Goal: Information Seeking & Learning: Check status

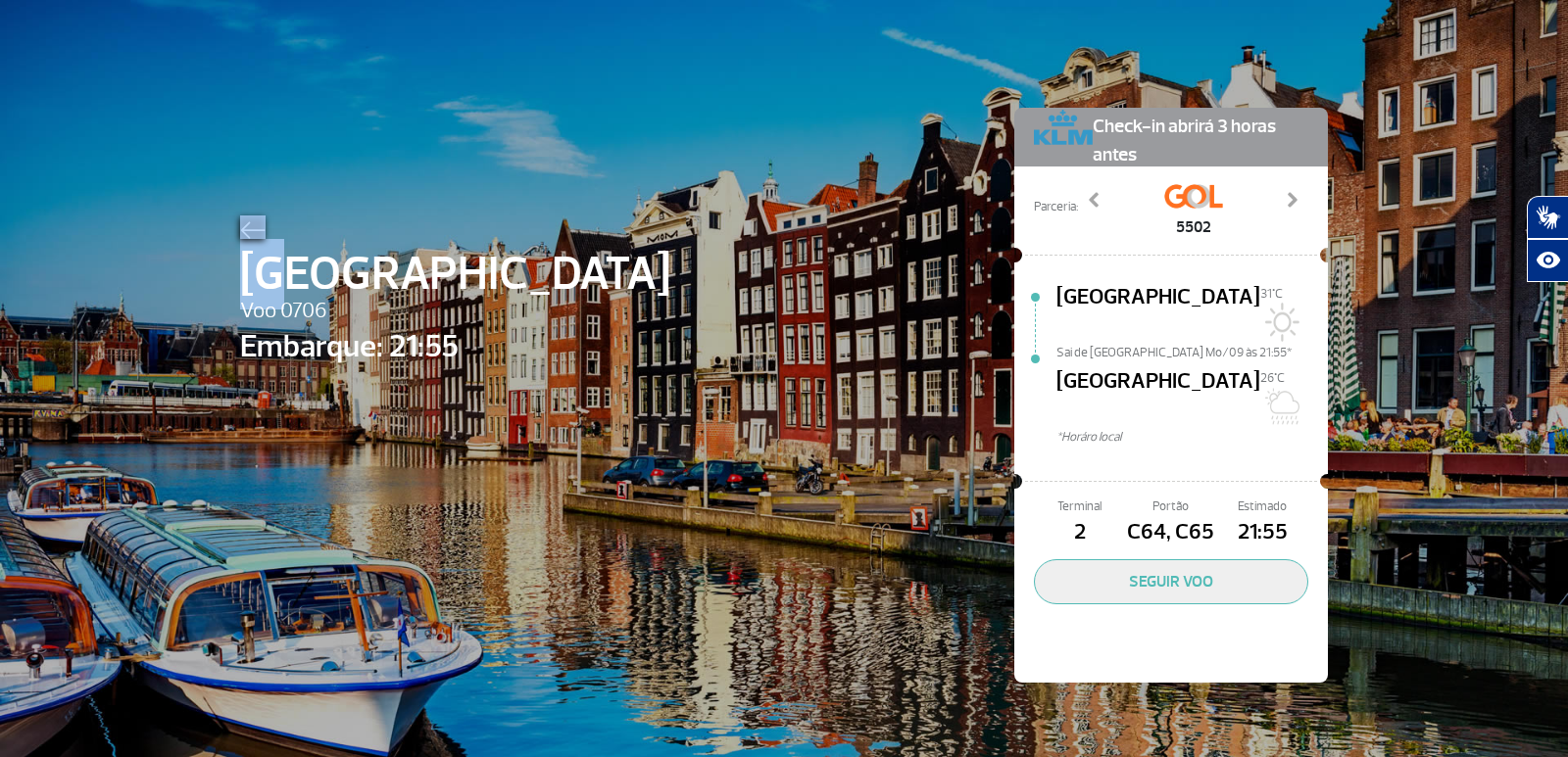
drag, startPoint x: 289, startPoint y: 247, endPoint x: 261, endPoint y: 227, distance: 34.4
click at [262, 228] on div "Amsterdam Voo 0706 Embarque: 21:55" at bounding box center [455, 424] width 430 height 418
click at [256, 225] on img at bounding box center [253, 230] width 26 height 18
click at [254, 222] on img at bounding box center [253, 230] width 26 height 18
click at [249, 227] on img at bounding box center [253, 230] width 26 height 18
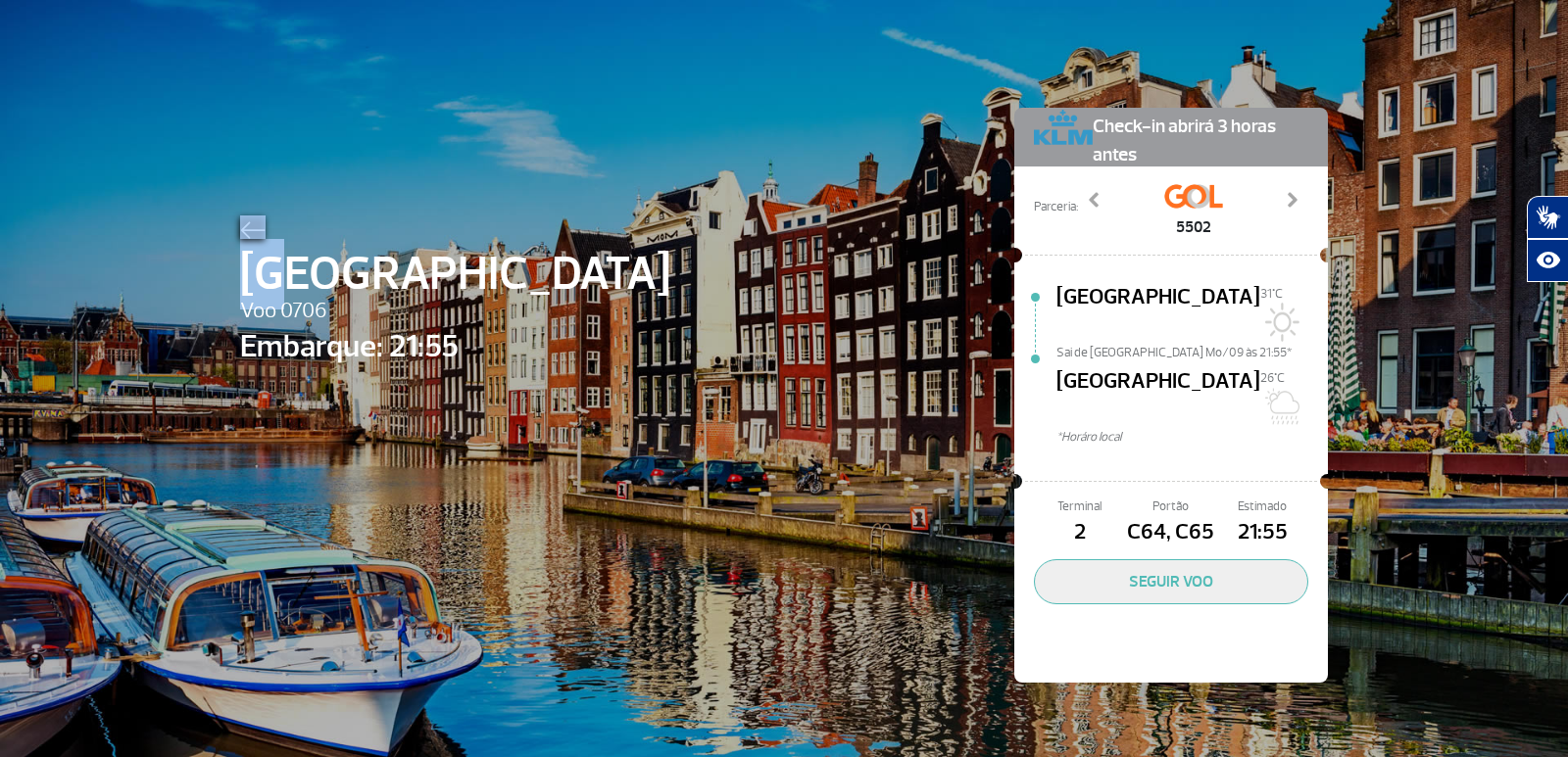
click at [249, 228] on img at bounding box center [253, 230] width 26 height 18
click at [242, 216] on div at bounding box center [455, 227] width 430 height 24
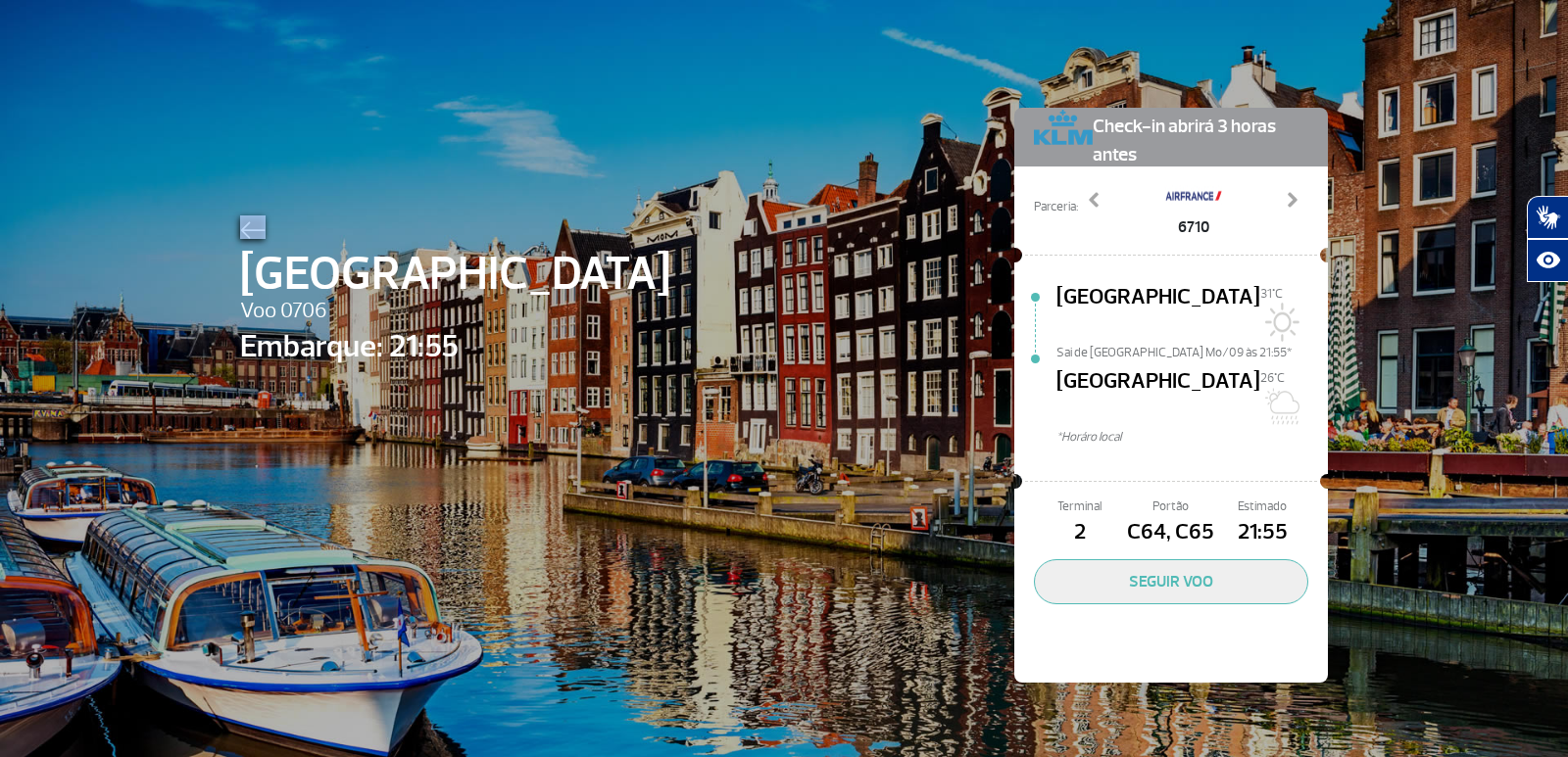
click at [242, 216] on div at bounding box center [455, 227] width 430 height 24
click at [231, 227] on div "Amsterdam Voo 0706 Embarque: 21:55 Check-in abrirá 3 horas antes Parceria: 5502…" at bounding box center [784, 366] width 1117 height 732
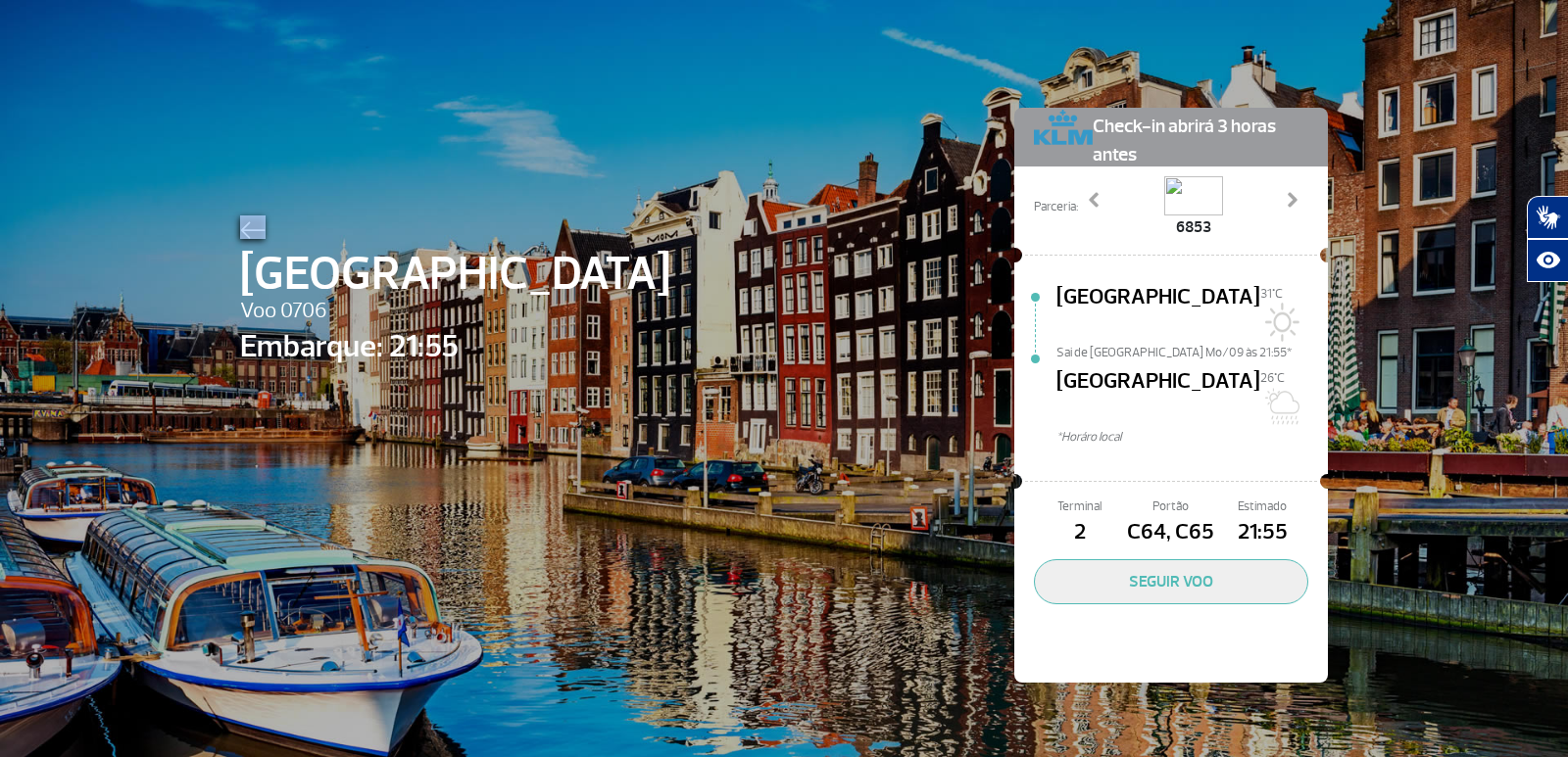
drag, startPoint x: 1190, startPoint y: 178, endPoint x: 1258, endPoint y: 200, distance: 71.5
click at [1195, 181] on img at bounding box center [1193, 196] width 59 height 39
click at [1273, 206] on div "5502 6710 6853 Previous Next" at bounding box center [1193, 208] width 231 height 63
drag, startPoint x: 1293, startPoint y: 189, endPoint x: 1249, endPoint y: 121, distance: 81.0
click at [1292, 189] on div "6853" at bounding box center [1193, 208] width 231 height 63
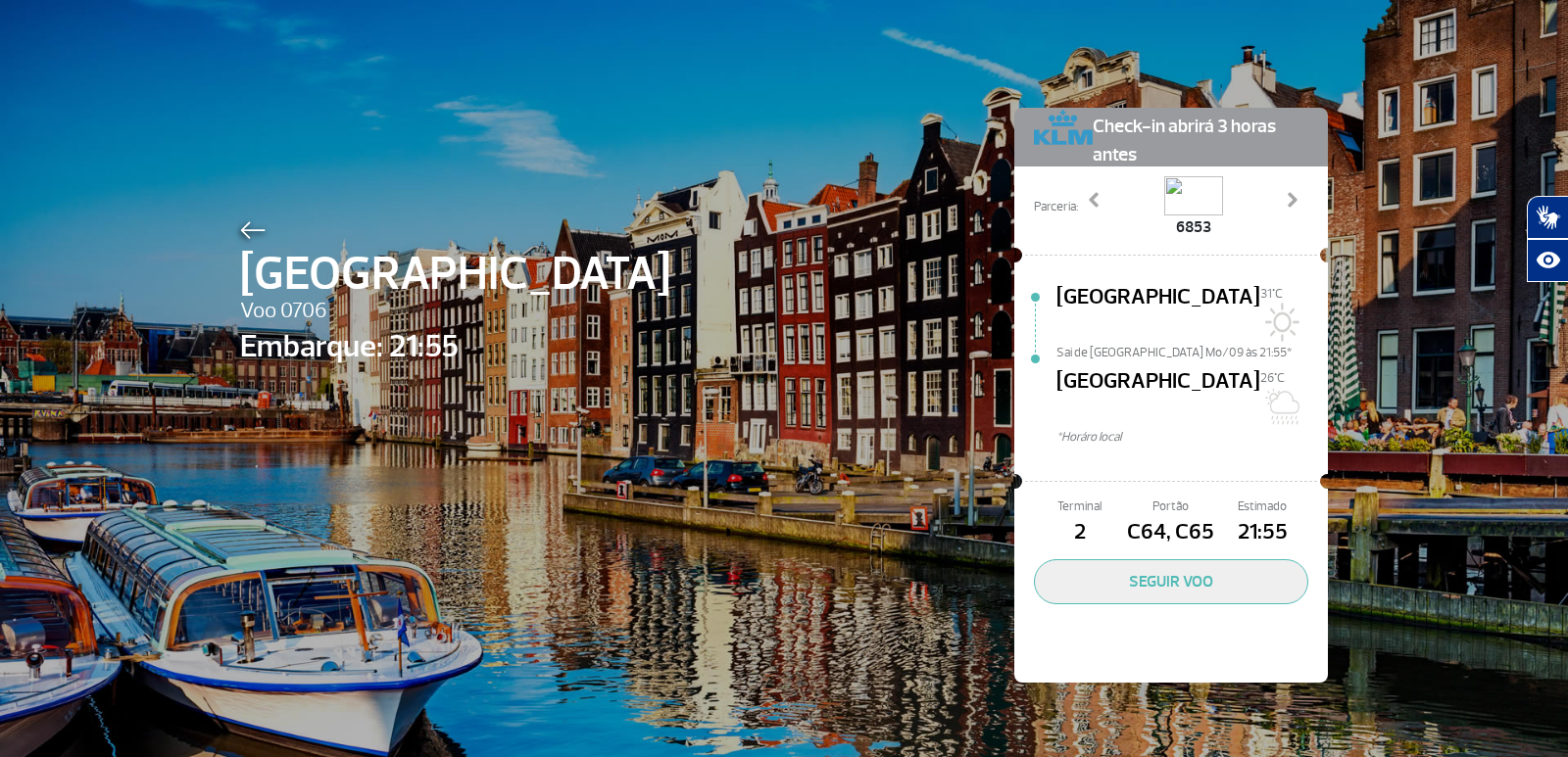
click at [1246, 119] on span "Check-in abrirá 3 horas antes" at bounding box center [1200, 138] width 216 height 62
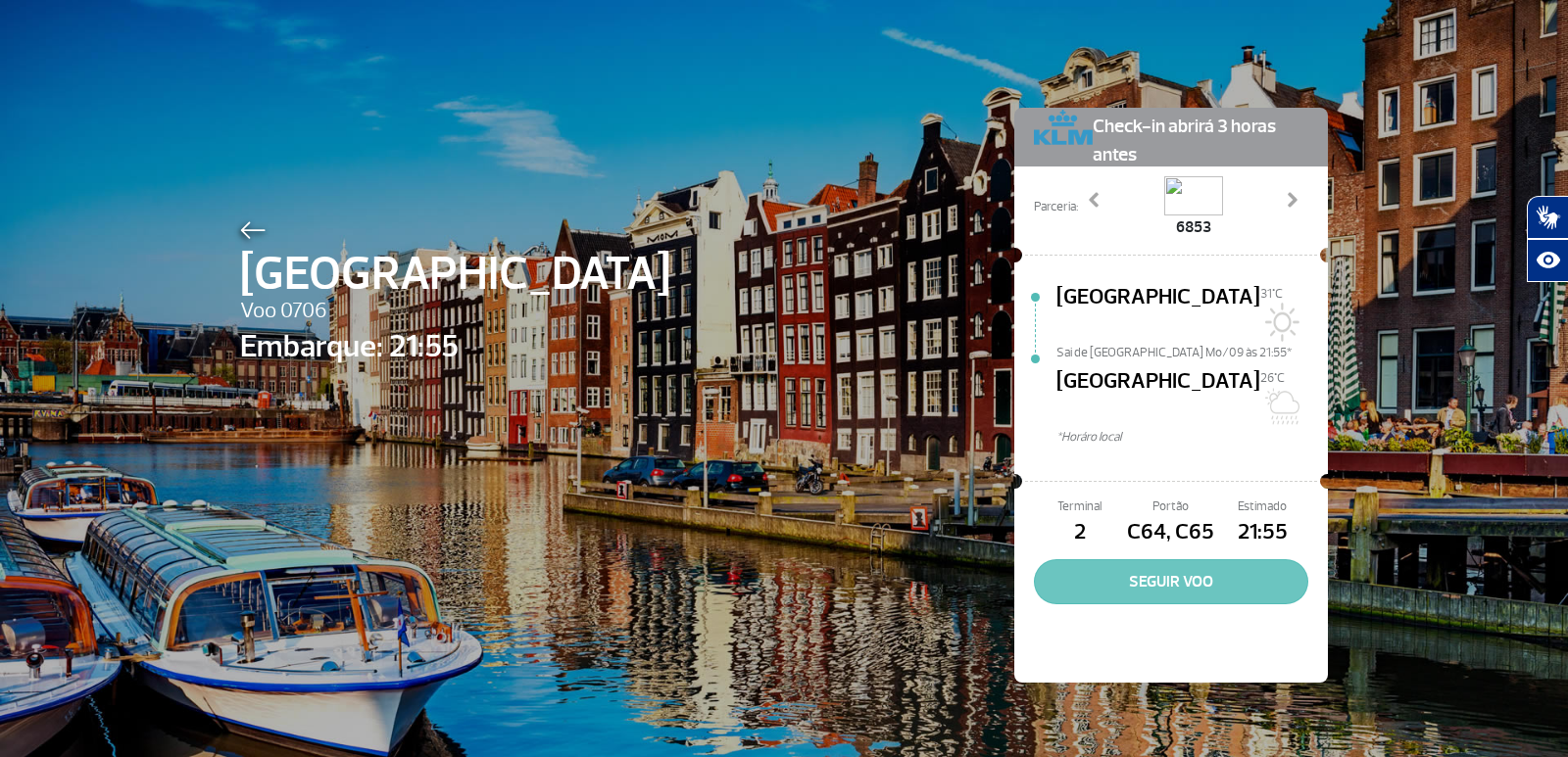
click at [1151, 559] on button "SEGUIR VOO" at bounding box center [1171, 581] width 274 height 45
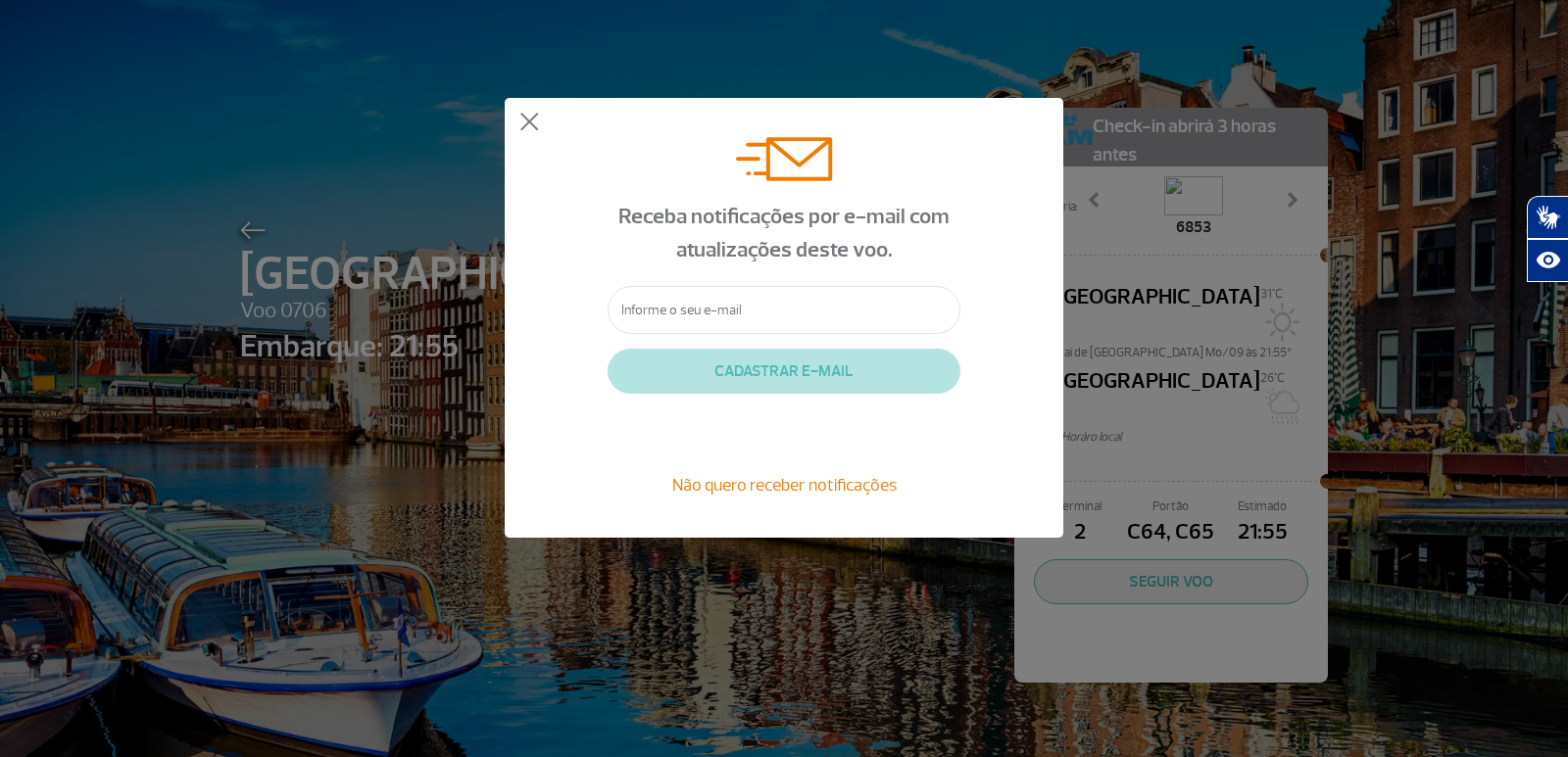
drag, startPoint x: 502, startPoint y: 103, endPoint x: 525, endPoint y: 109, distance: 23.8
click at [525, 109] on div "Receba notificações por e-mail com atualizações deste voo. CADASTRAR E-MAIL Não…" at bounding box center [784, 318] width 1568 height 636
click at [533, 98] on div "Receba notificações por e-mail com atualizações deste voo. CADASTRAR E-MAIL Não…" at bounding box center [784, 318] width 558 height 440
click at [528, 120] on button at bounding box center [530, 122] width 20 height 20
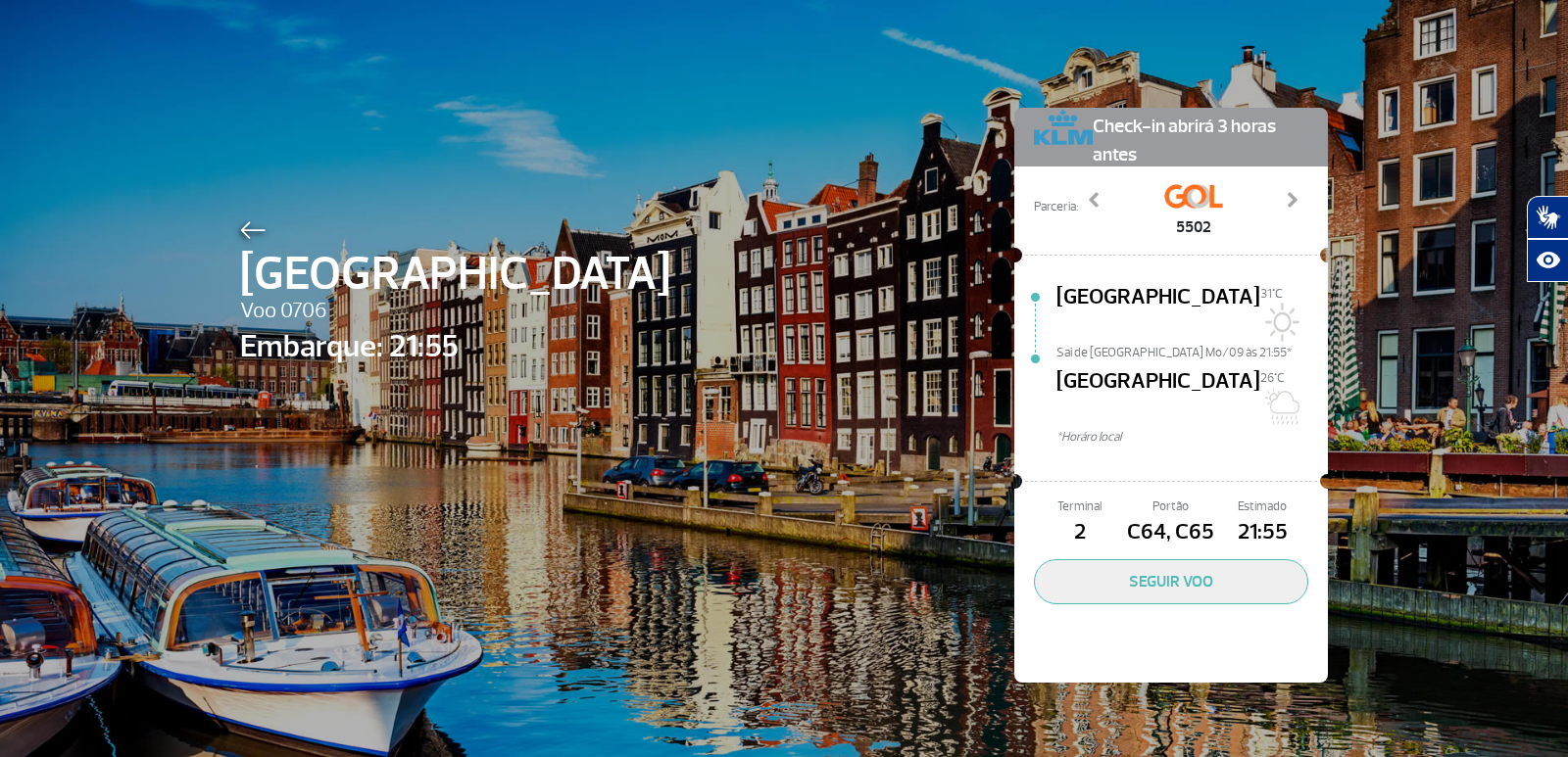
drag, startPoint x: 218, startPoint y: 183, endPoint x: 241, endPoint y: 231, distance: 53.2
click at [241, 231] on div "Amsterdam Voo 0706 Embarque: 21:55 Check-in abrirá 3 horas antes Parceria: 5502…" at bounding box center [784, 378] width 1568 height 757
click at [241, 231] on img at bounding box center [253, 230] width 26 height 18
click at [242, 232] on img at bounding box center [253, 230] width 26 height 18
drag, startPoint x: 1038, startPoint y: 313, endPoint x: 1190, endPoint y: 275, distance: 156.7
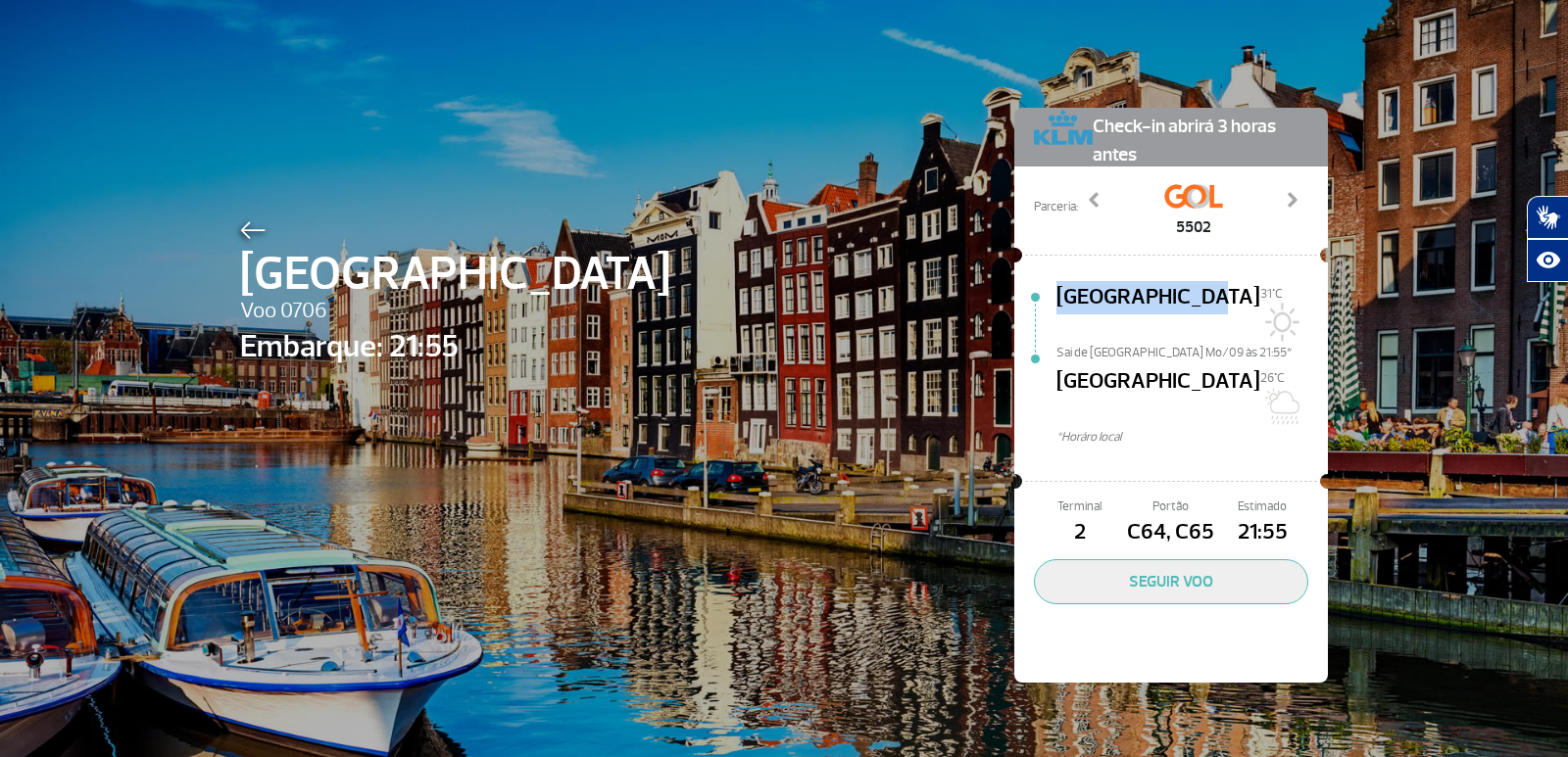
click at [1190, 275] on div "Rio de Janeiro 31°C Sai de Rio de Janeiro Mo/09 às 21:55* Amsterdam 26°C *Horár…" at bounding box center [1172, 368] width 314 height 204
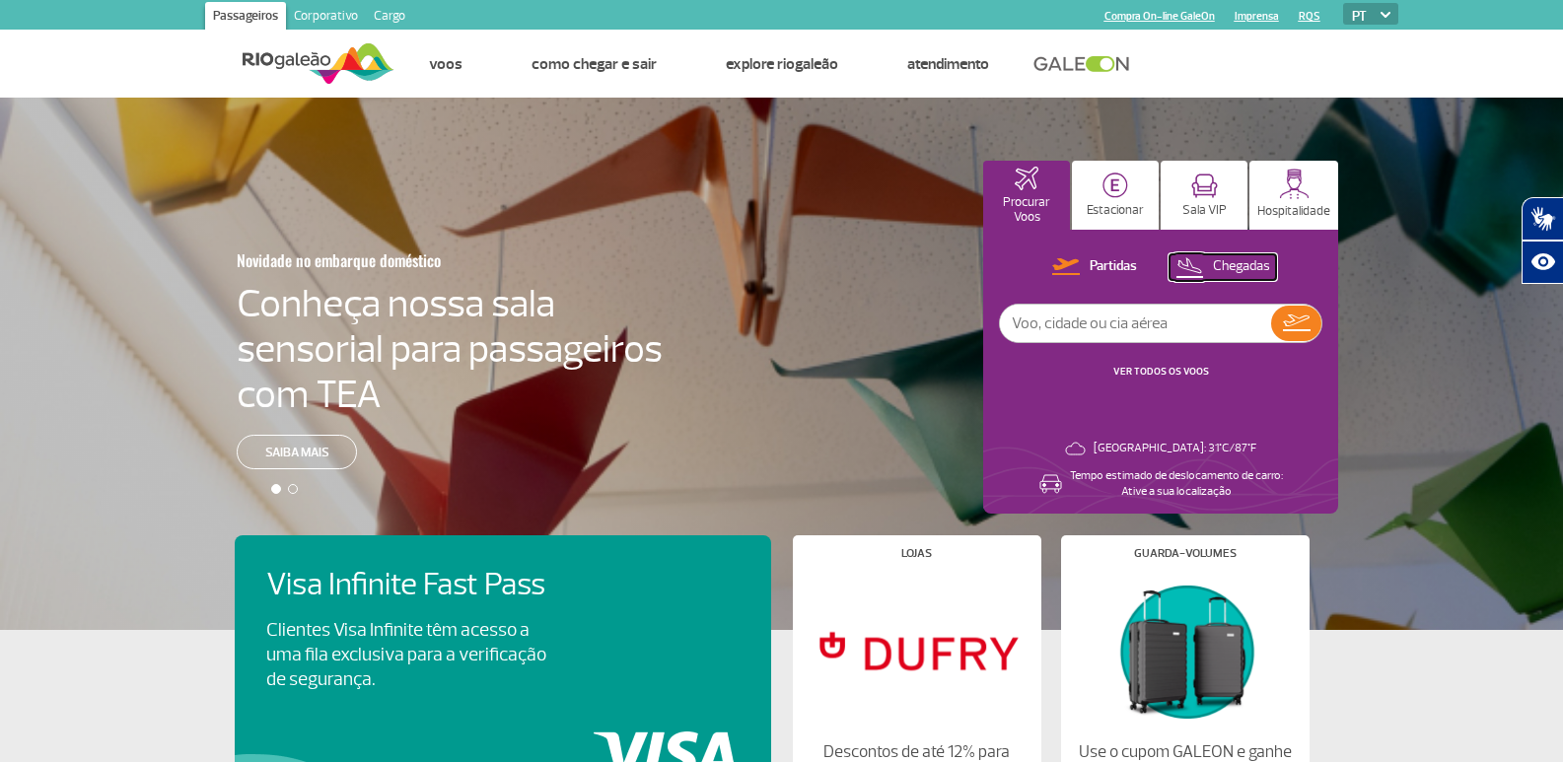
click at [1239, 257] on p "Chegadas" at bounding box center [1241, 266] width 57 height 19
click at [1166, 336] on input "text" at bounding box center [1135, 323] width 271 height 37
click at [1158, 405] on div "Partidas Chegadas VER TODOS OS VOOS [GEOGRAPHIC_DATA]: 31°C/87°F Tempo estimado…" at bounding box center [1160, 372] width 355 height 284
click at [1167, 377] on button "VER TODOS OS VOOS" at bounding box center [1162, 372] width 108 height 16
click at [1150, 368] on link "VER TODOS OS VOOS" at bounding box center [1161, 371] width 96 height 13
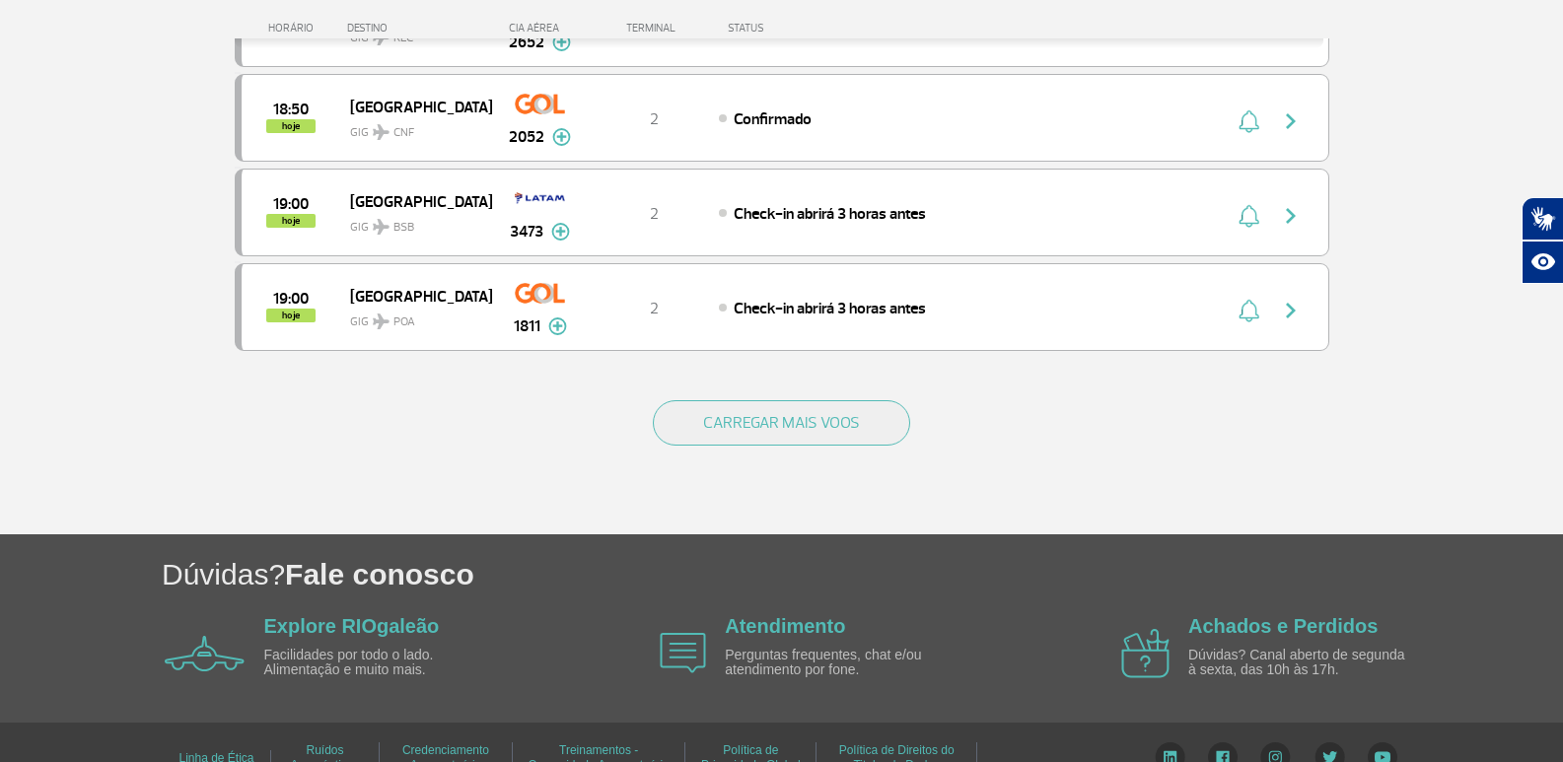
scroll to position [1909, 0]
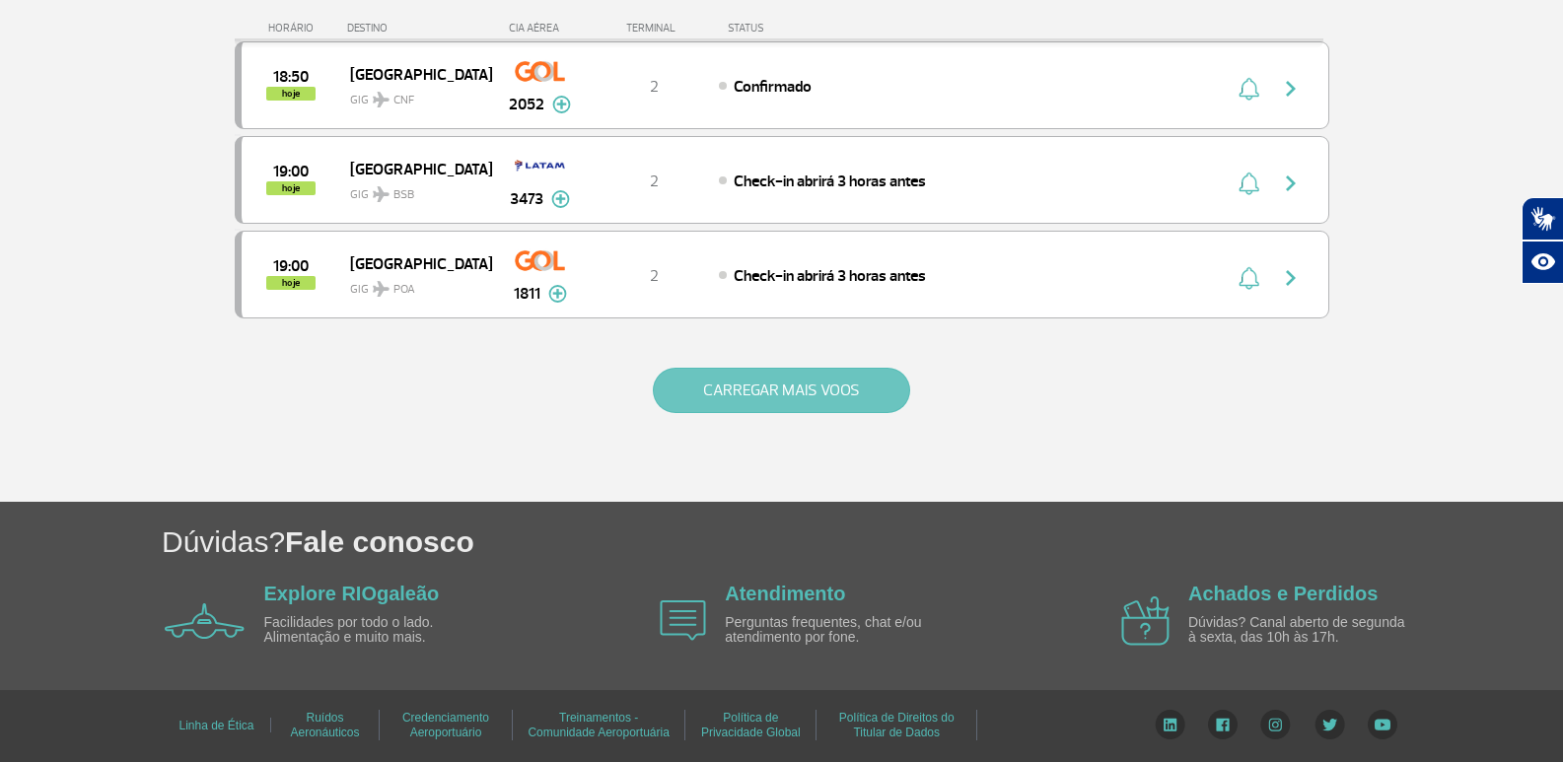
click at [772, 379] on button "CARREGAR MAIS VOOS" at bounding box center [781, 390] width 257 height 45
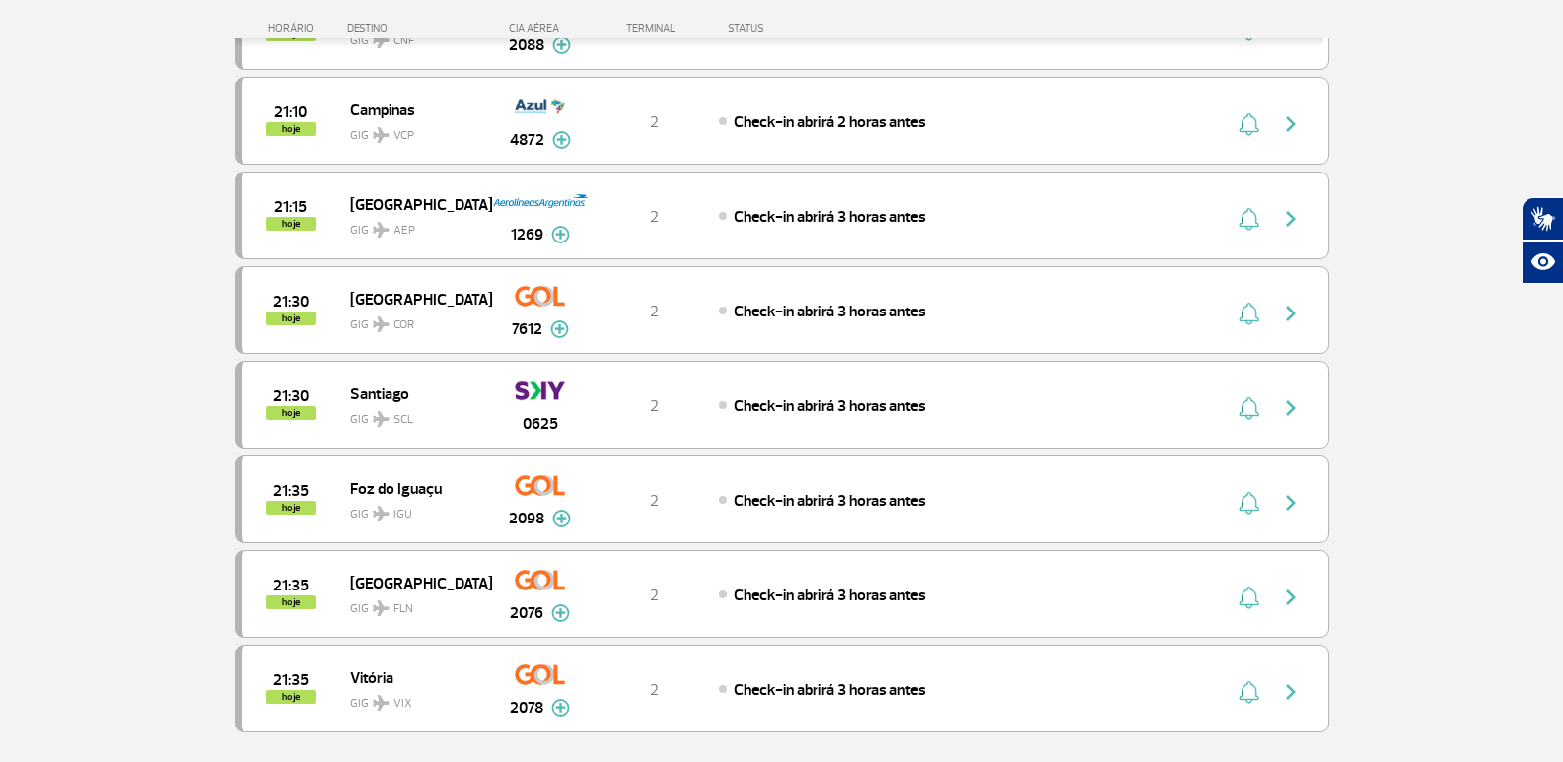
scroll to position [3783, 0]
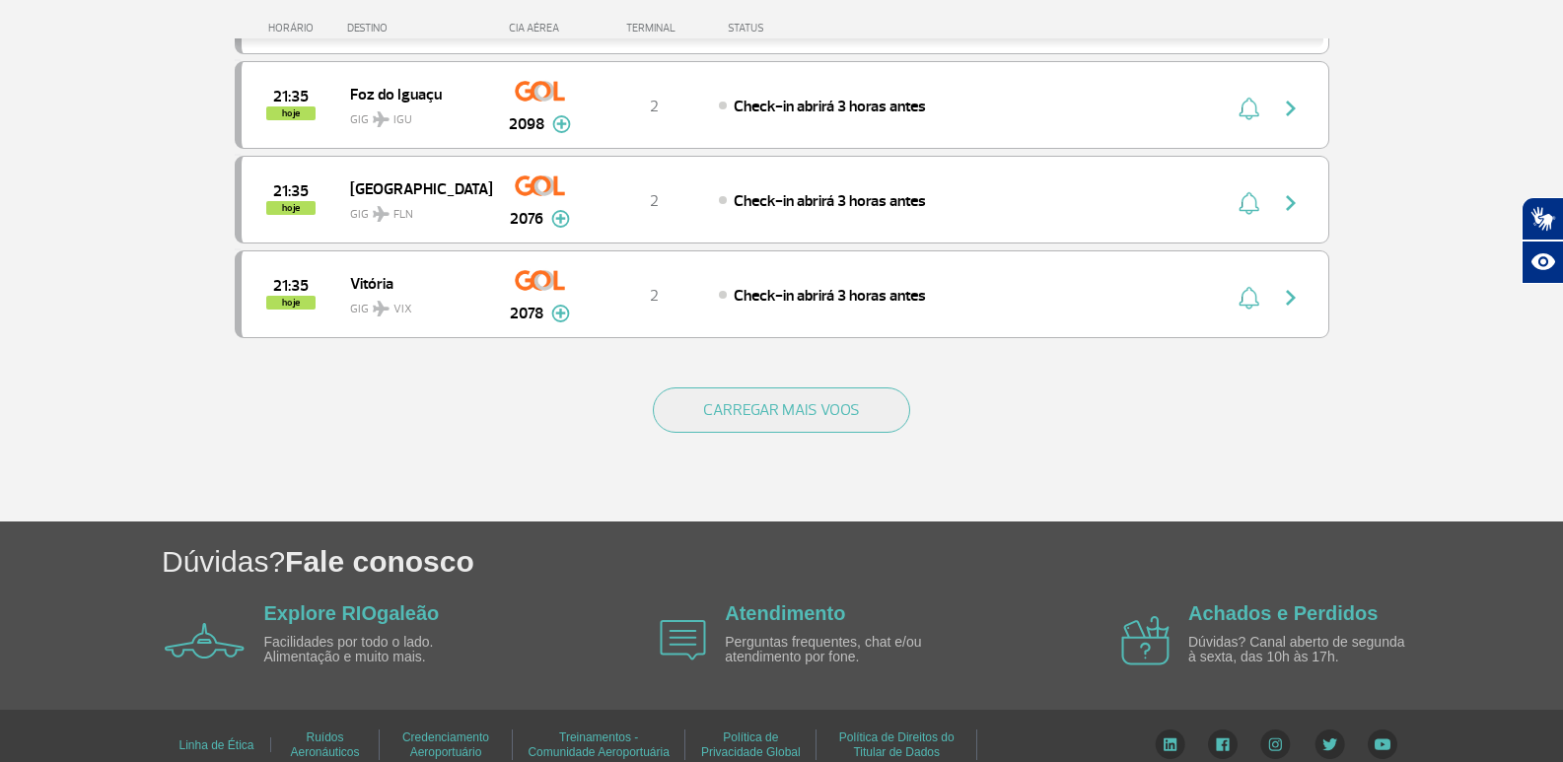
click at [785, 387] on div "CARREGAR MAIS VOOS" at bounding box center [782, 442] width 1095 height 159
click at [831, 423] on button "CARREGAR MAIS VOOS" at bounding box center [781, 410] width 257 height 45
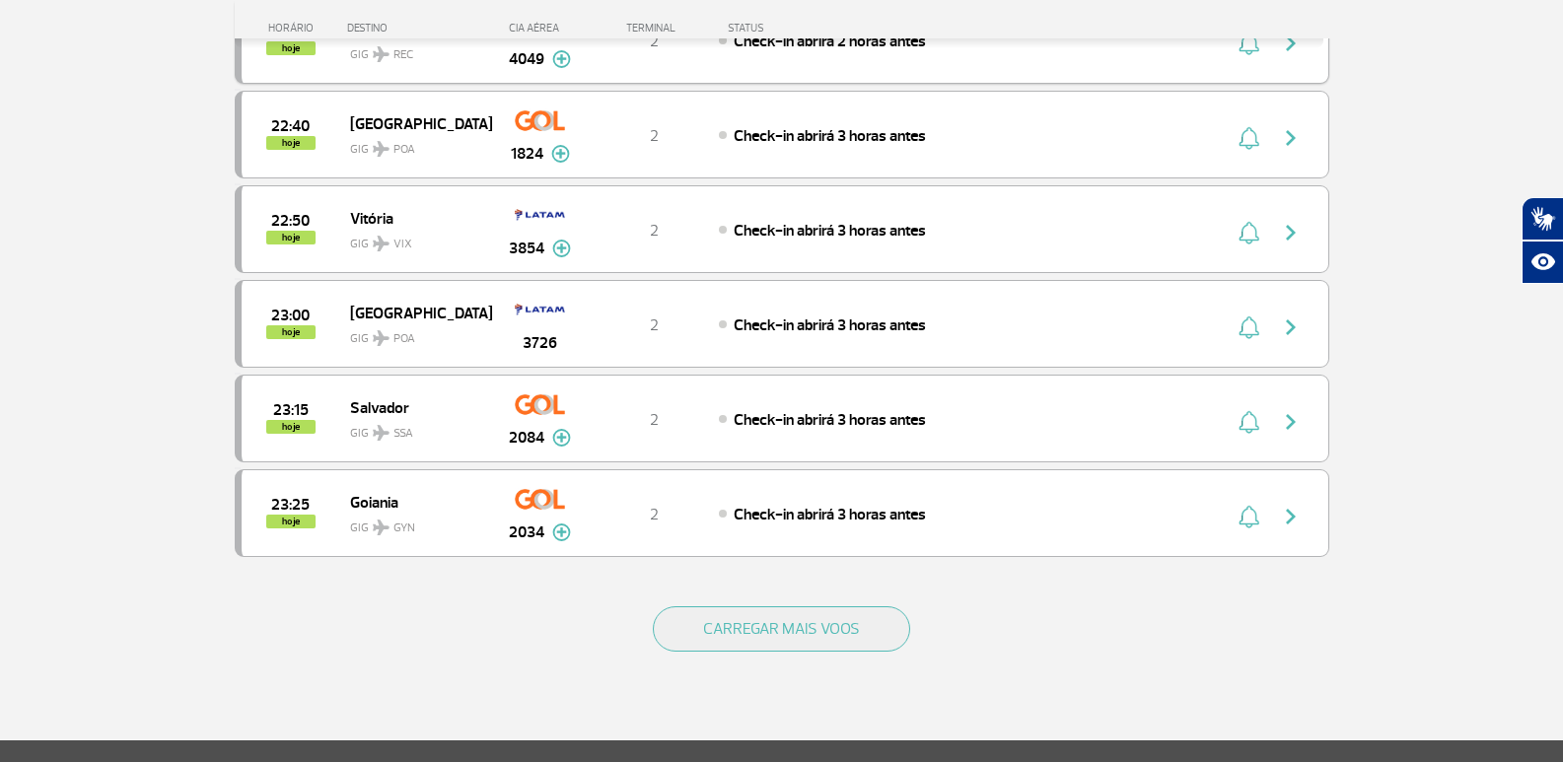
scroll to position [5697, 0]
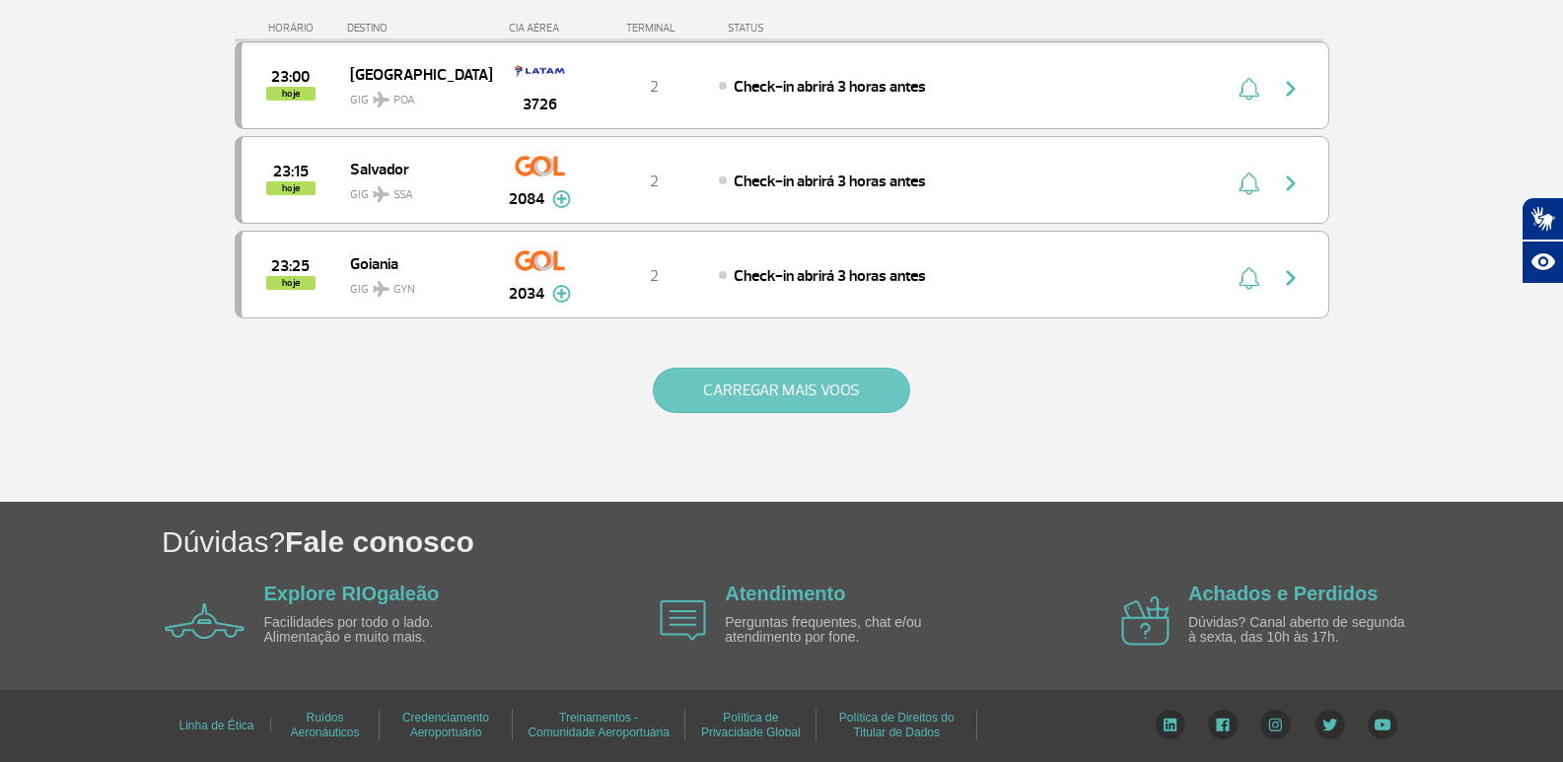
click at [832, 398] on button "CARREGAR MAIS VOOS" at bounding box center [781, 390] width 257 height 45
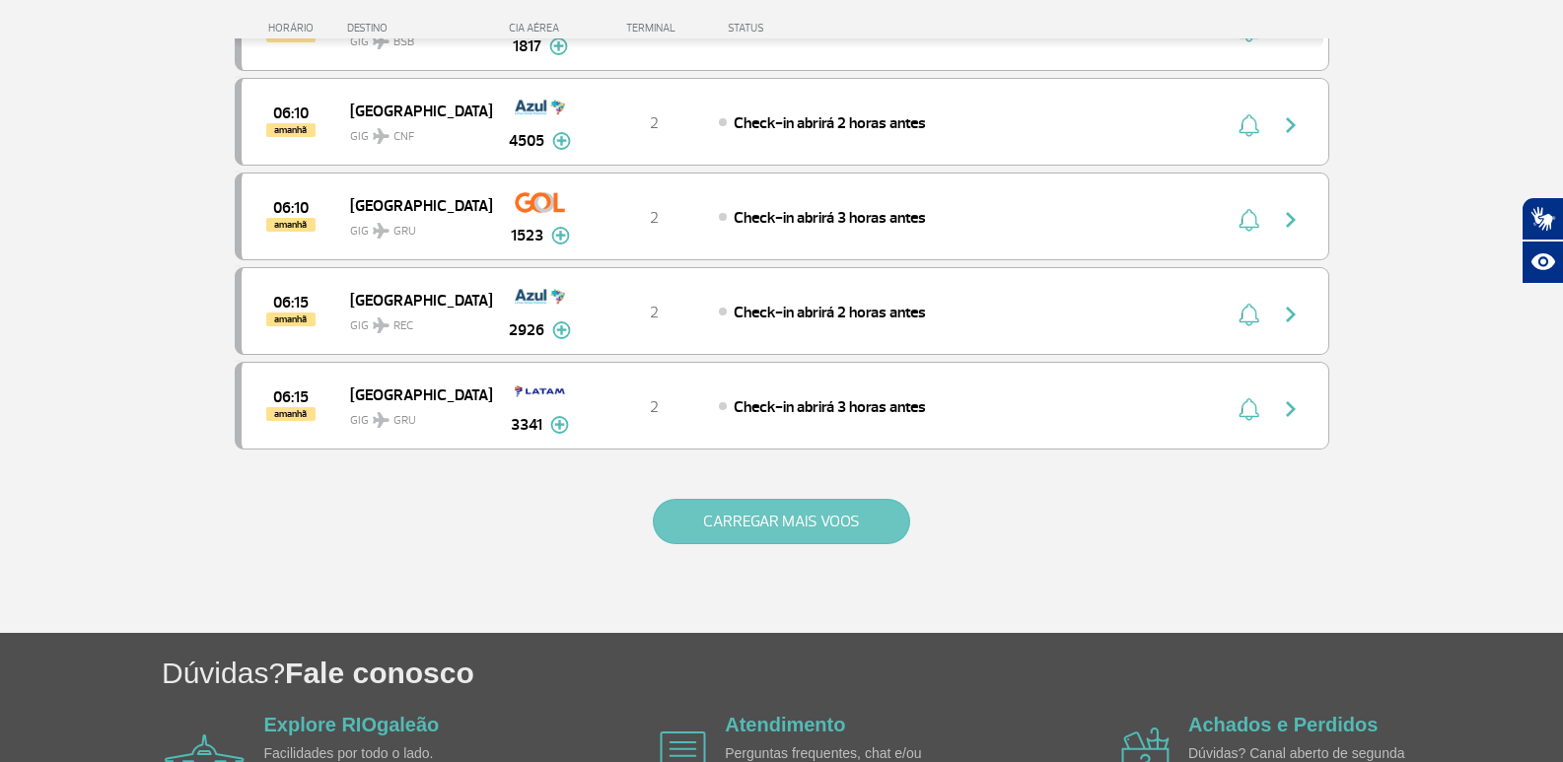
scroll to position [7472, 0]
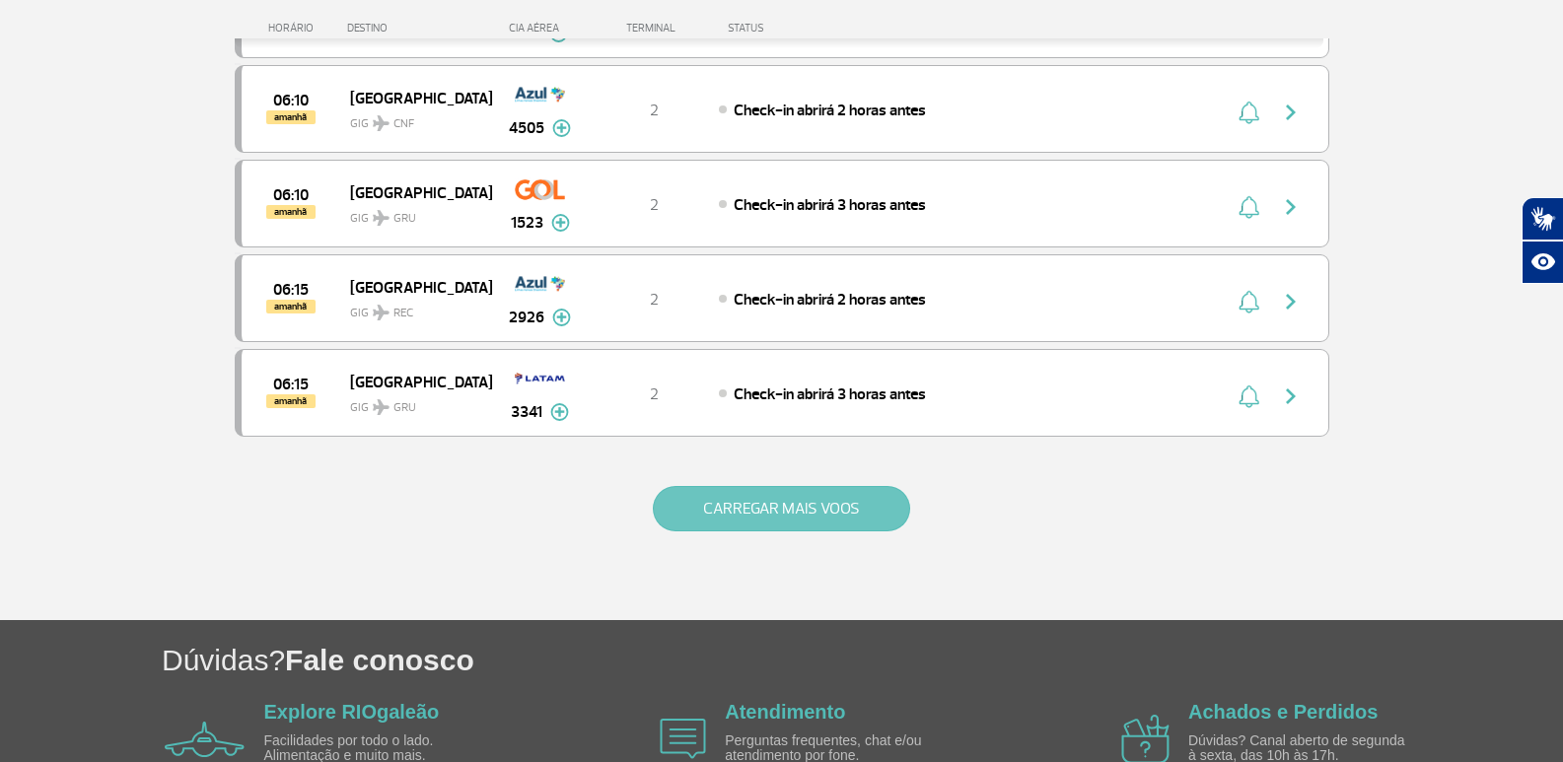
click at [855, 501] on button "CARREGAR MAIS VOOS" at bounding box center [781, 508] width 257 height 45
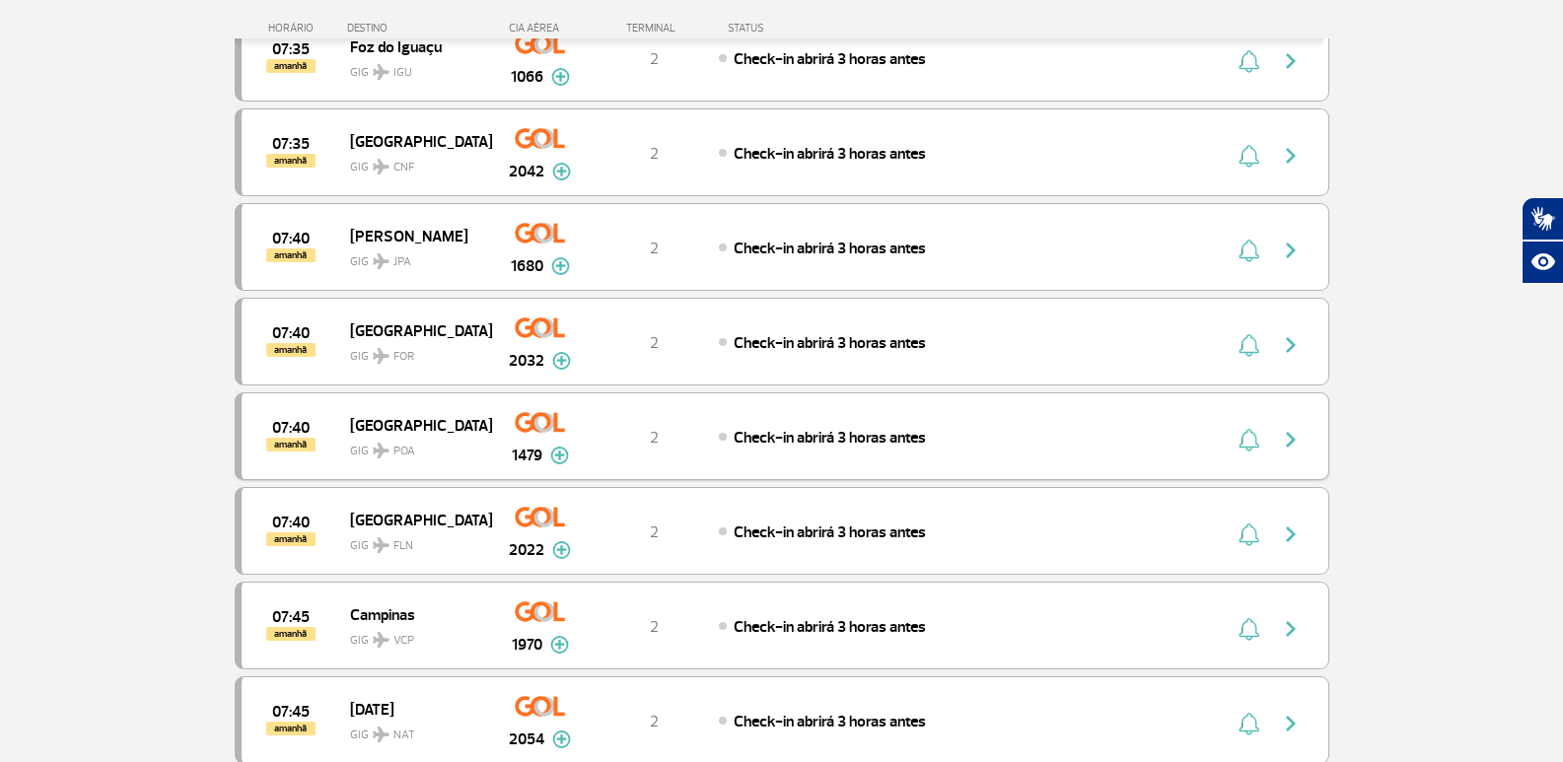
scroll to position [9346, 0]
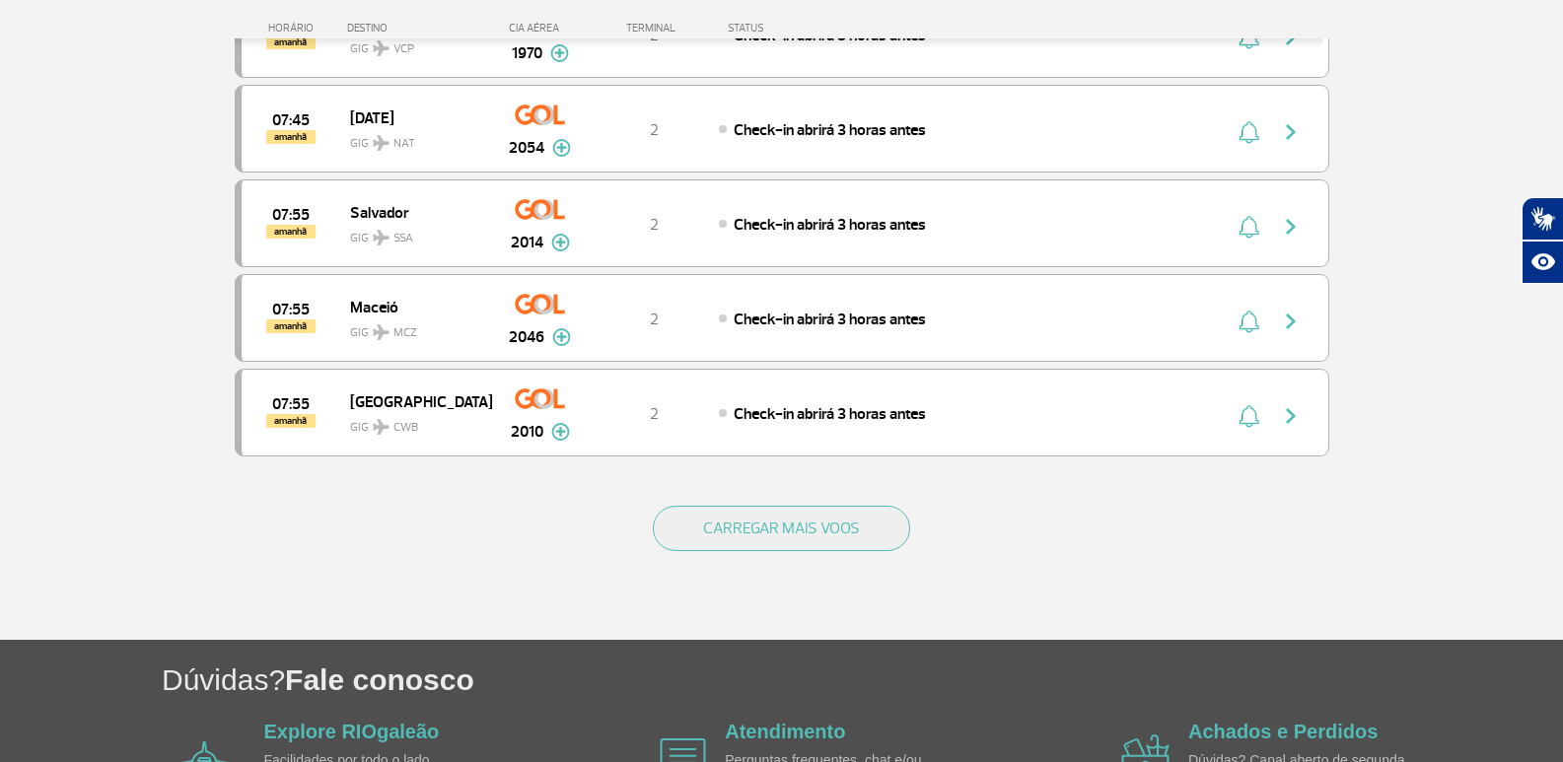
click at [811, 515] on button "CARREGAR MAIS VOOS" at bounding box center [781, 528] width 257 height 45
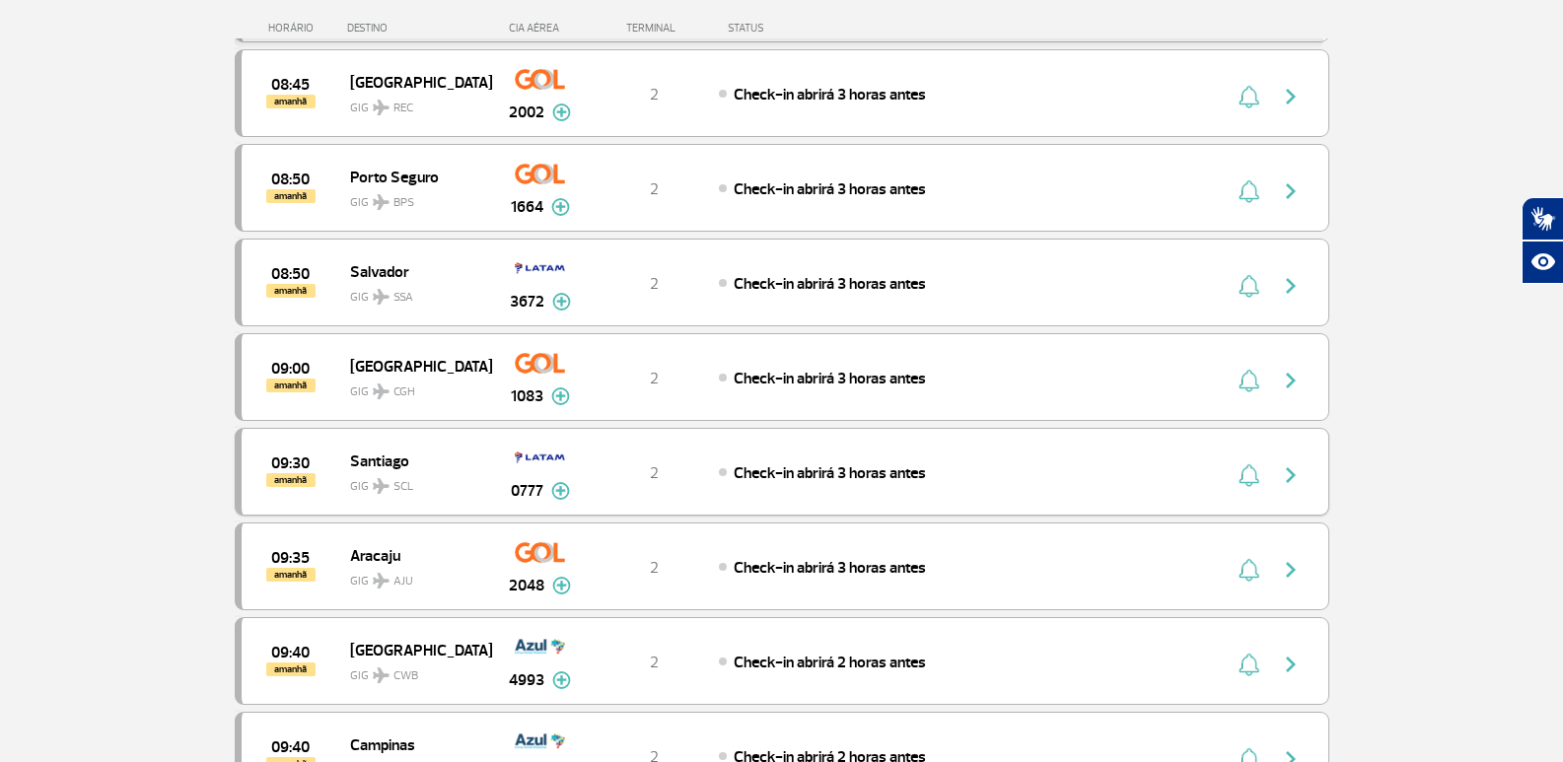
scroll to position [11022, 0]
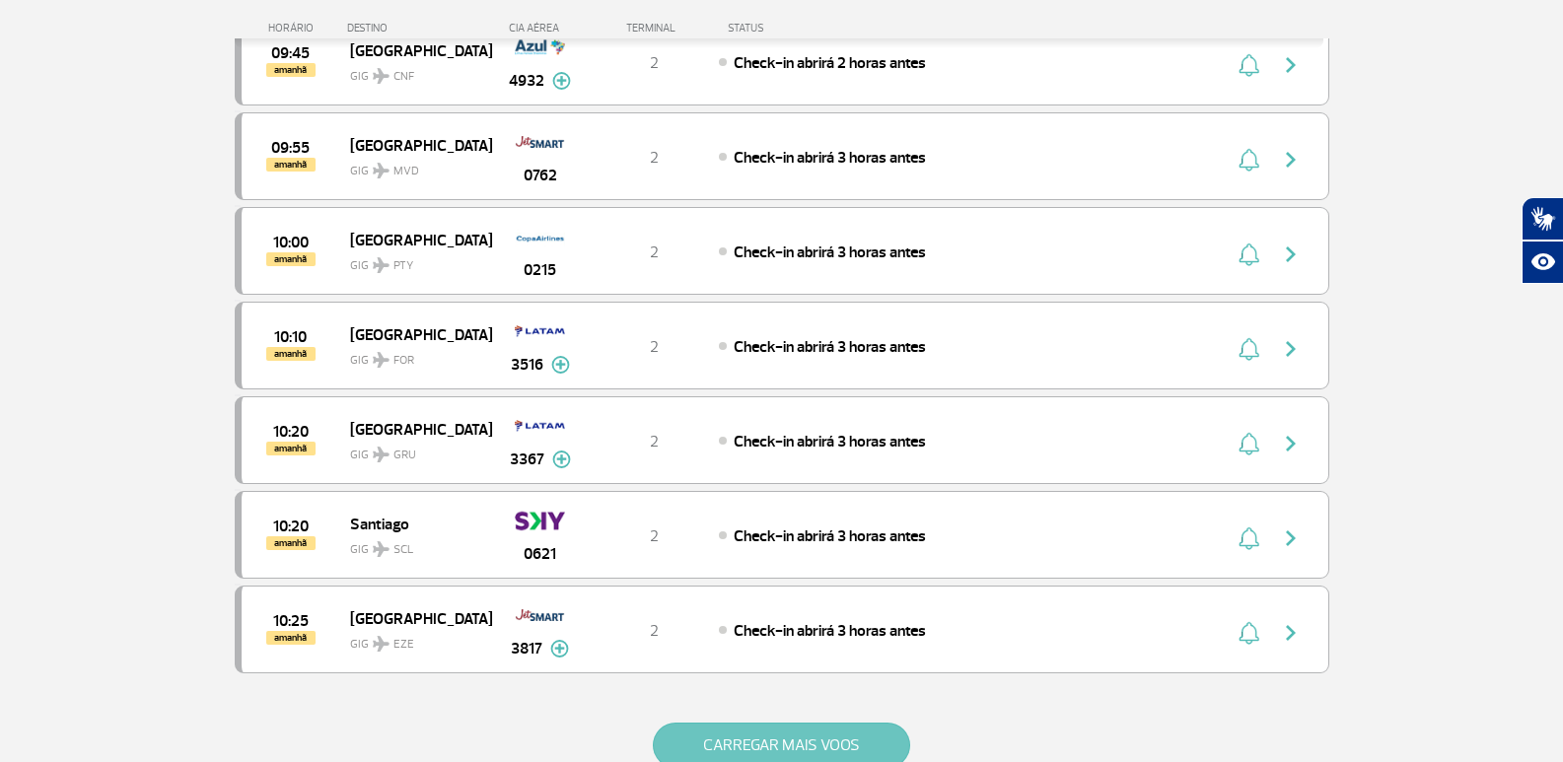
click at [879, 742] on button "CARREGAR MAIS VOOS" at bounding box center [781, 745] width 257 height 45
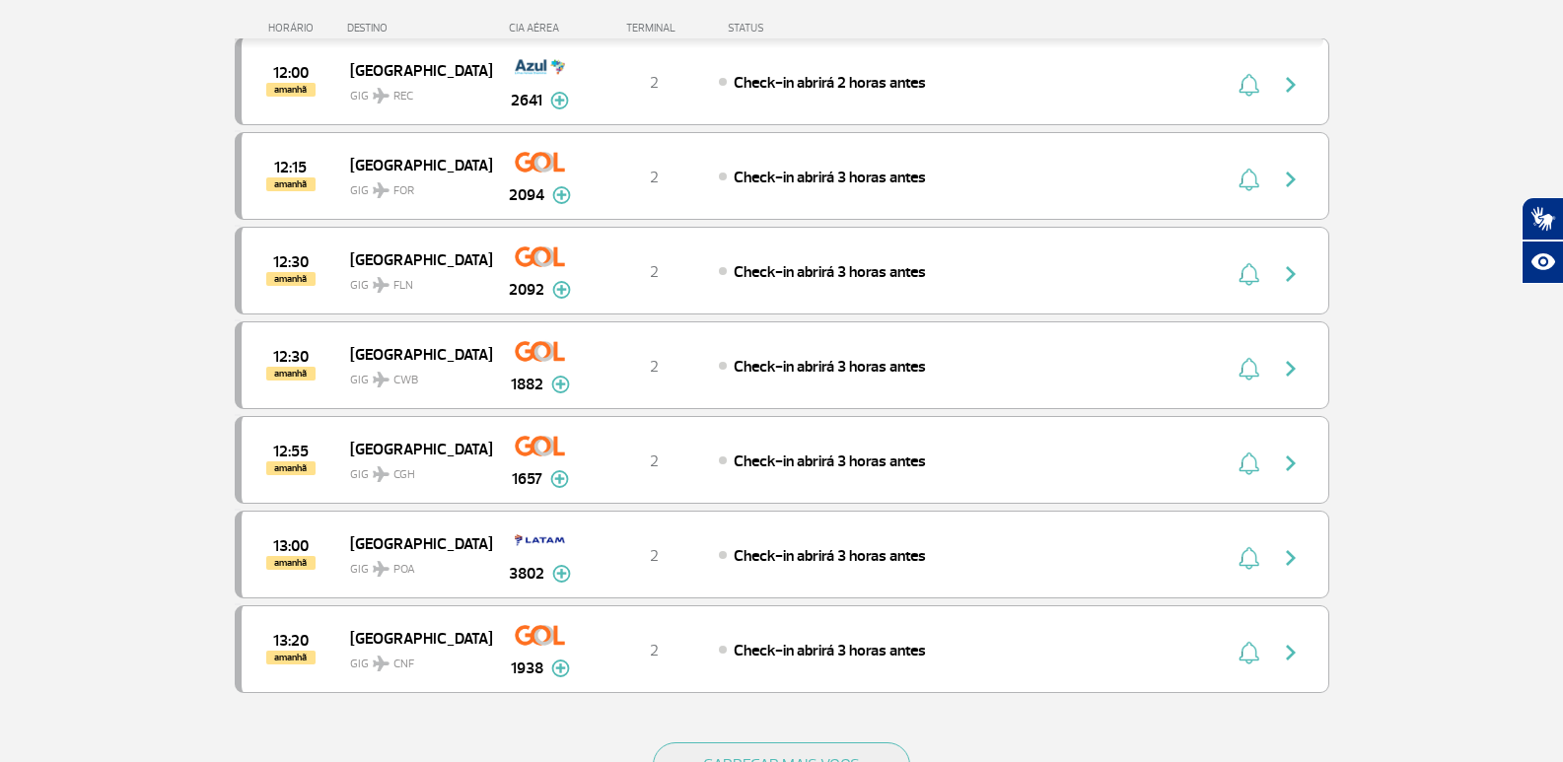
scroll to position [13192, 0]
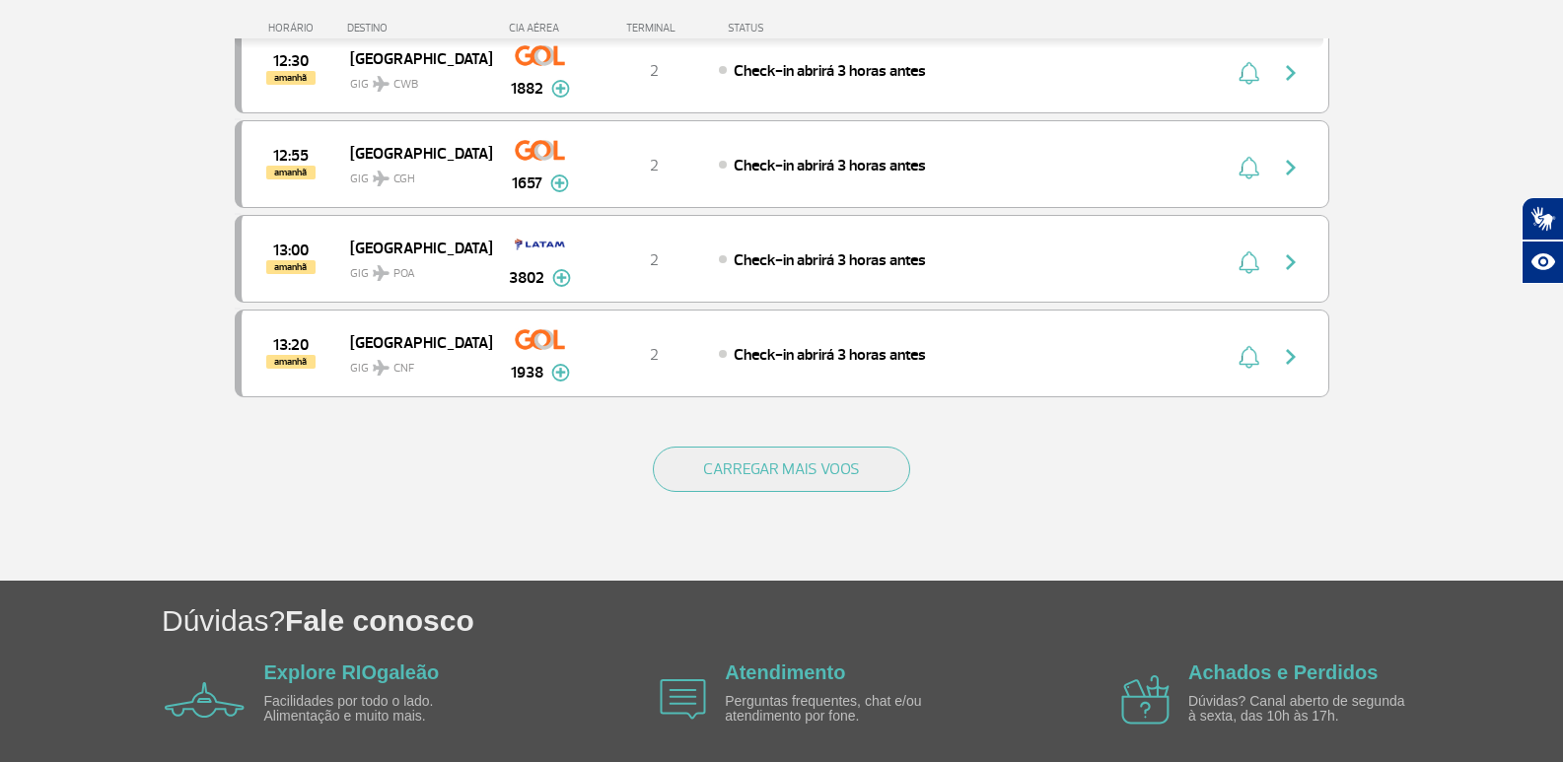
click at [825, 497] on div "CARREGAR MAIS VOOS" at bounding box center [782, 501] width 1095 height 159
click at [832, 475] on button "CARREGAR MAIS VOOS" at bounding box center [781, 469] width 257 height 45
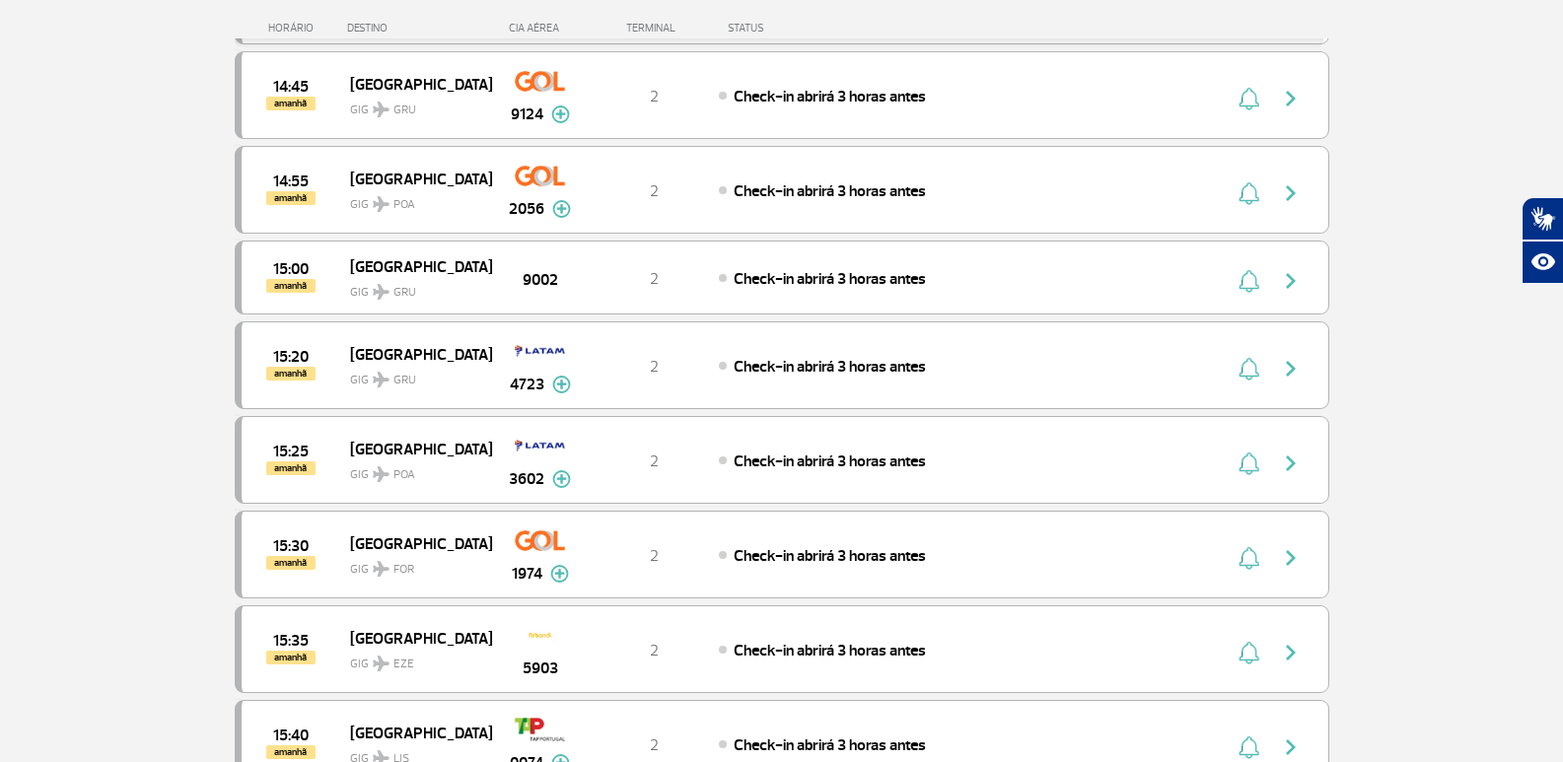
scroll to position [15066, 0]
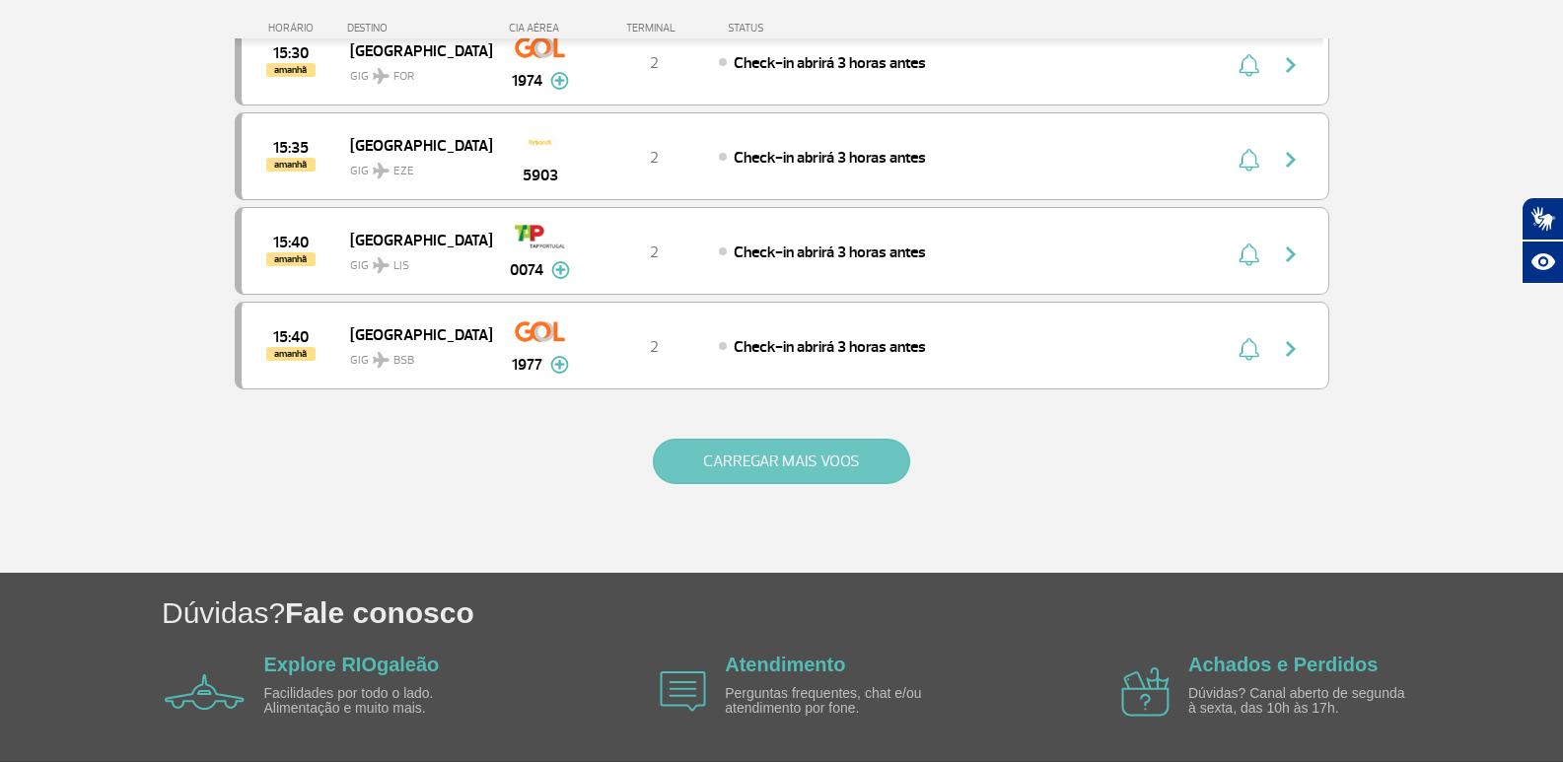
click at [829, 479] on button "CARREGAR MAIS VOOS" at bounding box center [781, 461] width 257 height 45
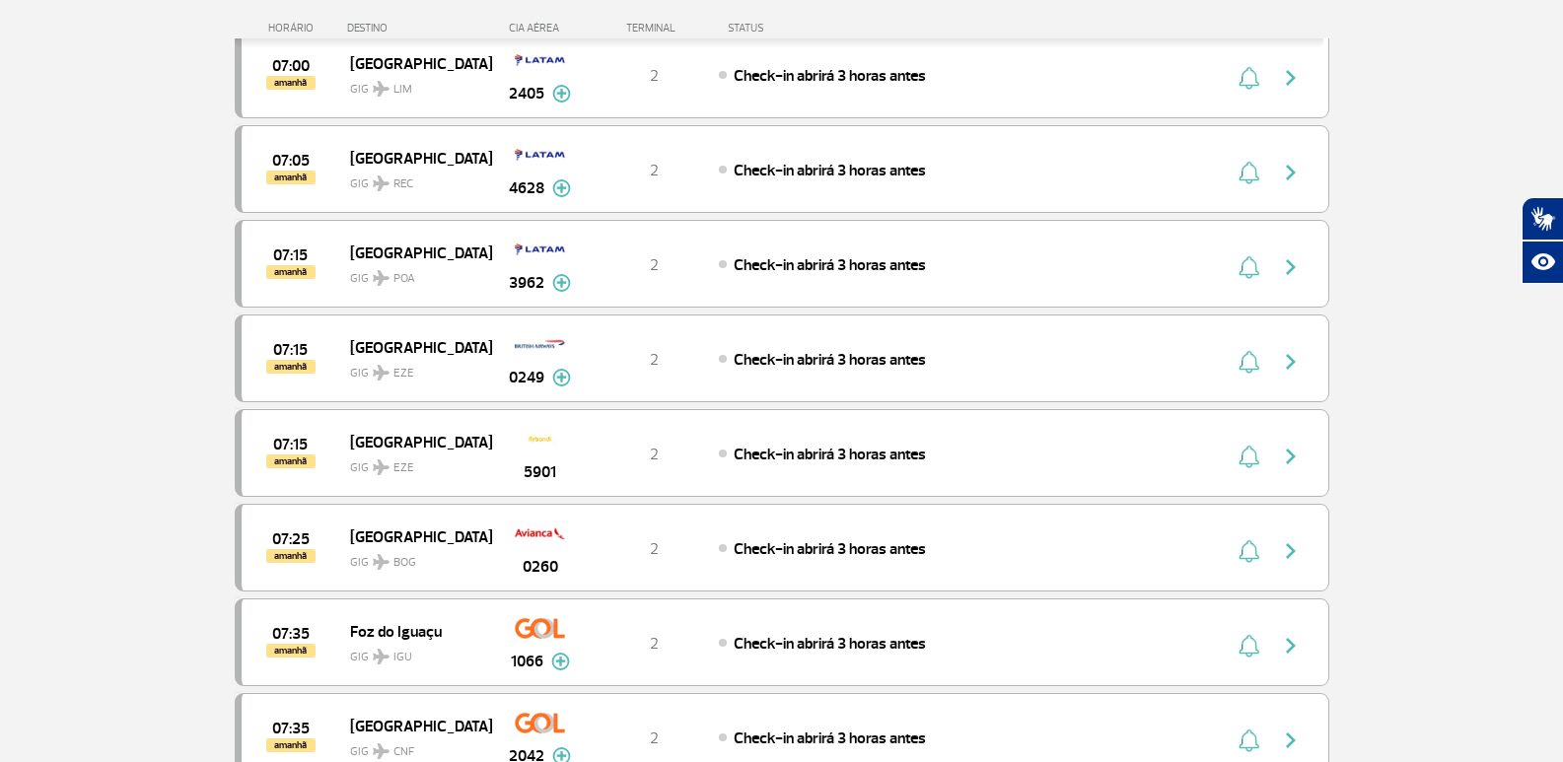
scroll to position [7280, 0]
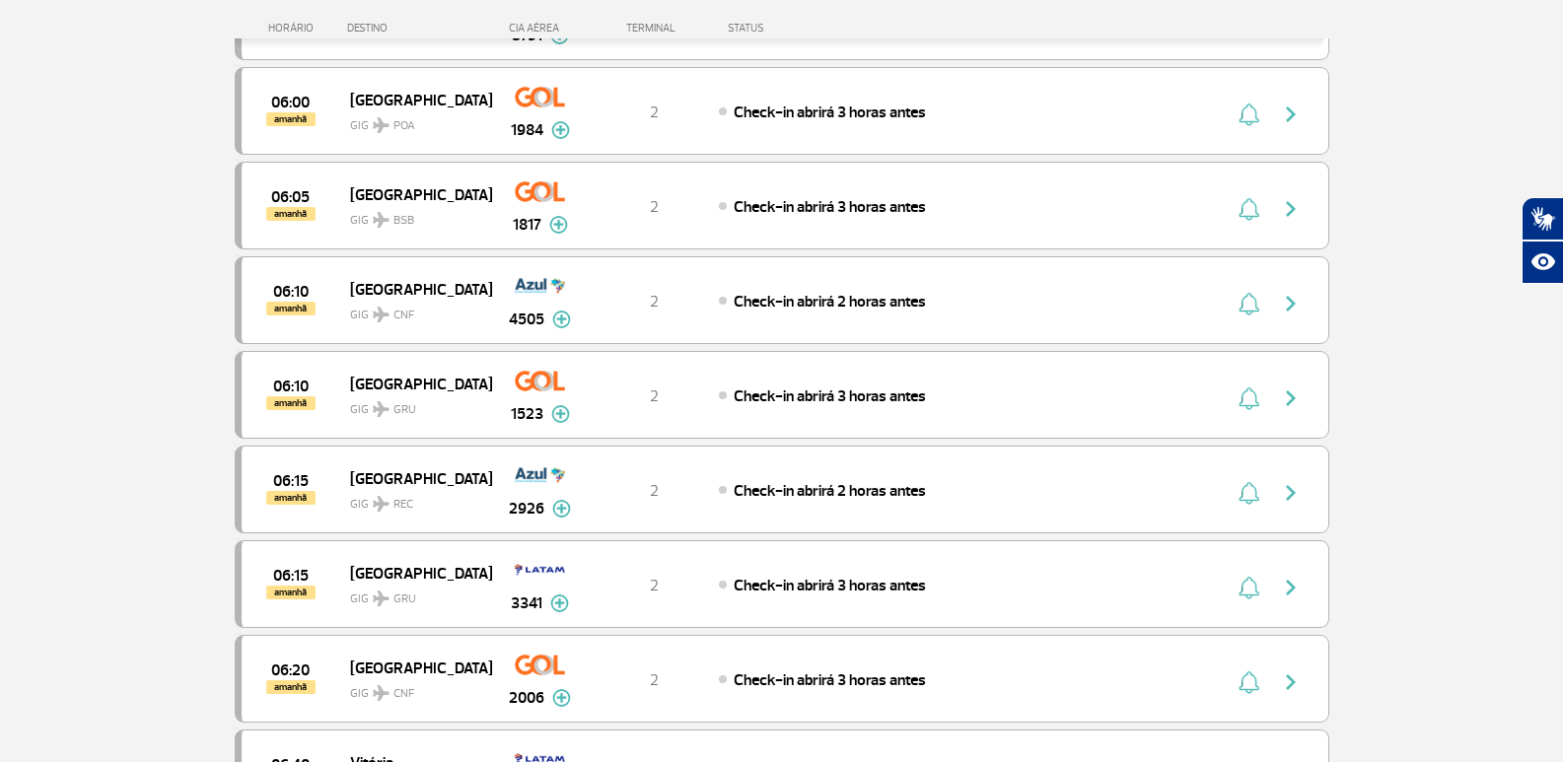
drag, startPoint x: 1537, startPoint y: 338, endPoint x: 1577, endPoint y: 266, distance: 82.6
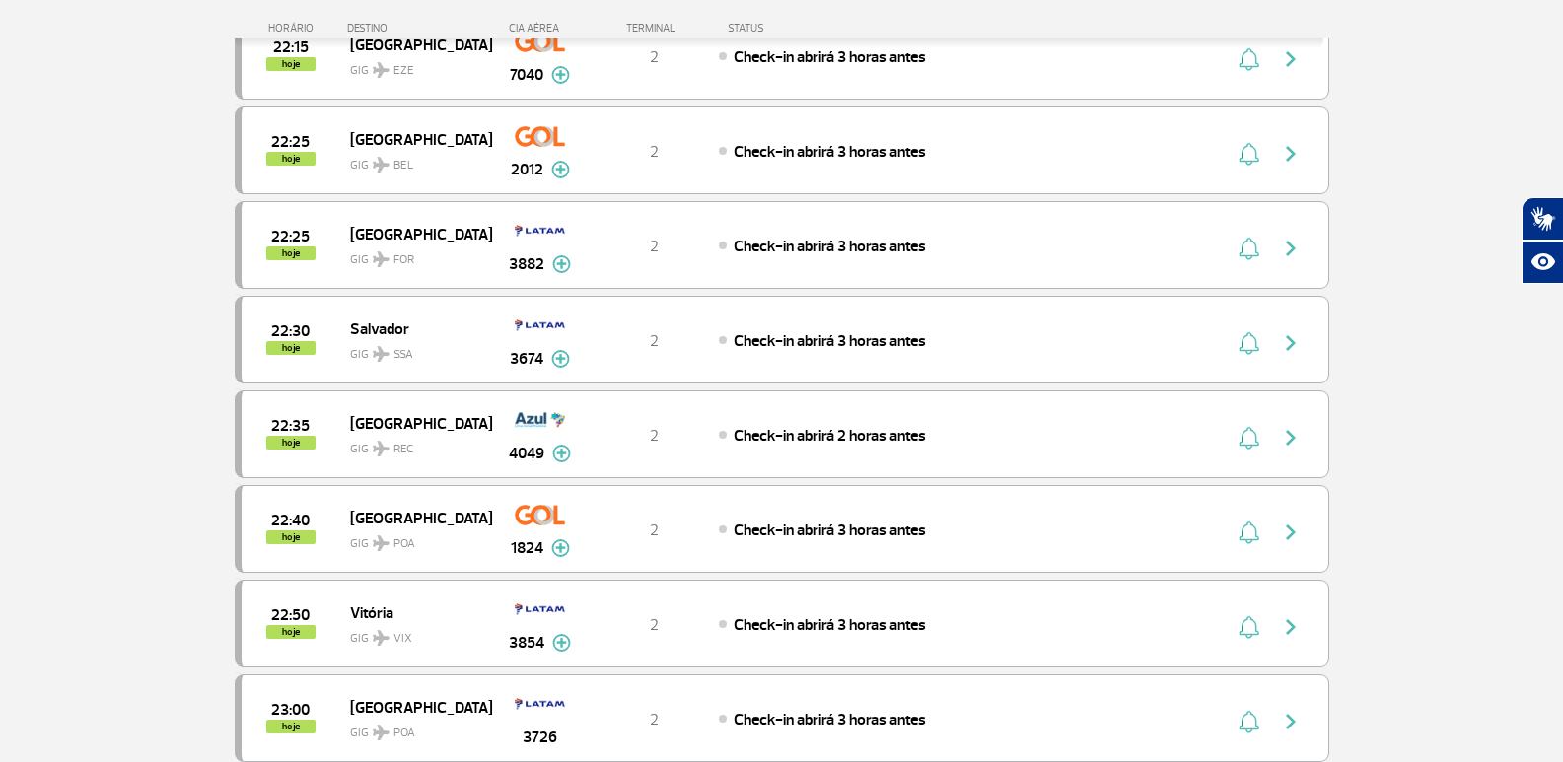
scroll to position [0, 0]
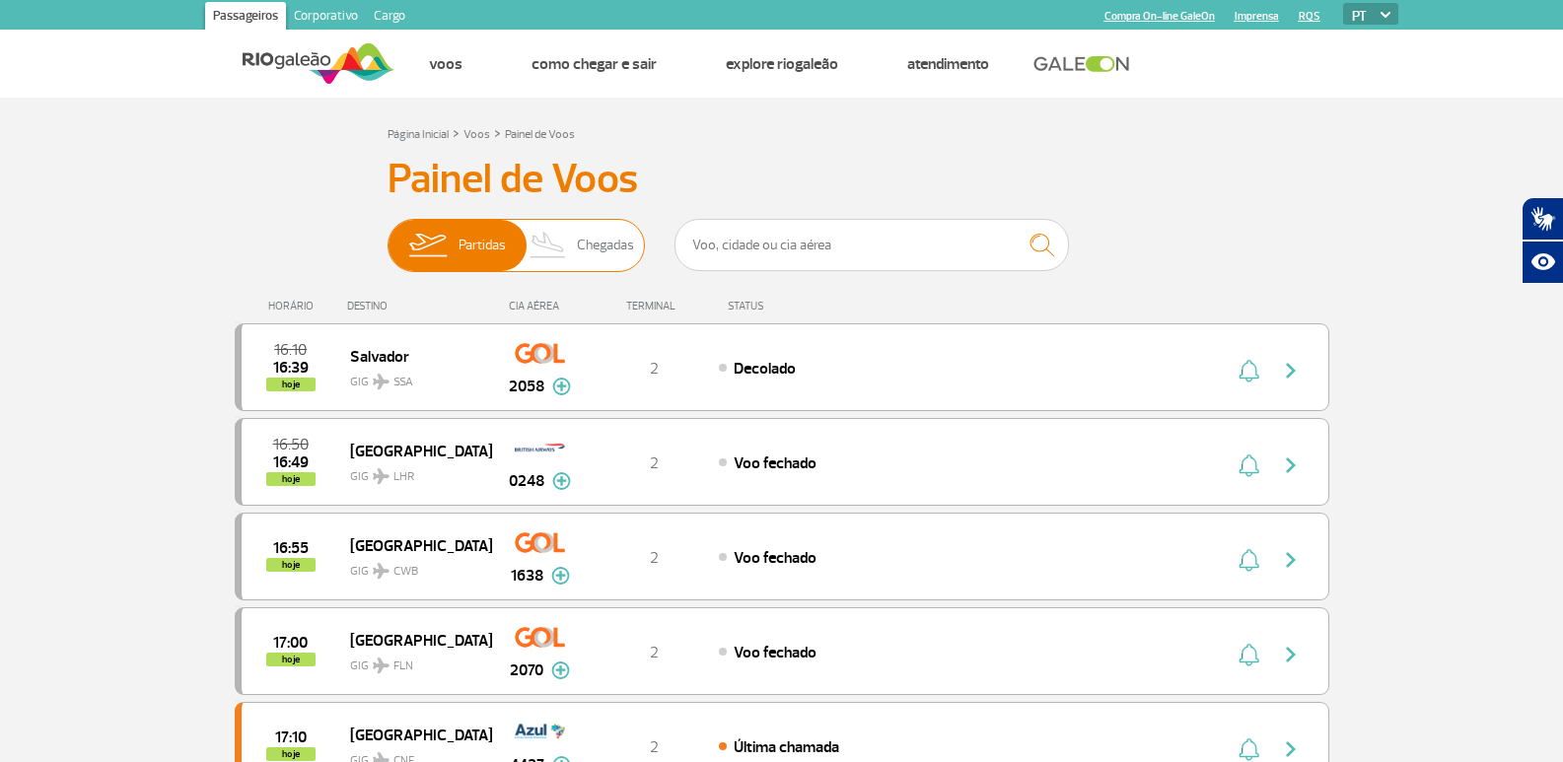
click at [621, 236] on span "Chegadas" at bounding box center [605, 245] width 57 height 51
click at [388, 236] on input "Partidas Chegadas" at bounding box center [388, 236] width 0 height 0
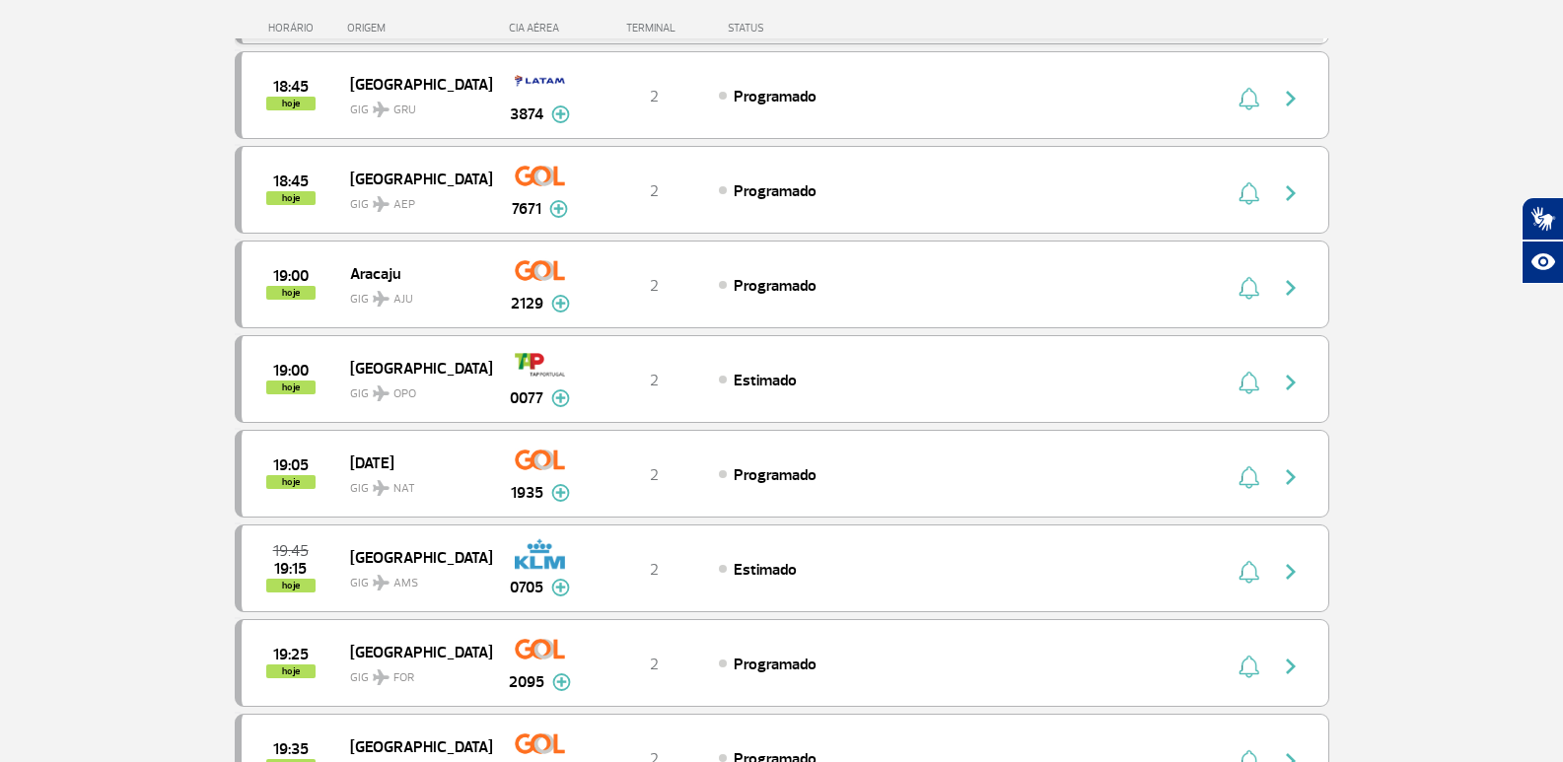
scroll to position [1677, 0]
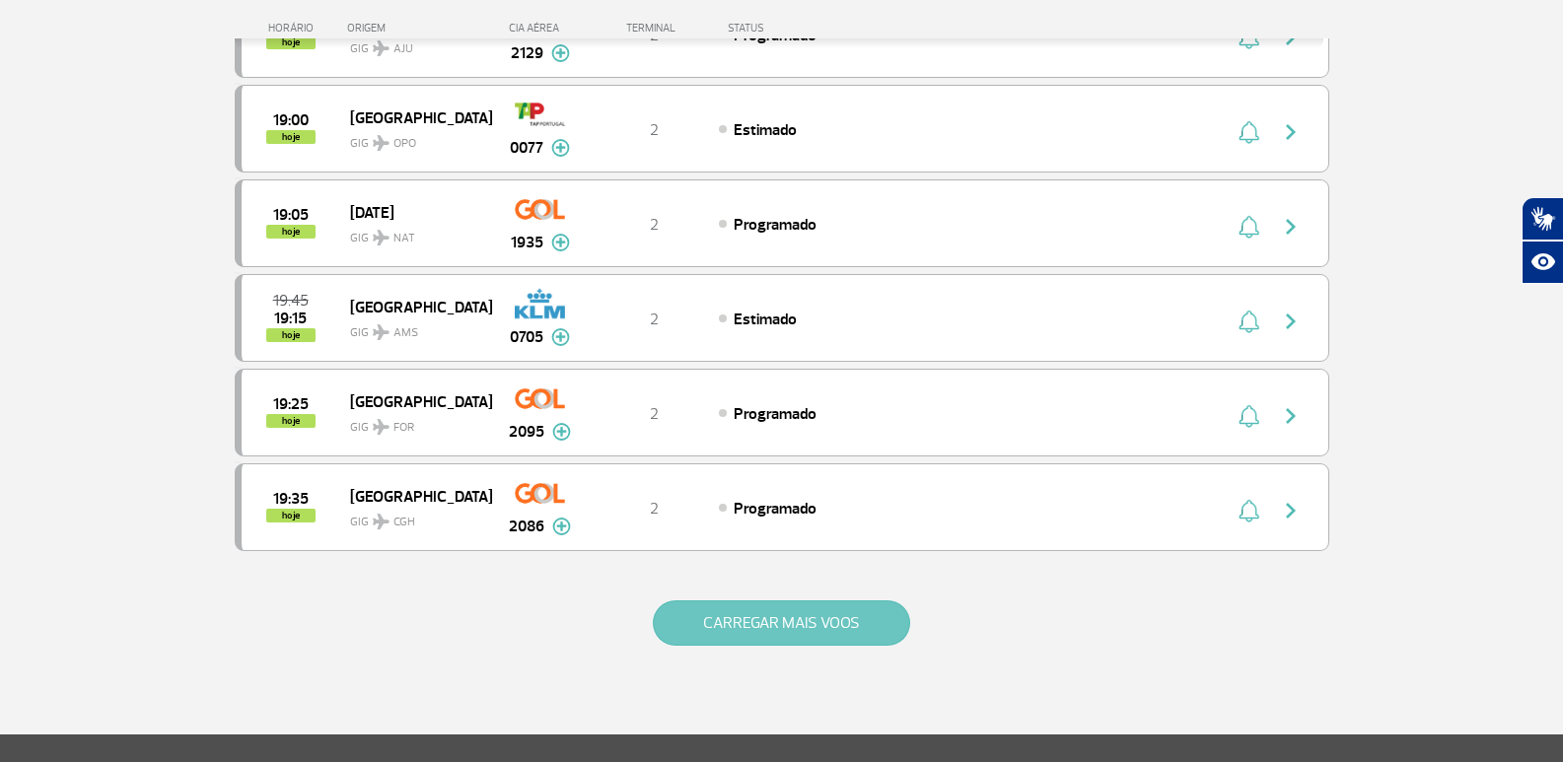
click at [733, 625] on button "CARREGAR MAIS VOOS" at bounding box center [781, 623] width 257 height 45
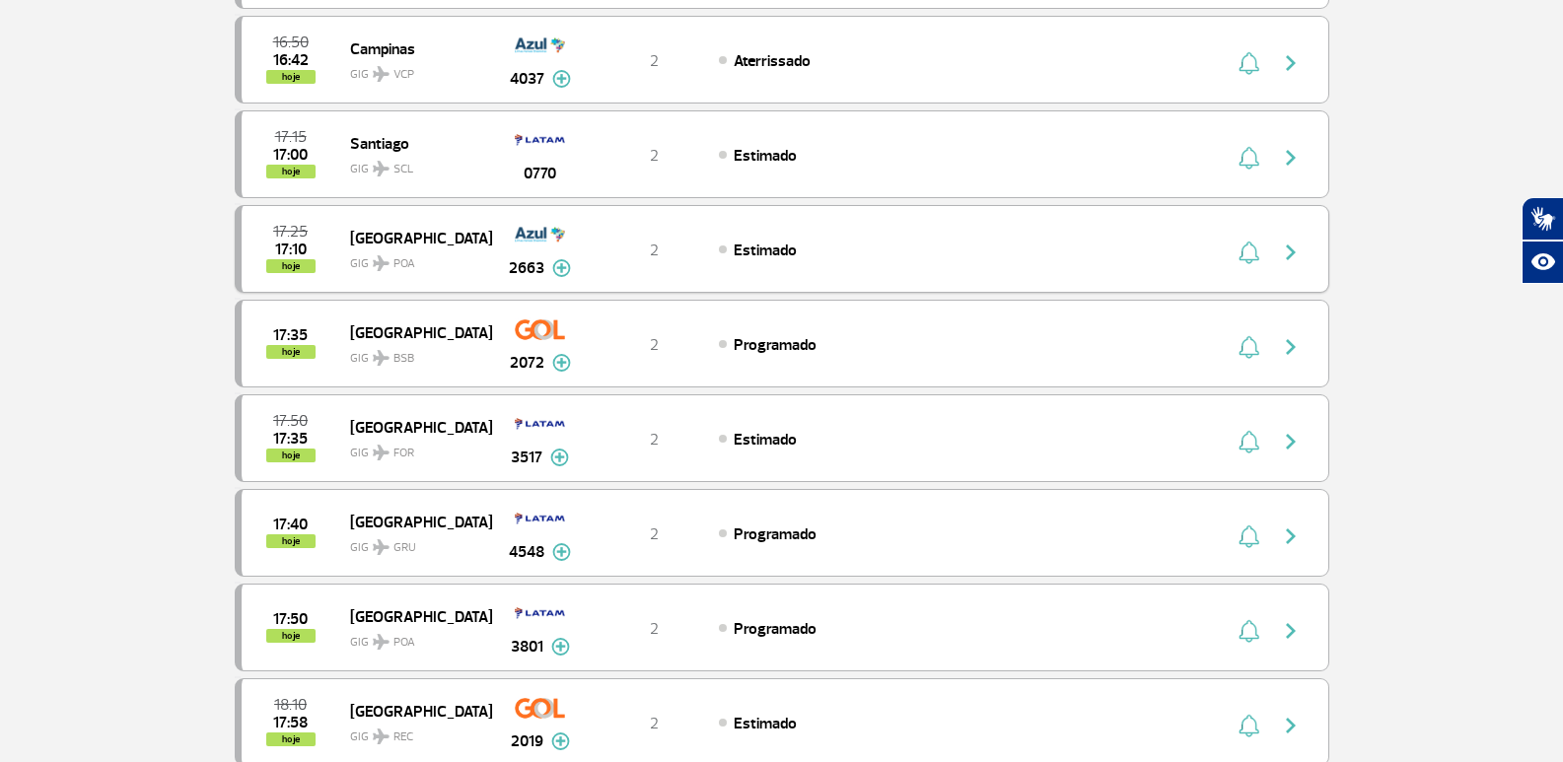
scroll to position [0, 0]
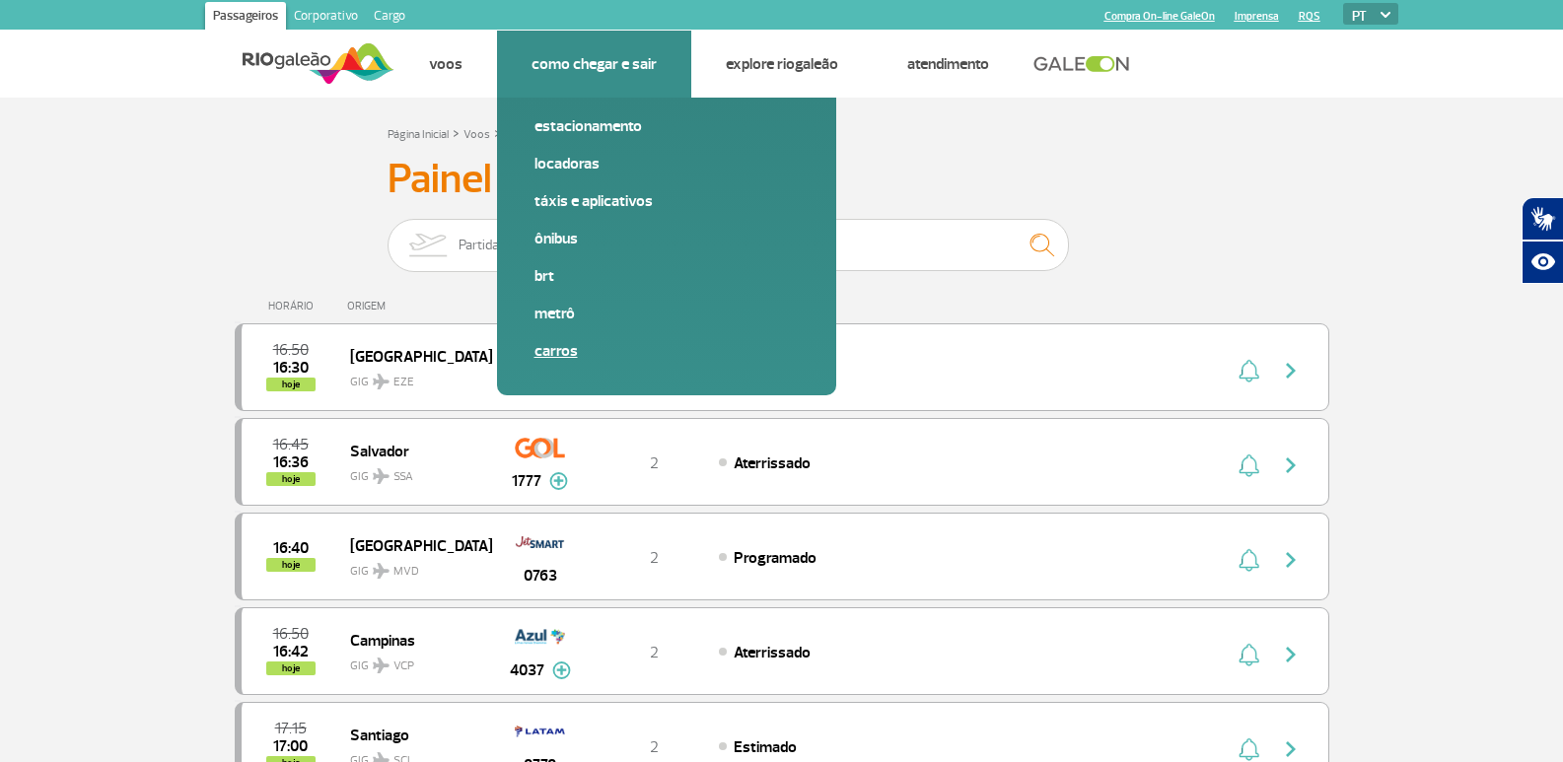
click at [567, 346] on link "Carros" at bounding box center [667, 351] width 264 height 22
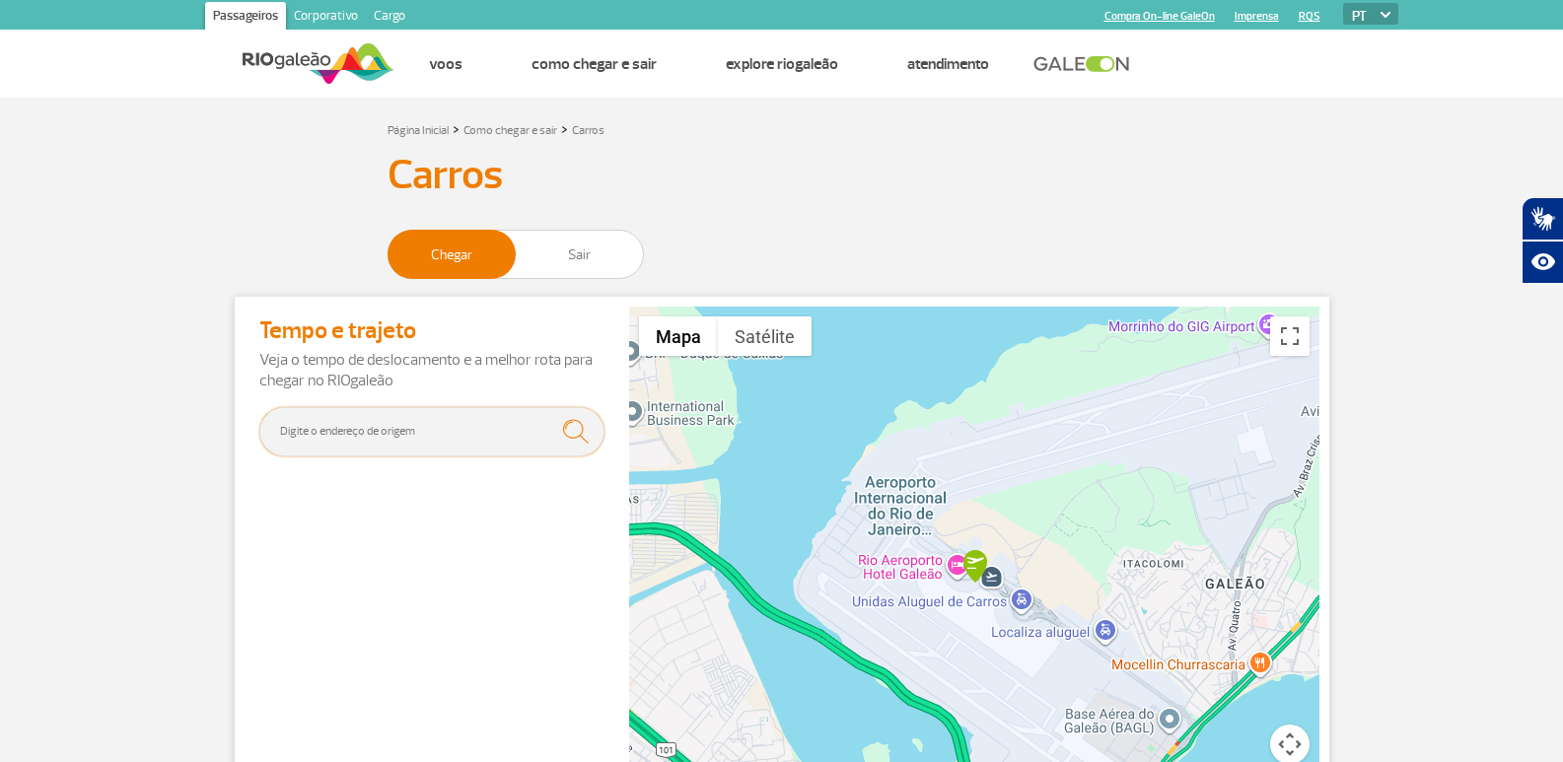
click at [424, 425] on input "text" at bounding box center [431, 431] width 345 height 49
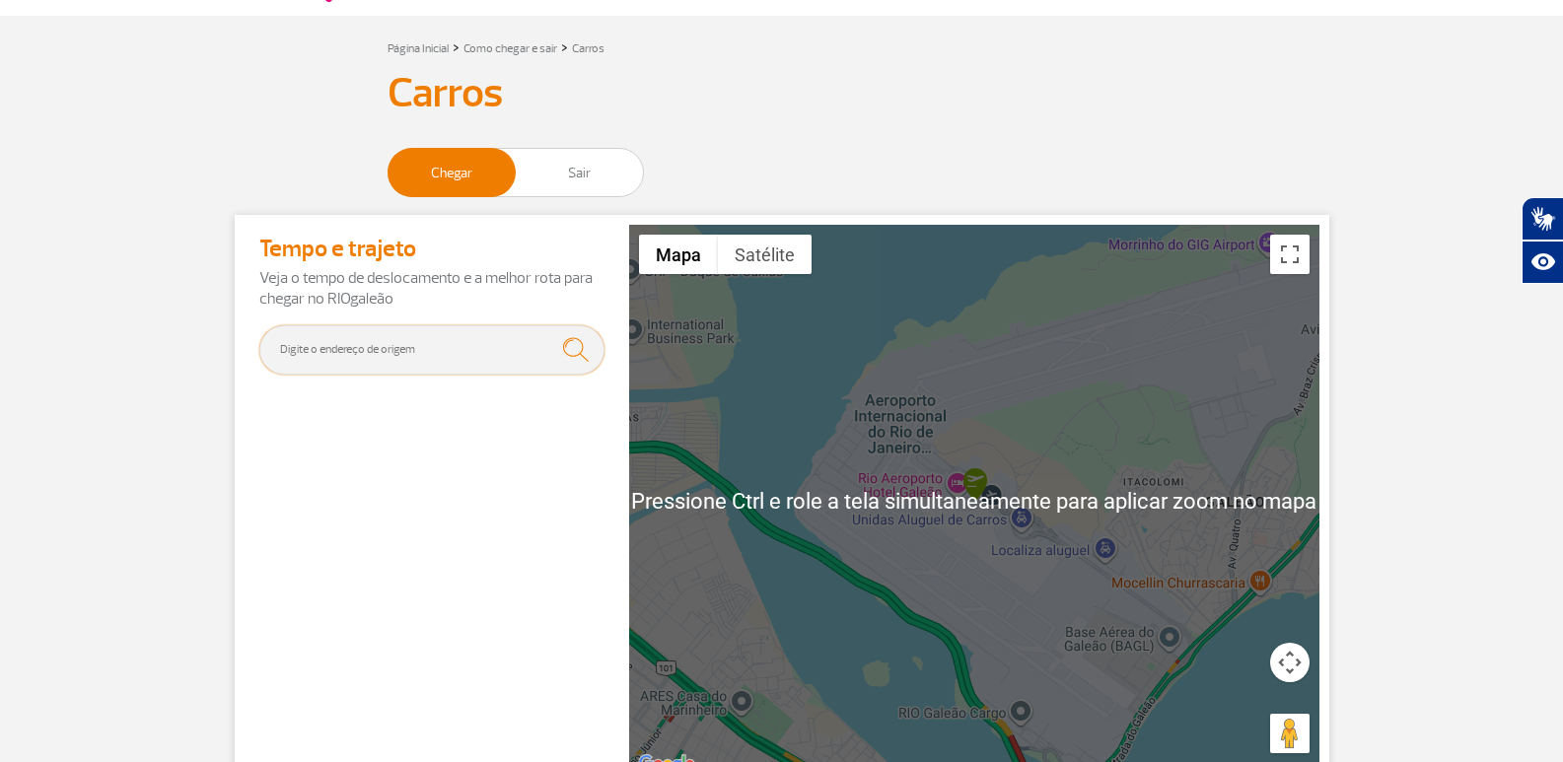
scroll to position [99, 0]
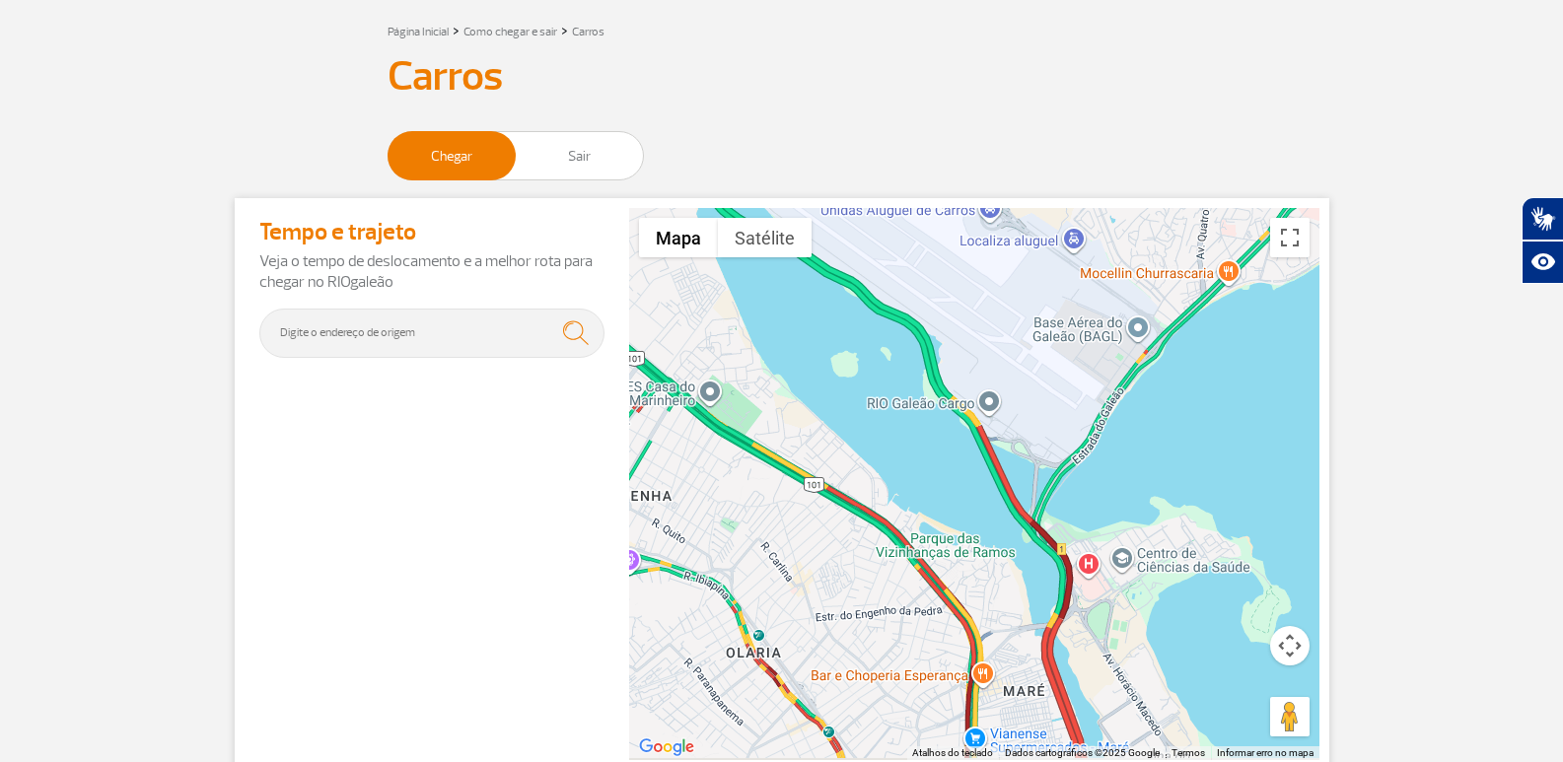
drag, startPoint x: 867, startPoint y: 538, endPoint x: 859, endPoint y: 327, distance: 210.2
click at [859, 327] on div at bounding box center [974, 484] width 690 height 552
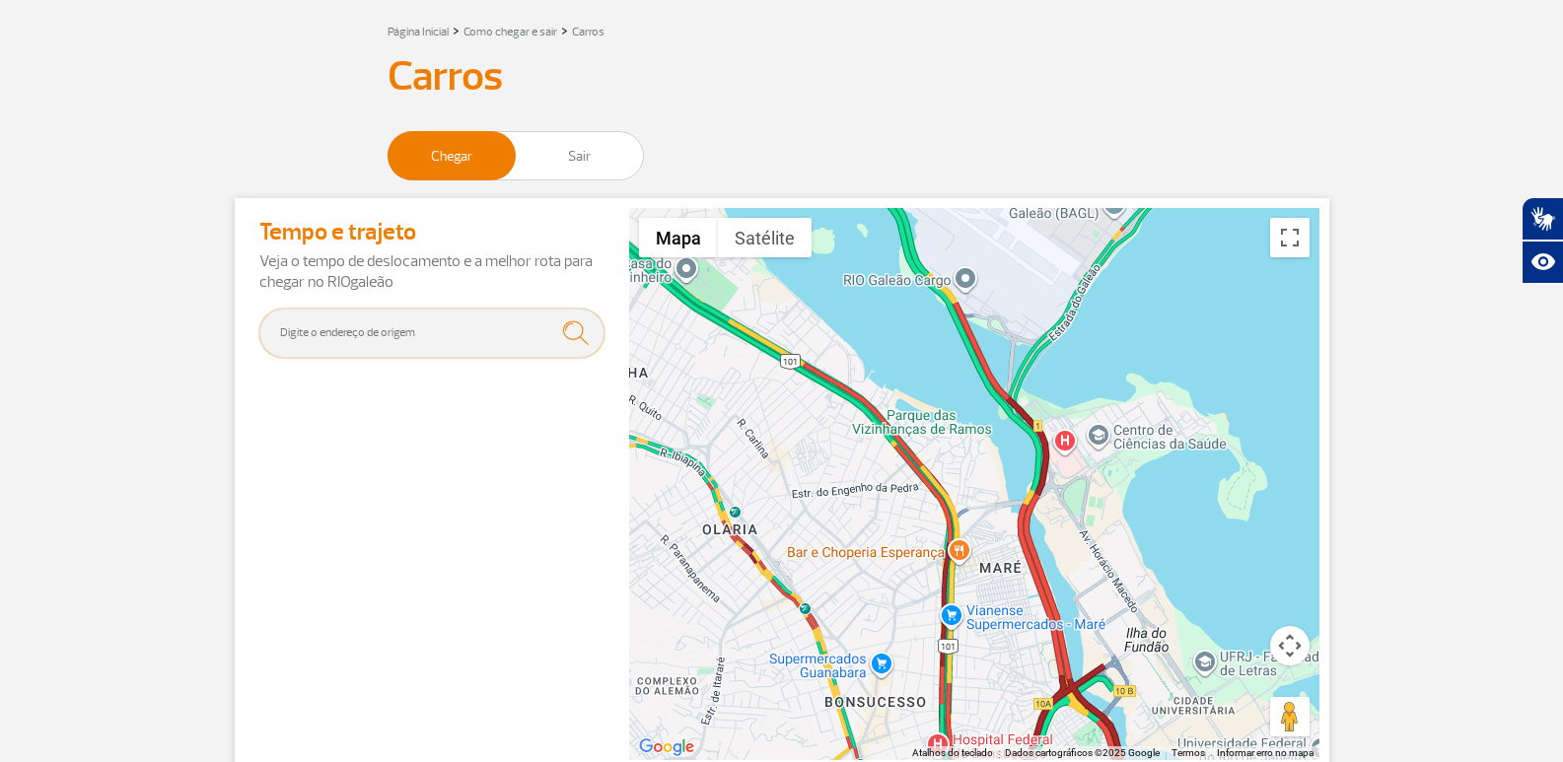
click at [483, 331] on input "text" at bounding box center [431, 333] width 345 height 49
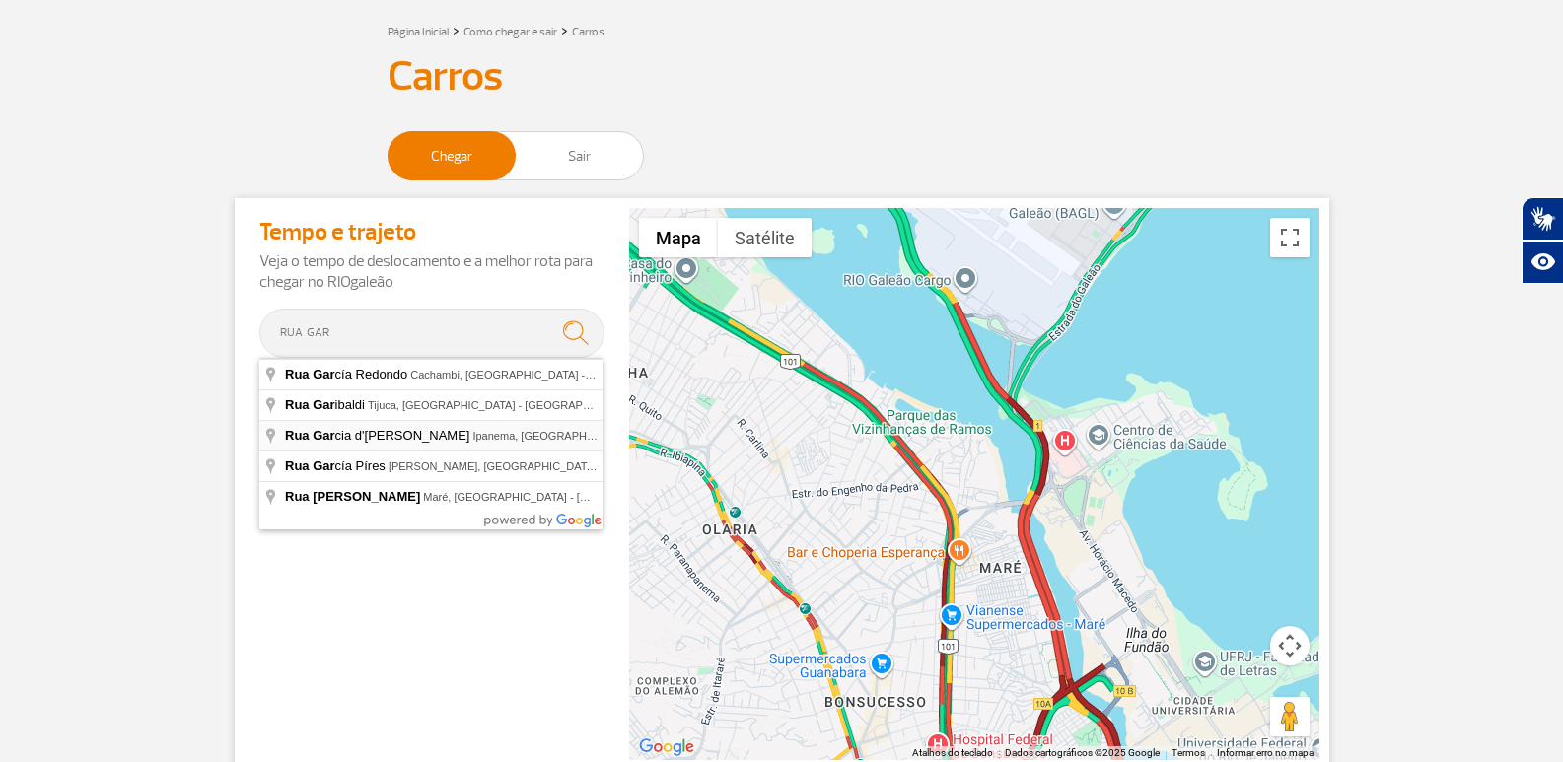
type input "[GEOGRAPHIC_DATA] - Ipanema, [GEOGRAPHIC_DATA] - [GEOGRAPHIC_DATA], [GEOGRAPHIC…"
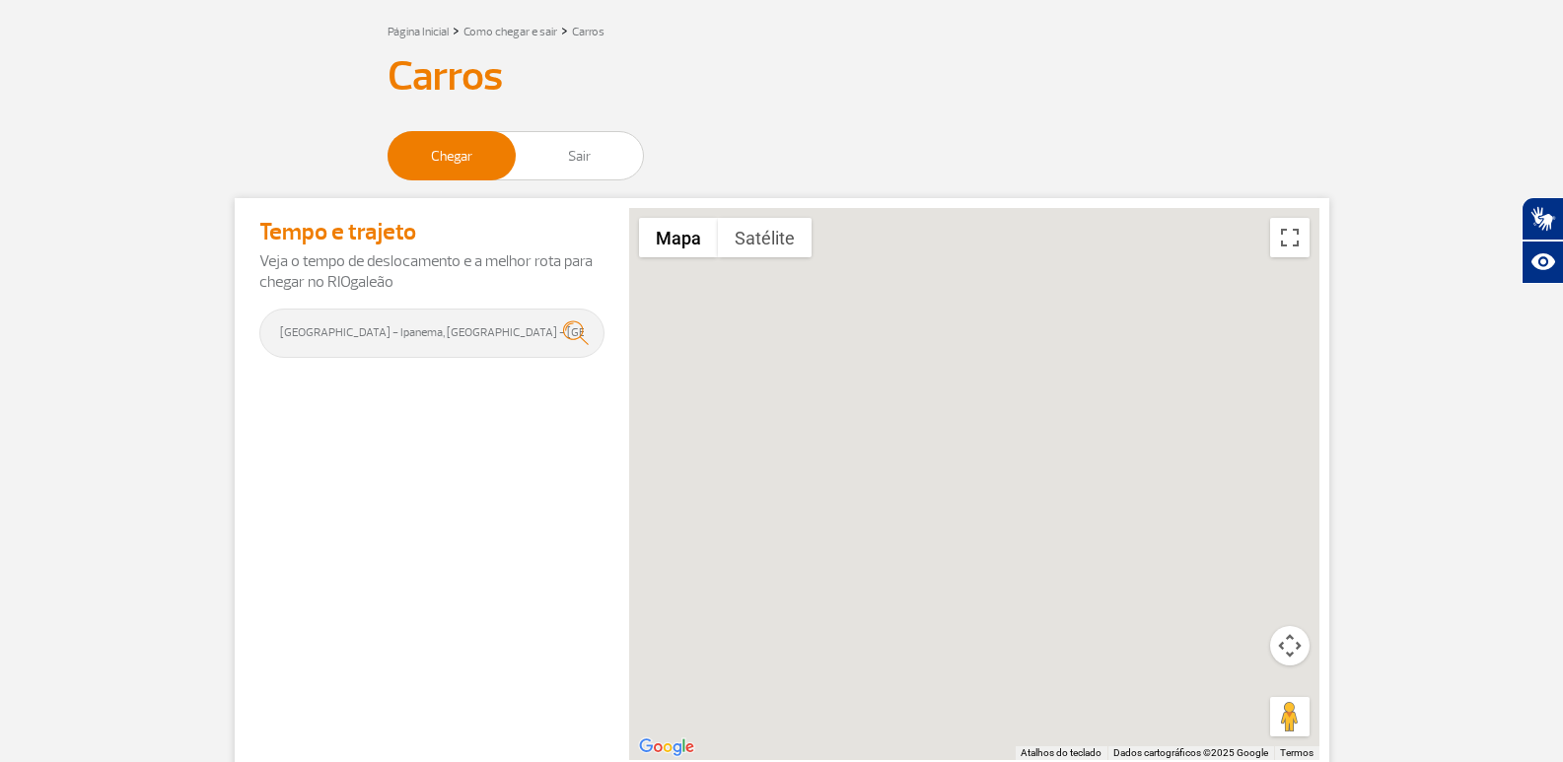
drag, startPoint x: 319, startPoint y: 423, endPoint x: 384, endPoint y: 339, distance: 106.1
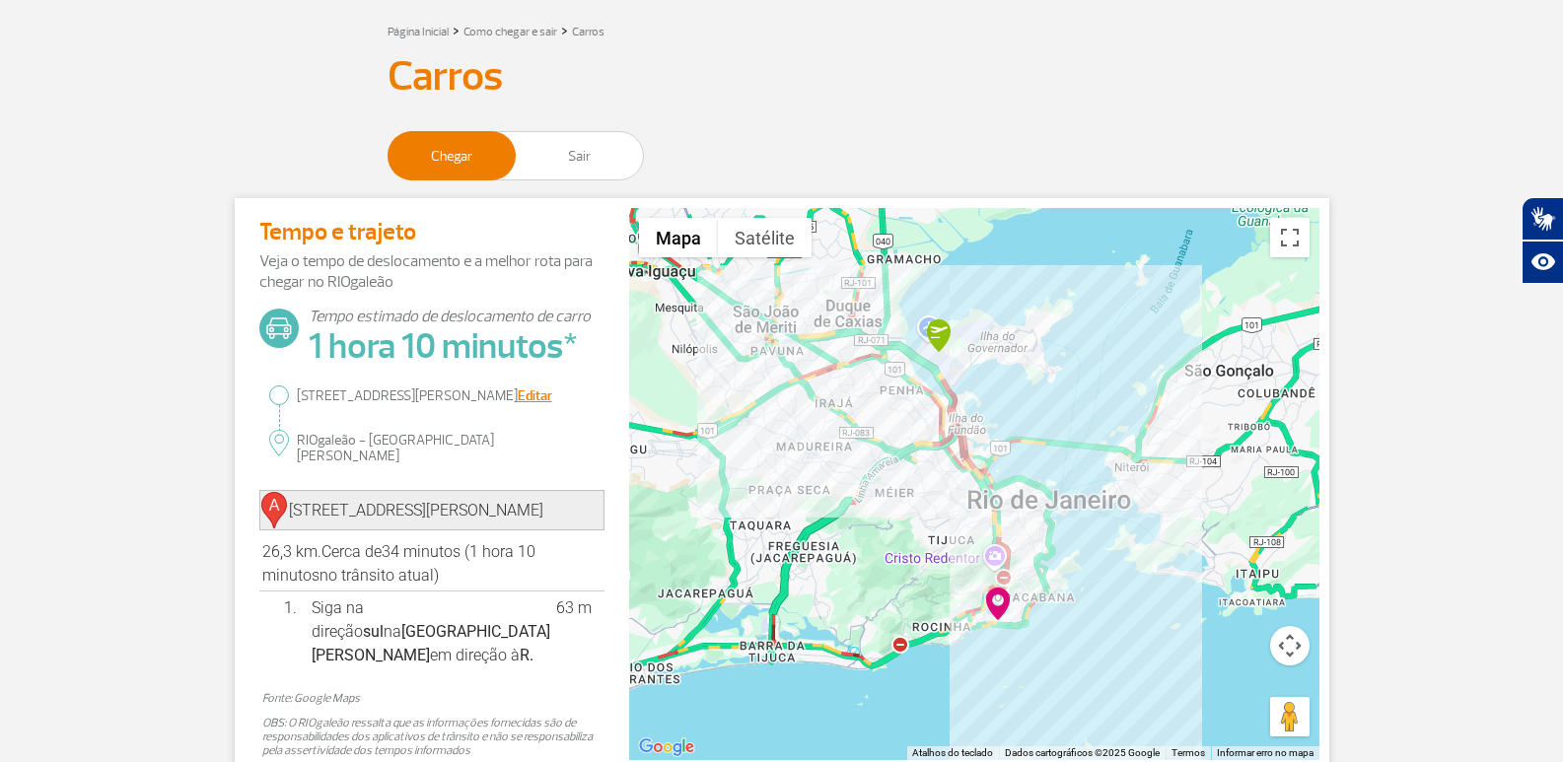
click at [399, 325] on p "1 hora 10 minutos*" at bounding box center [450, 346] width 282 height 42
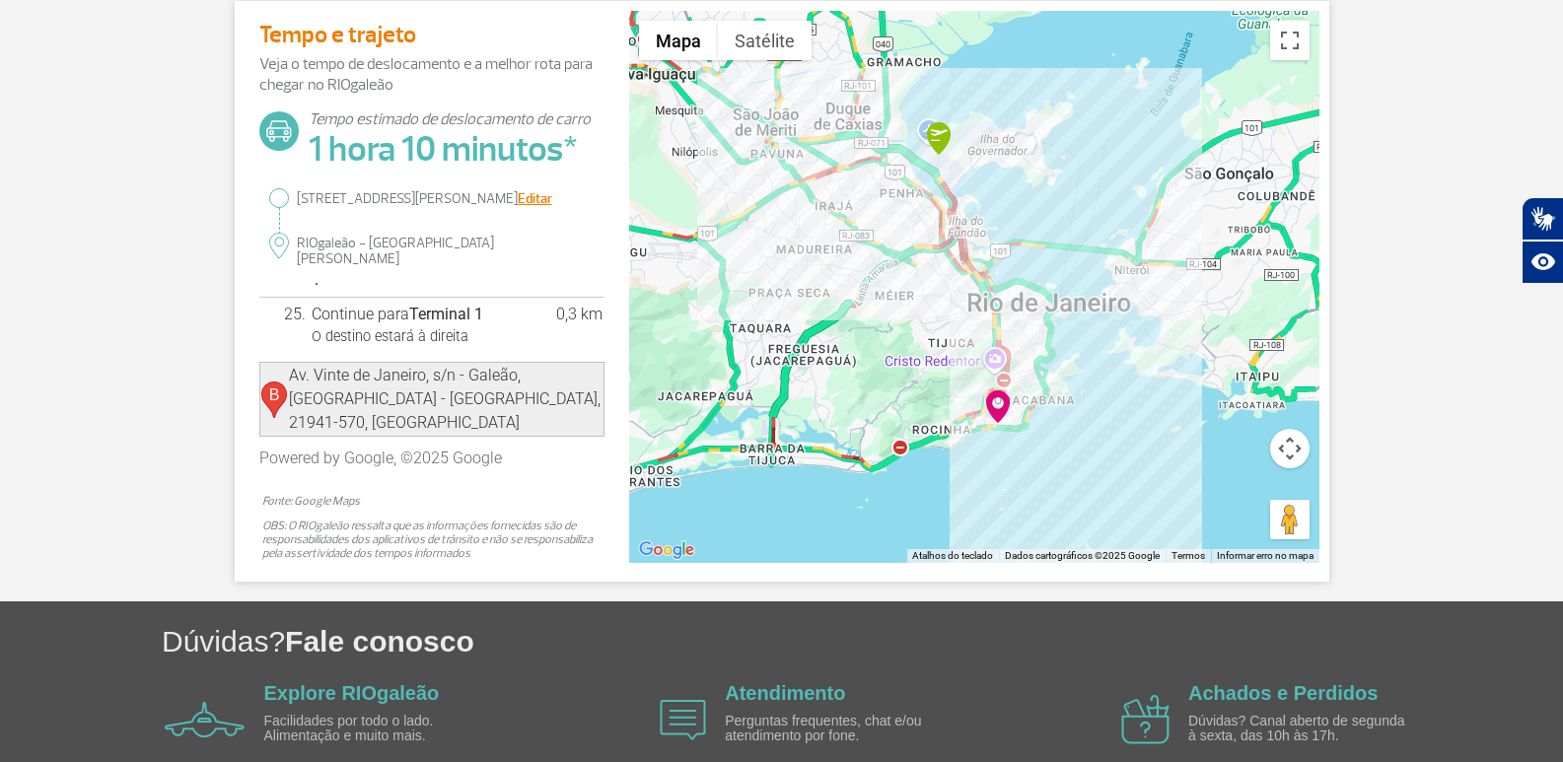
scroll to position [0, 0]
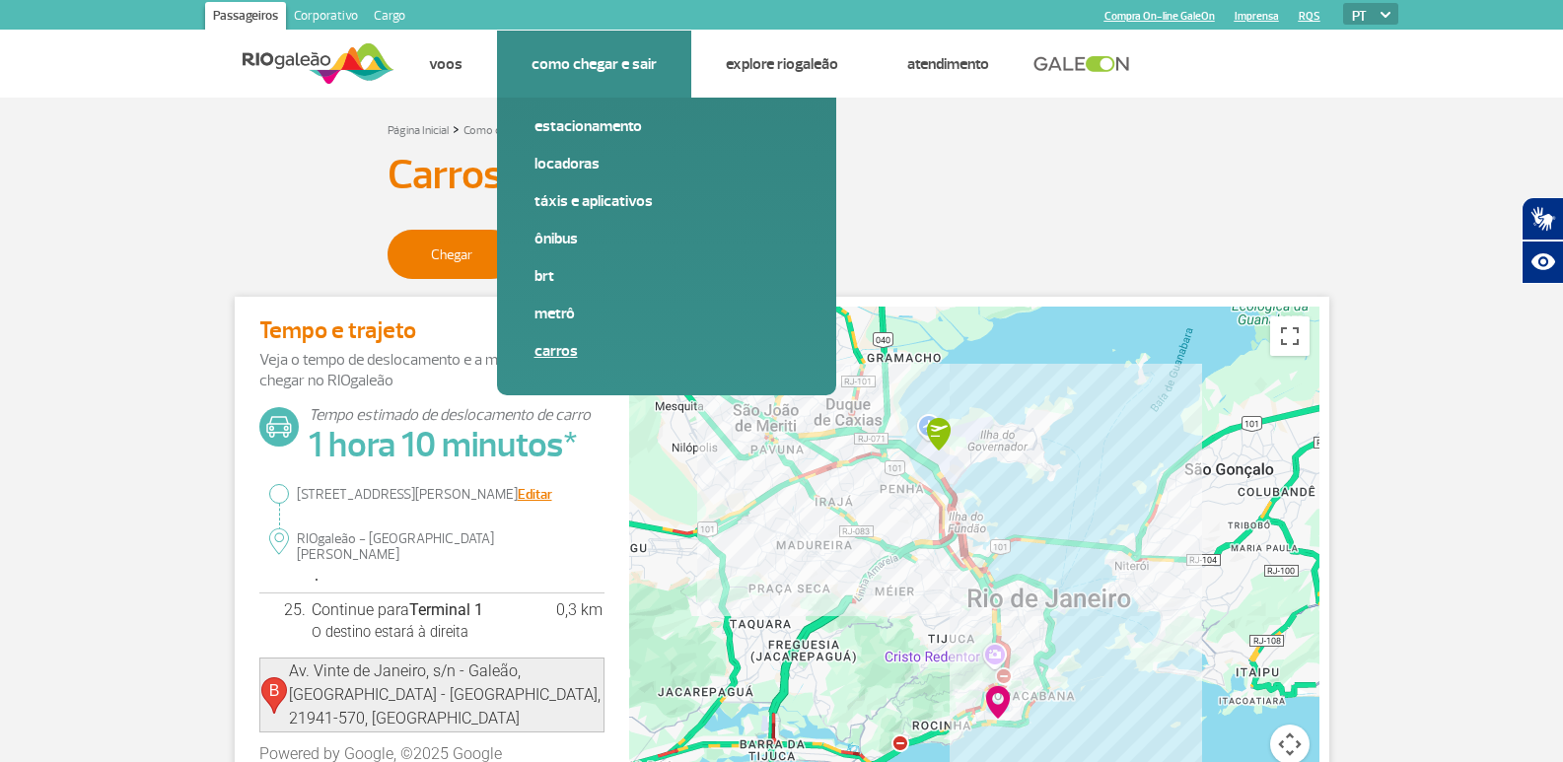
click at [561, 352] on link "Carros" at bounding box center [667, 351] width 264 height 22
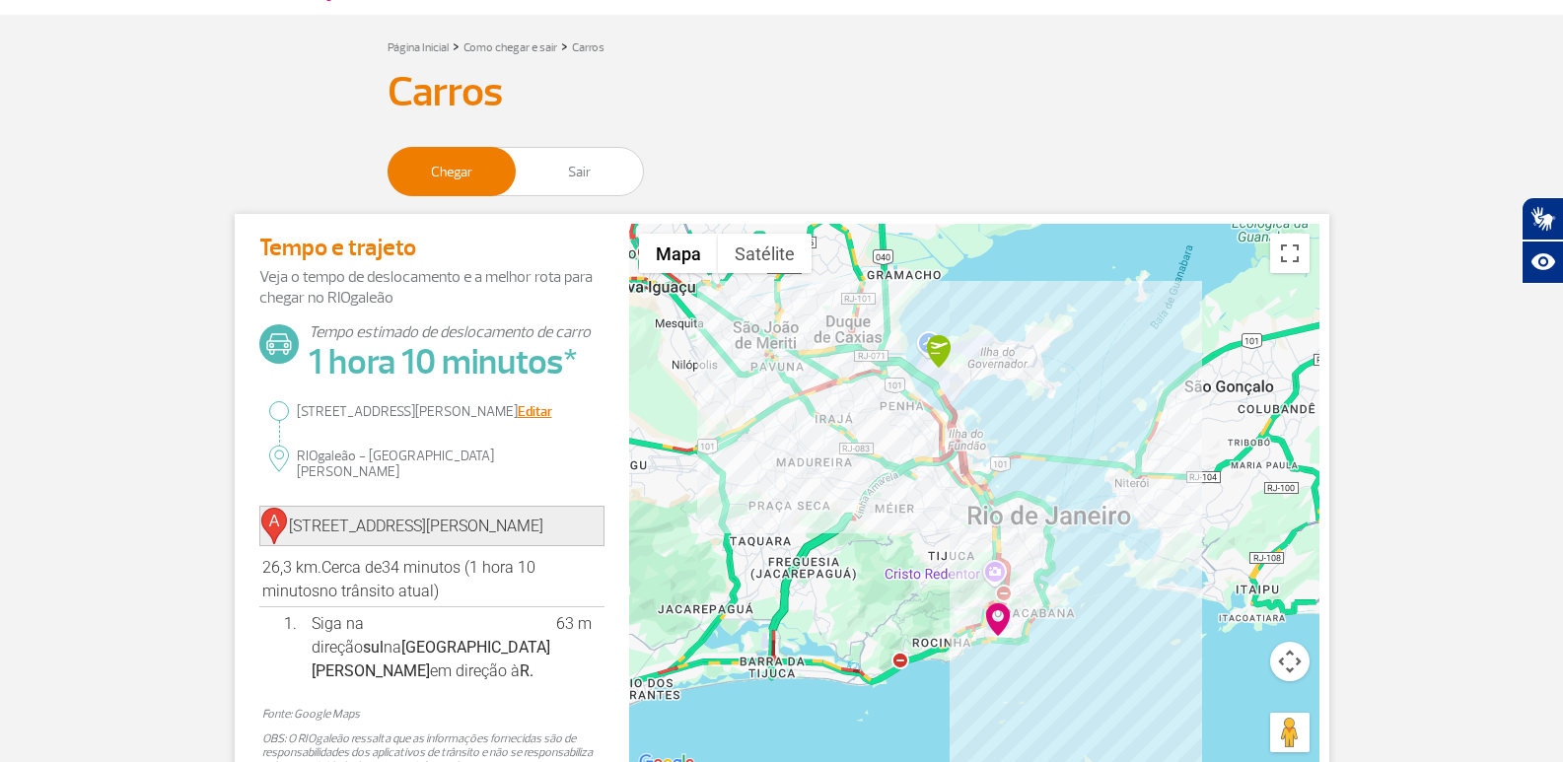
scroll to position [197, 0]
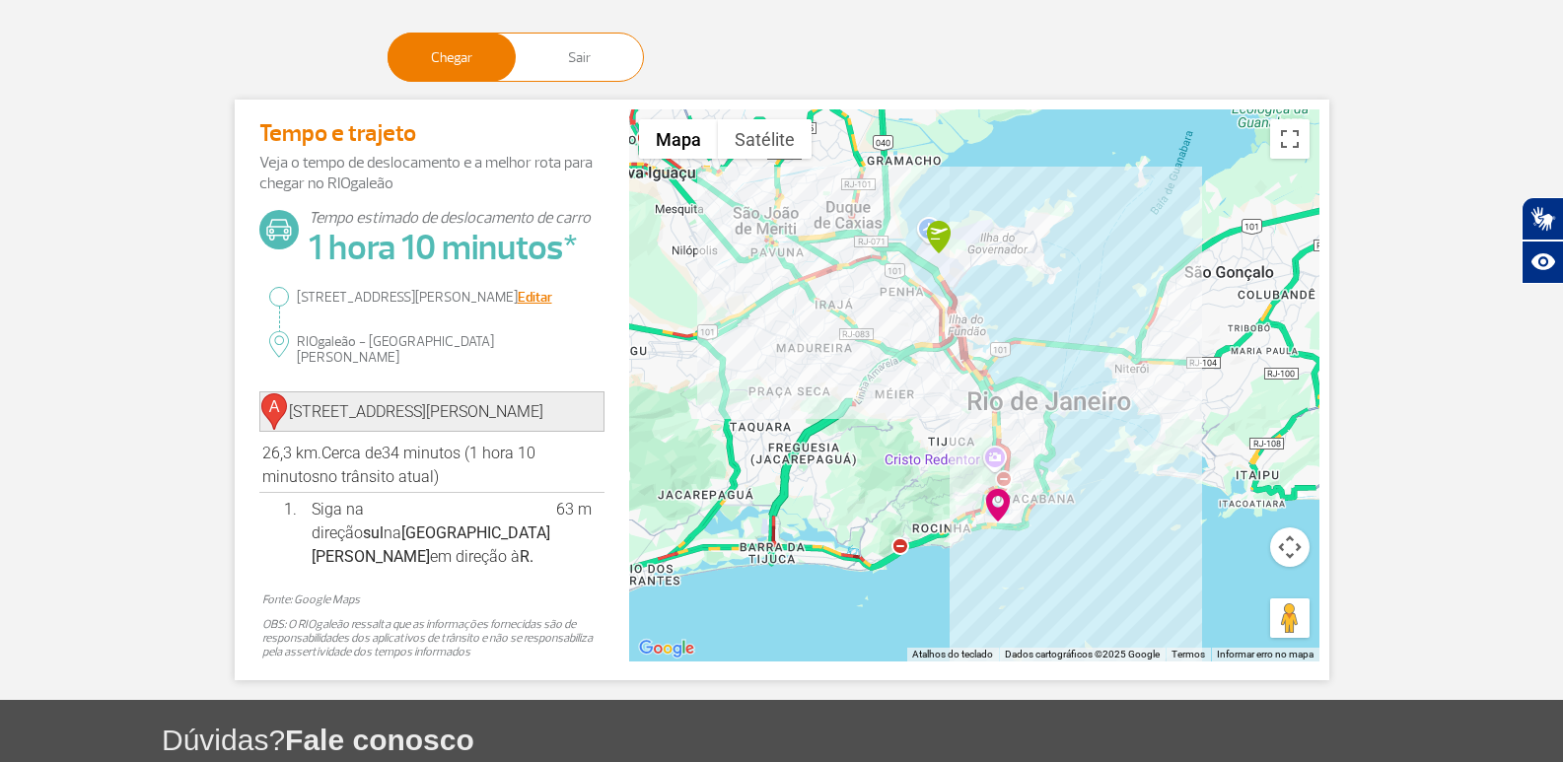
click at [588, 63] on span "Sair" at bounding box center [579, 57] width 127 height 47
click at [388, 49] on input "Chegar Sair" at bounding box center [388, 49] width 0 height 0
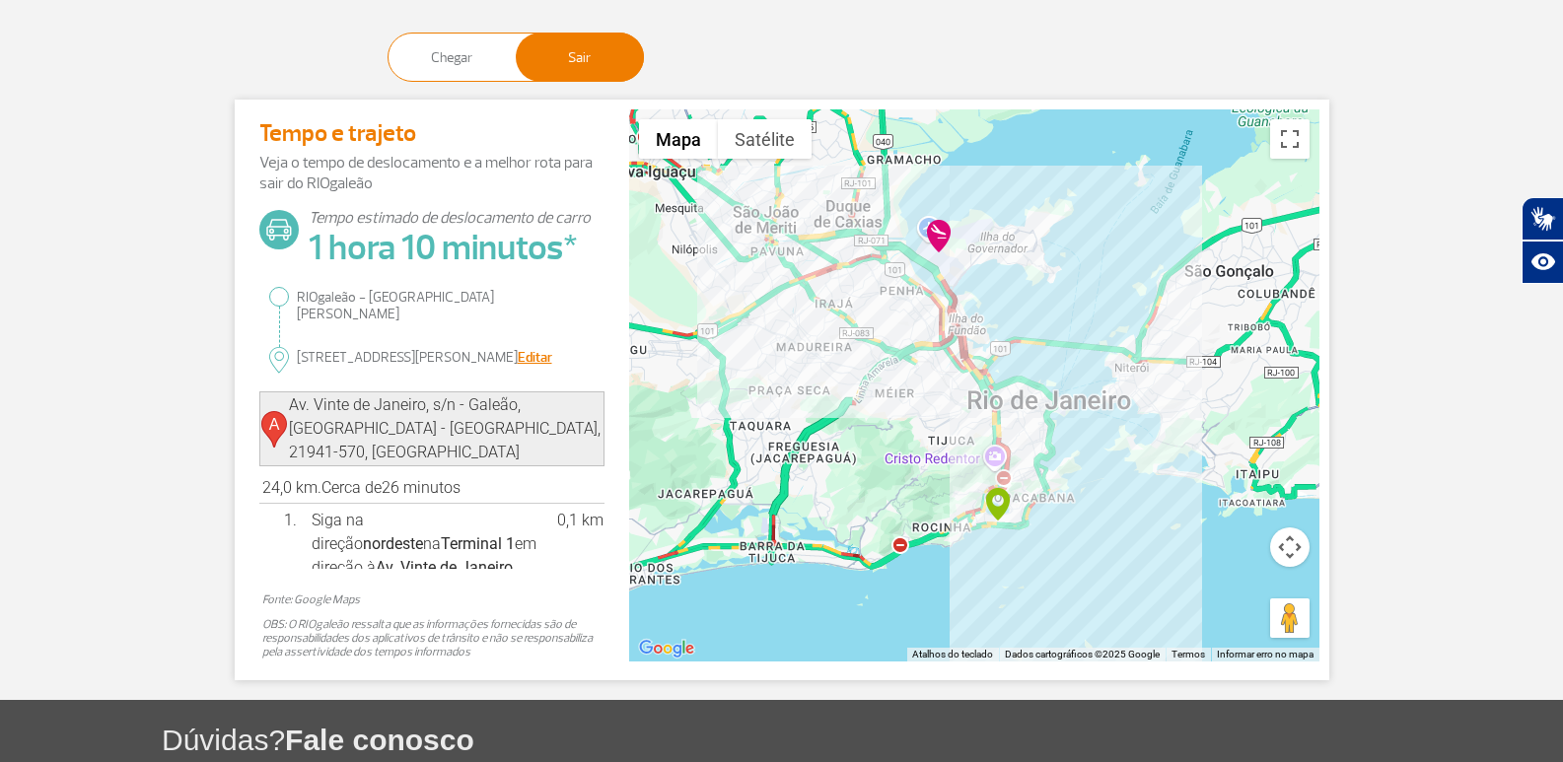
click at [491, 44] on span "Chegar" at bounding box center [452, 57] width 127 height 47
click at [388, 49] on input "Chegar Sair" at bounding box center [388, 49] width 0 height 0
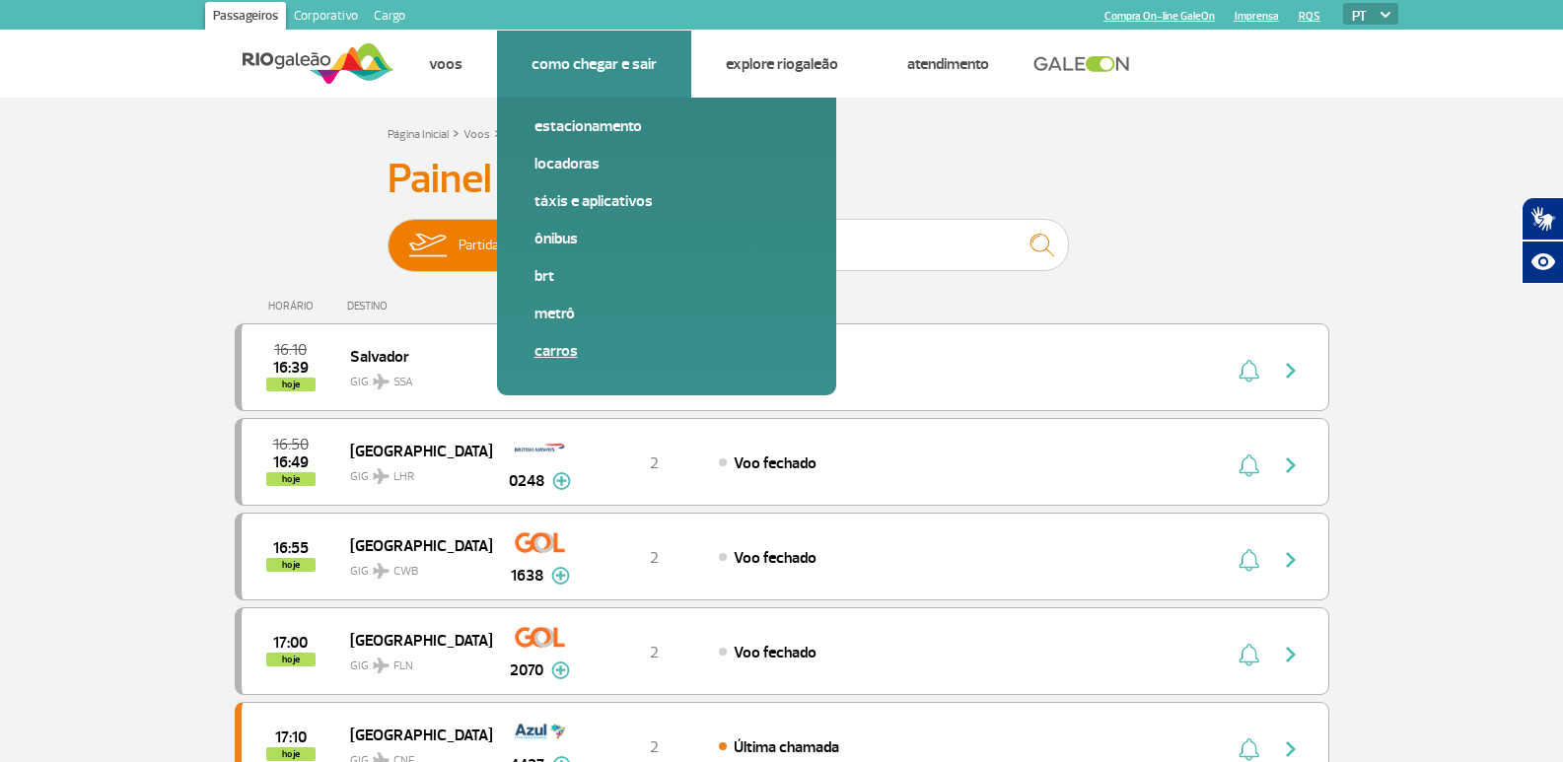
click at [567, 346] on link "Carros" at bounding box center [667, 351] width 264 height 22
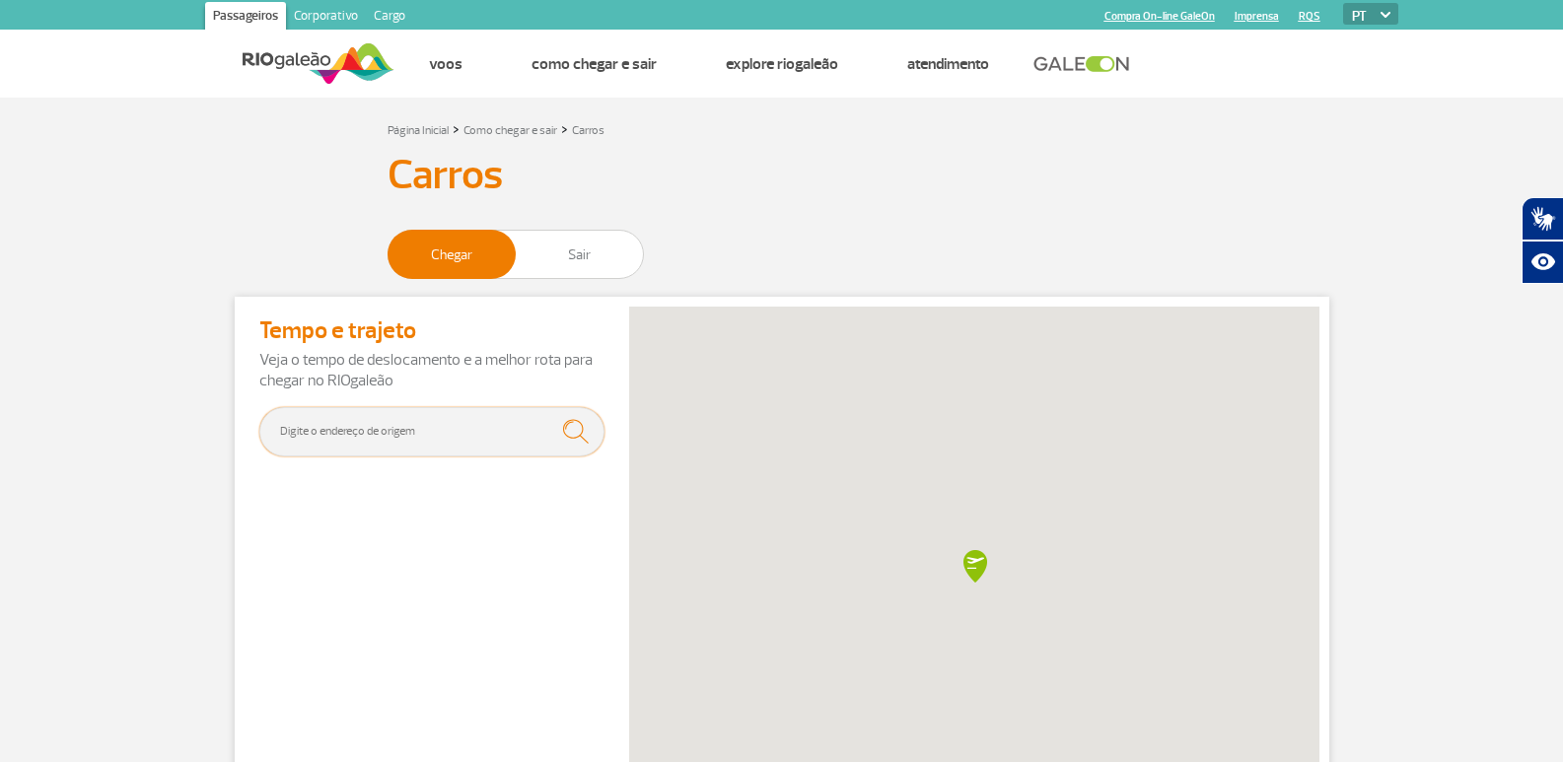
click at [434, 416] on input "text" at bounding box center [431, 431] width 345 height 49
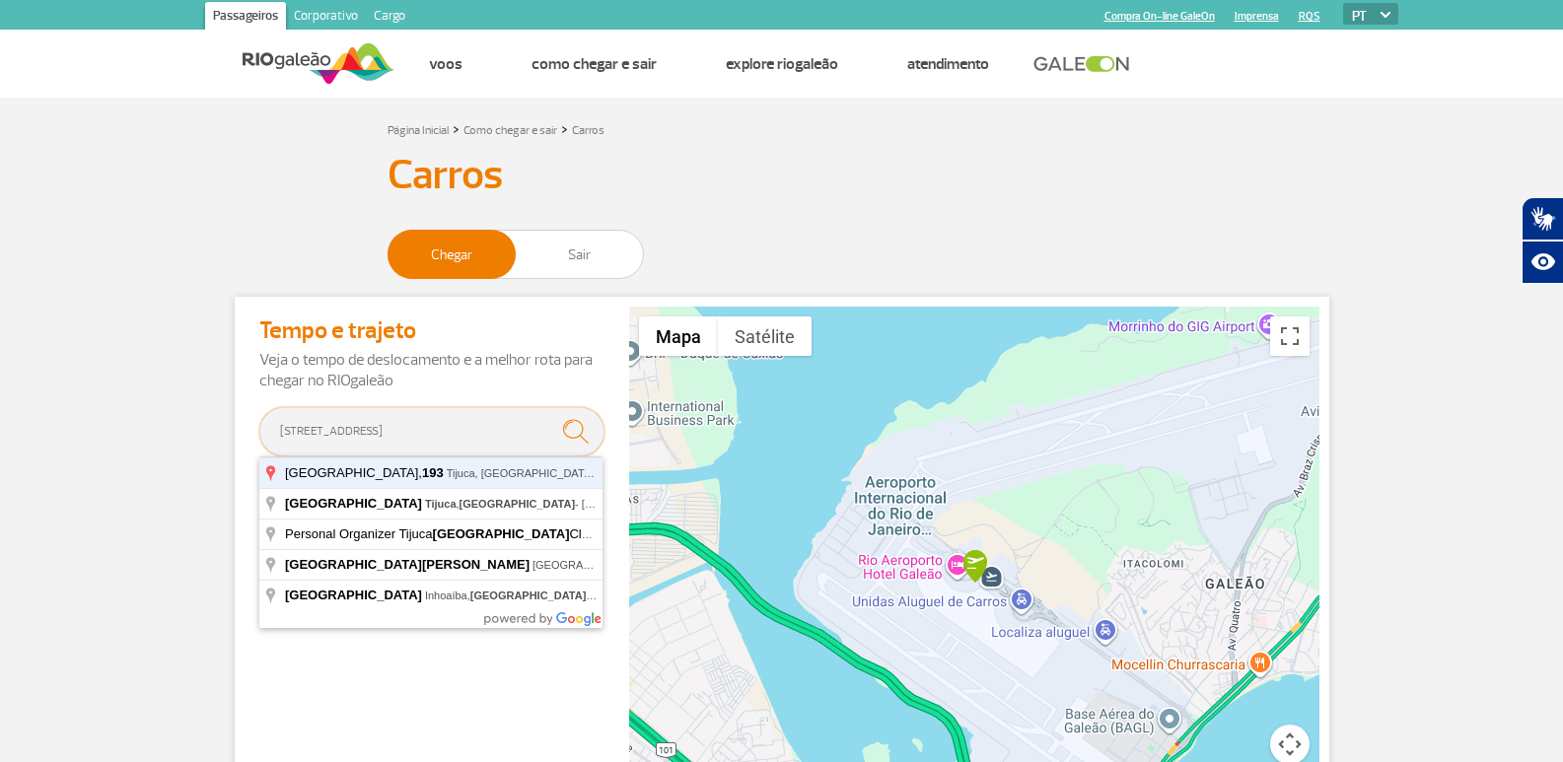
type input "[STREET_ADDRESS]"
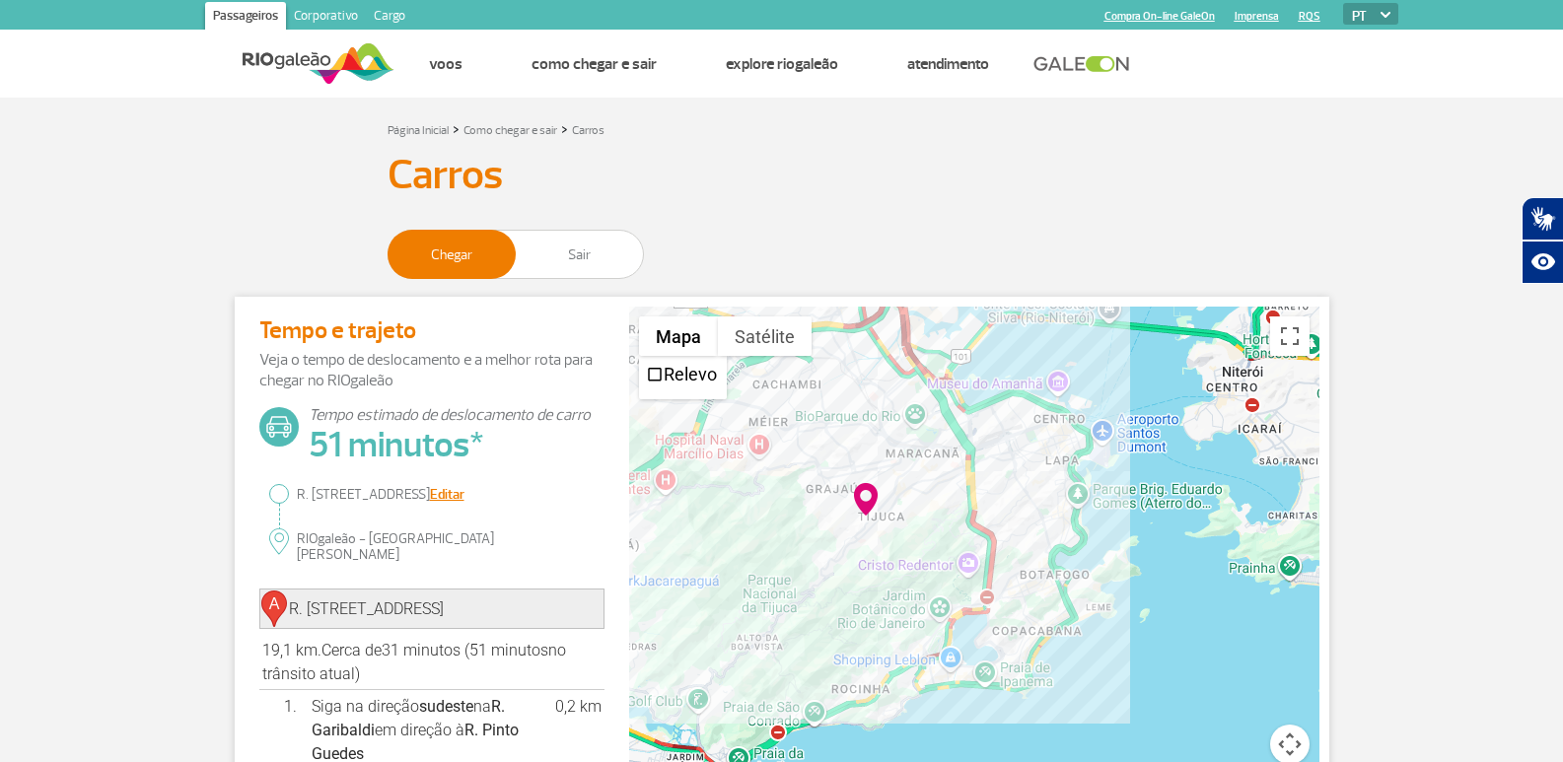
drag, startPoint x: 897, startPoint y: 643, endPoint x: 821, endPoint y: 282, distance: 369.1
click at [821, 282] on div "Página Inicial > Como chegar e sair > Carros Carros Chegar Sair Tempo e trajeto…" at bounding box center [782, 497] width 1124 height 760
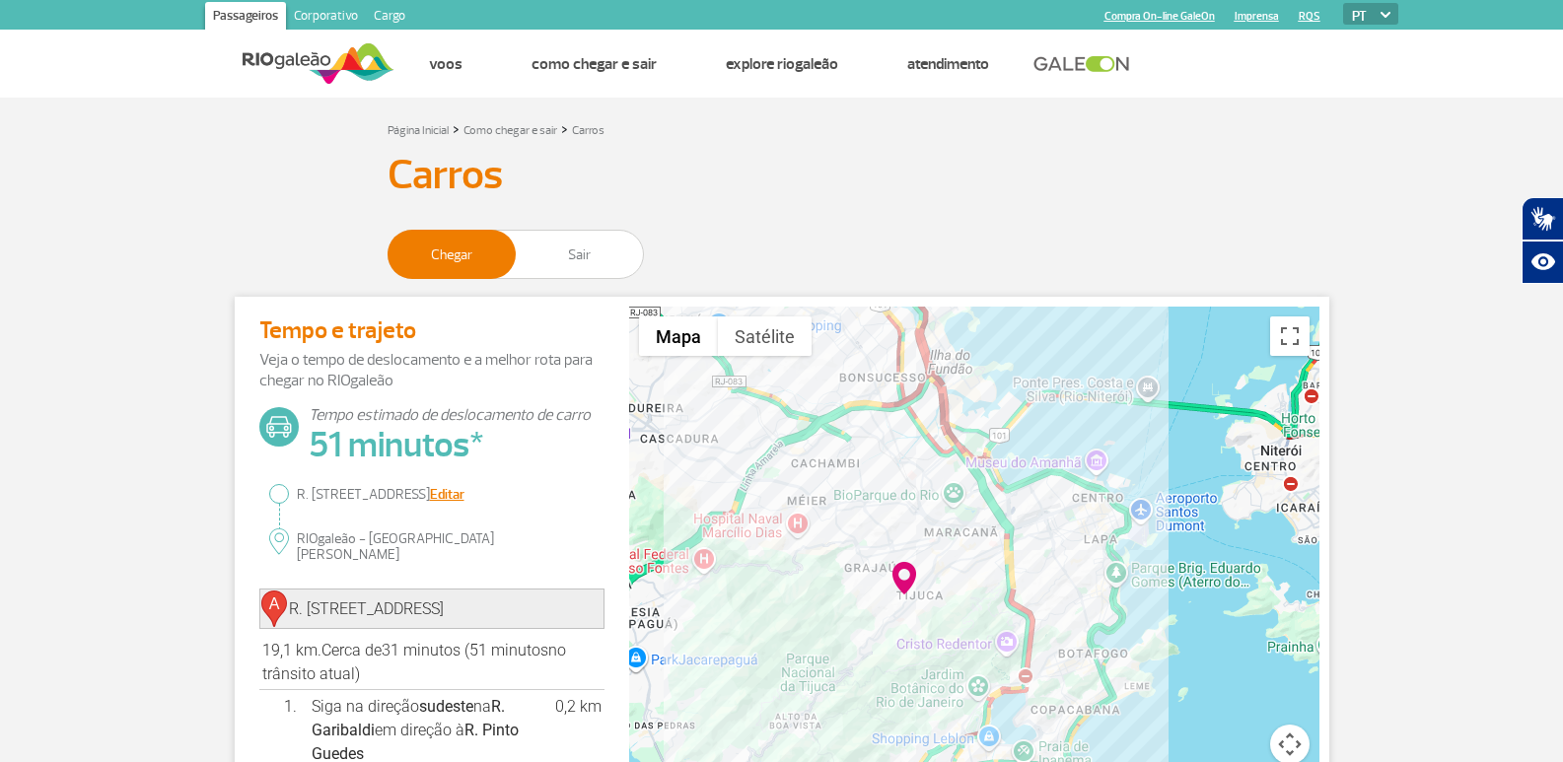
drag, startPoint x: 912, startPoint y: 412, endPoint x: 981, endPoint y: 623, distance: 222.1
click at [944, 683] on div at bounding box center [974, 583] width 690 height 552
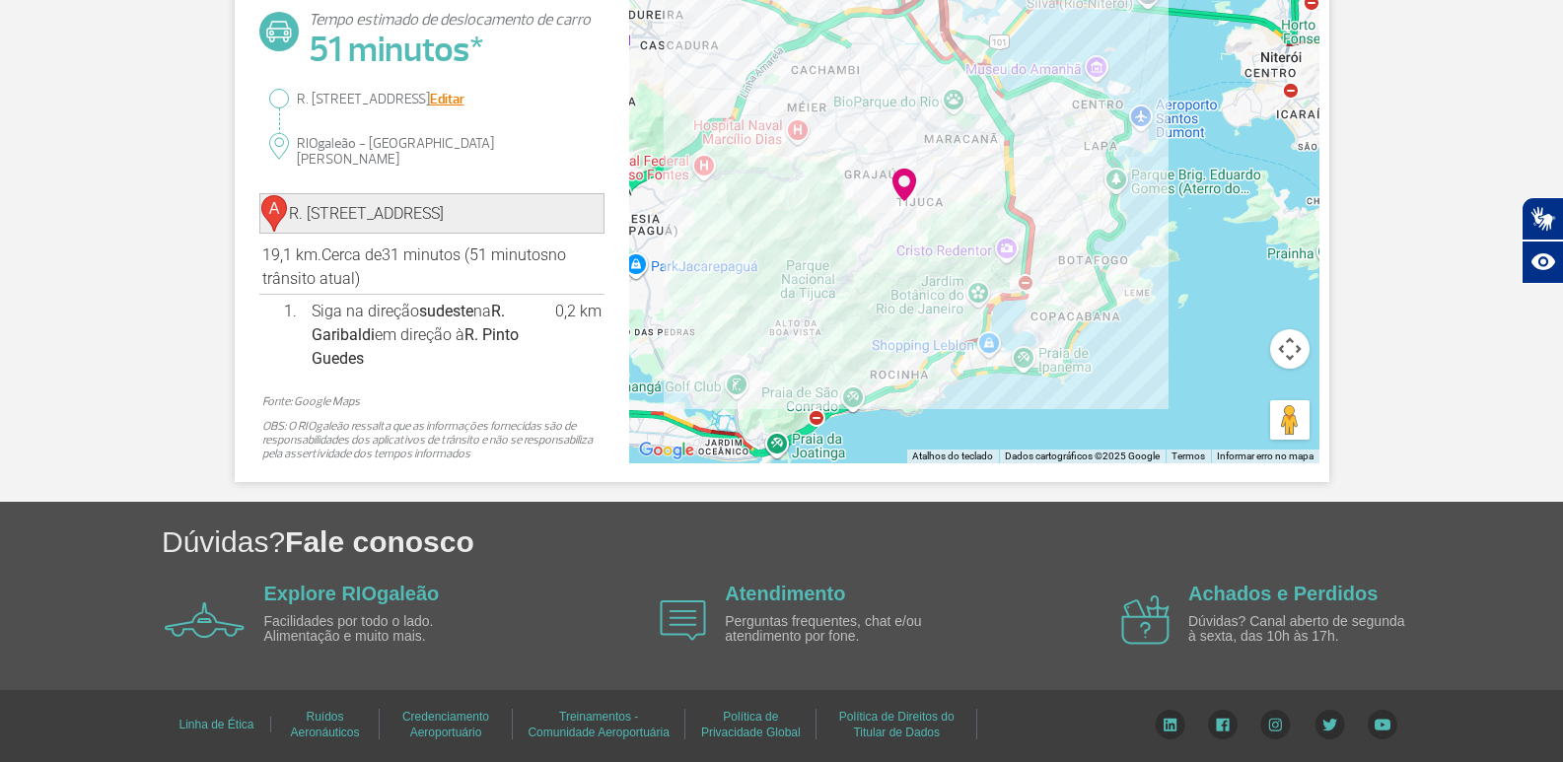
scroll to position [198, 0]
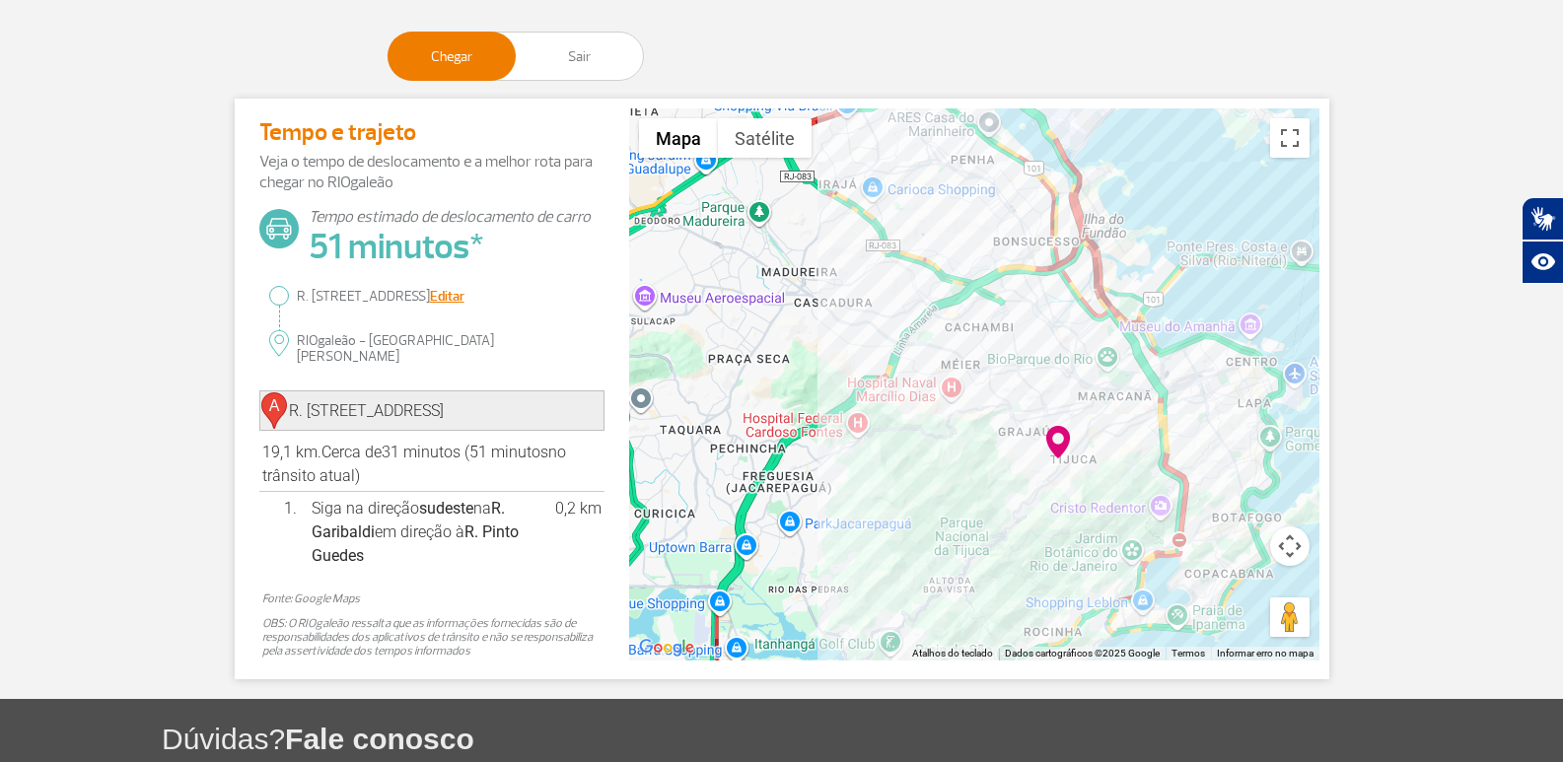
drag, startPoint x: 913, startPoint y: 333, endPoint x: 1065, endPoint y: 404, distance: 167.7
click at [1065, 404] on div at bounding box center [974, 384] width 690 height 552
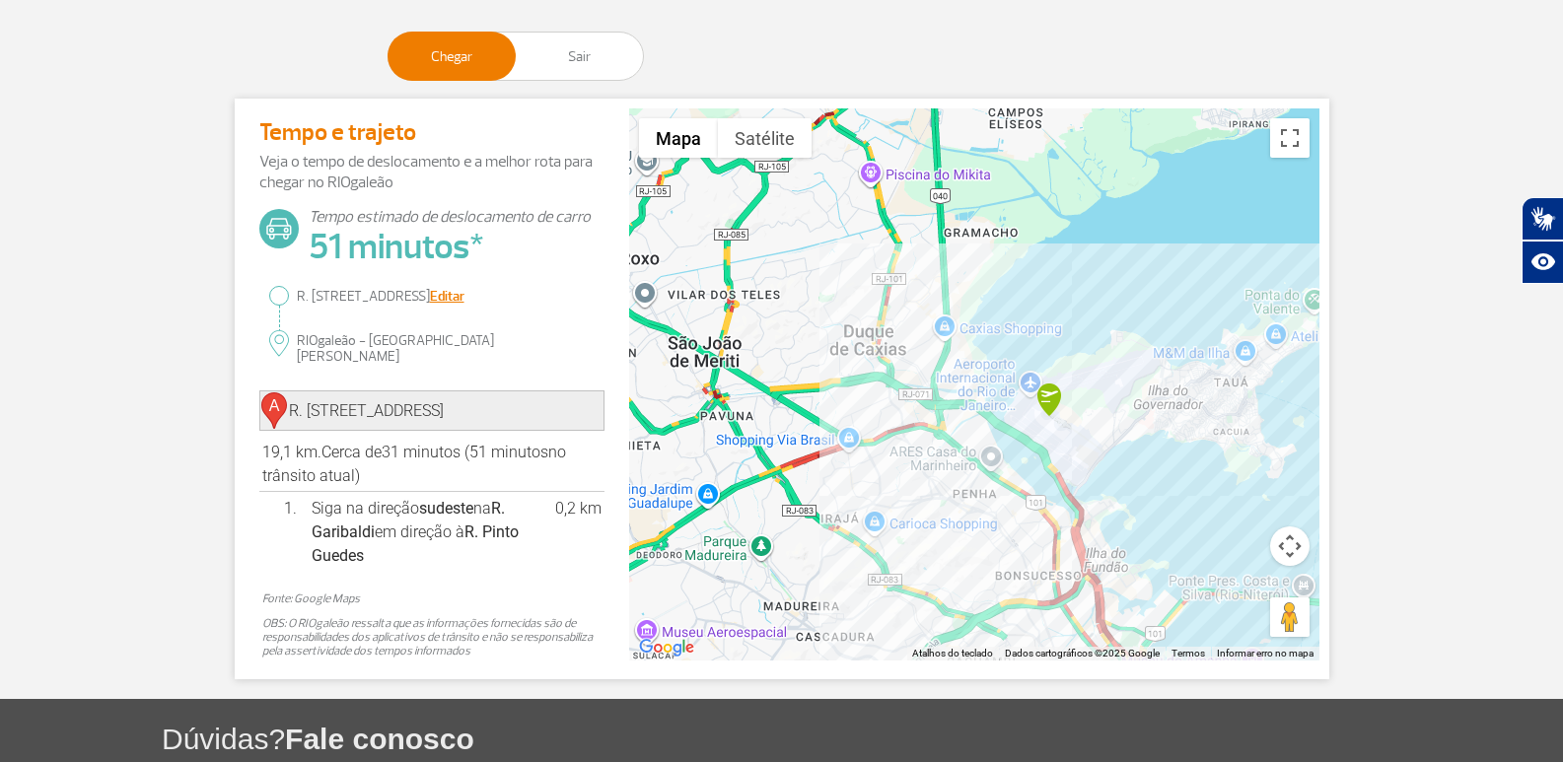
drag, startPoint x: 830, startPoint y: 254, endPoint x: 824, endPoint y: 619, distance: 365.0
click at [824, 619] on div at bounding box center [974, 384] width 690 height 552
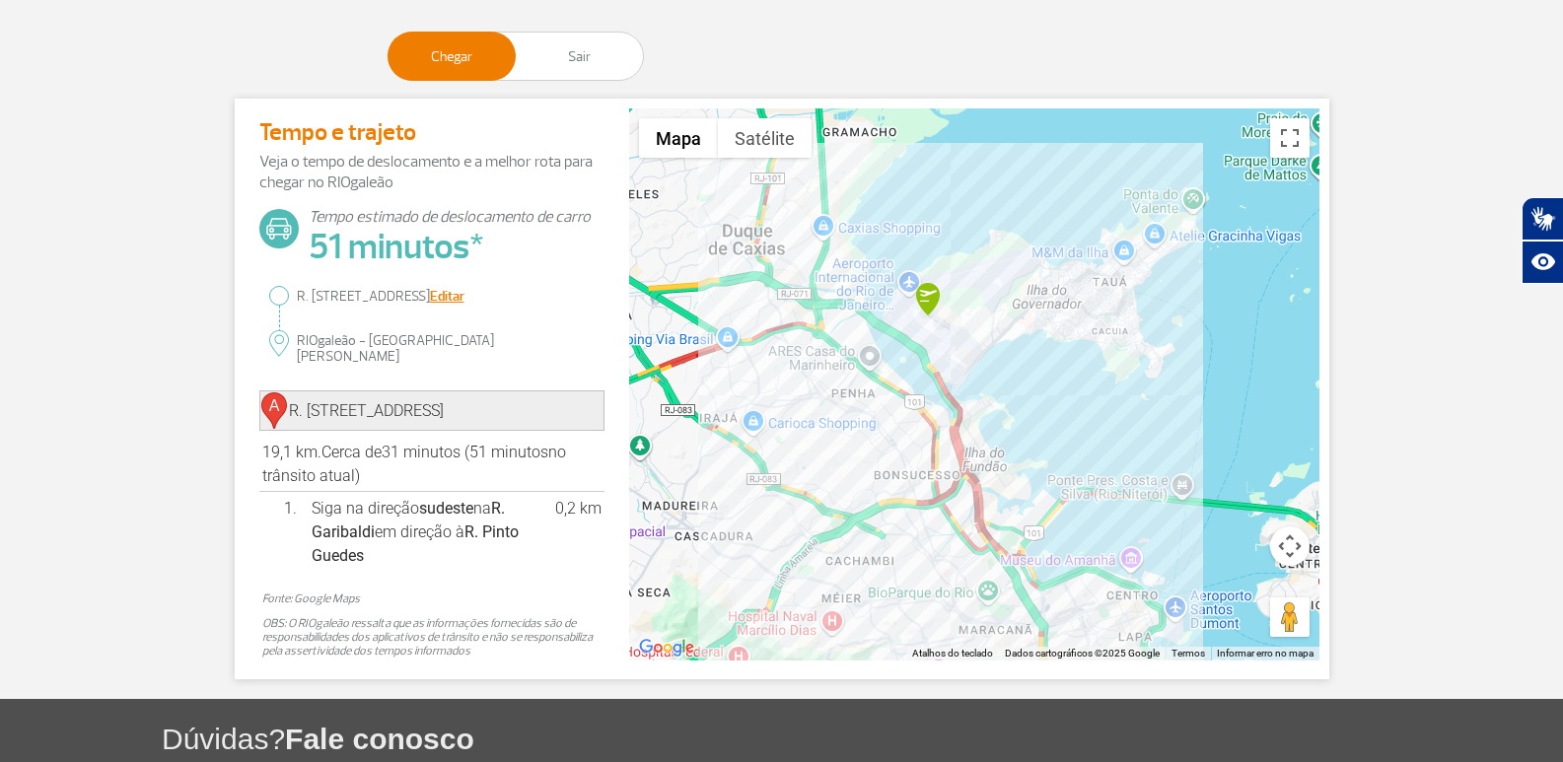
drag, startPoint x: 858, startPoint y: 483, endPoint x: 756, endPoint y: 320, distance: 192.7
click at [756, 320] on div at bounding box center [974, 384] width 690 height 552
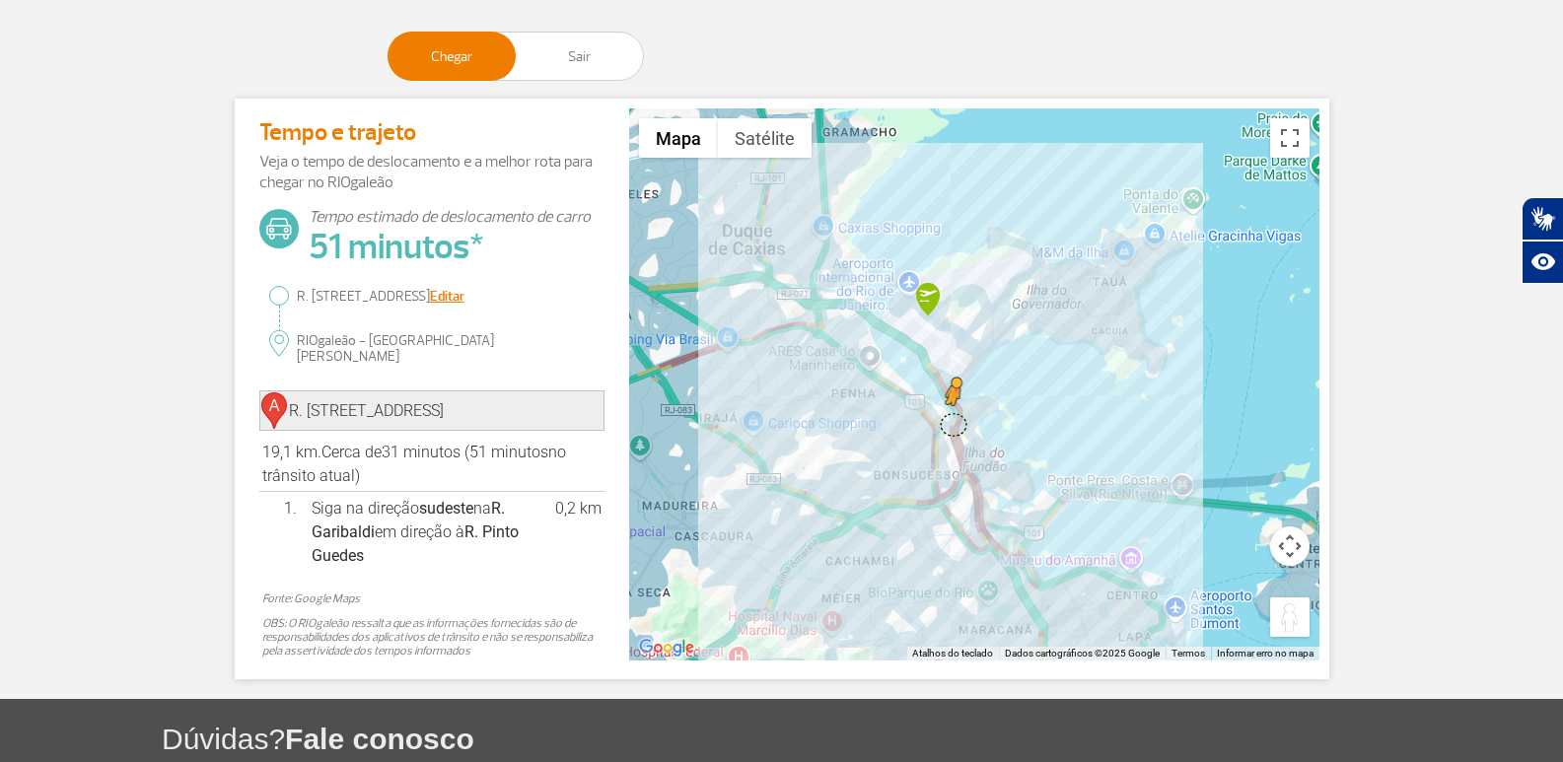
drag, startPoint x: 1292, startPoint y: 610, endPoint x: 952, endPoint y: 425, distance: 387.5
click at [952, 425] on div "Pressione as teclas Alt + Enter para ativar o recurso de arrastar com o teclado…" at bounding box center [974, 384] width 690 height 552
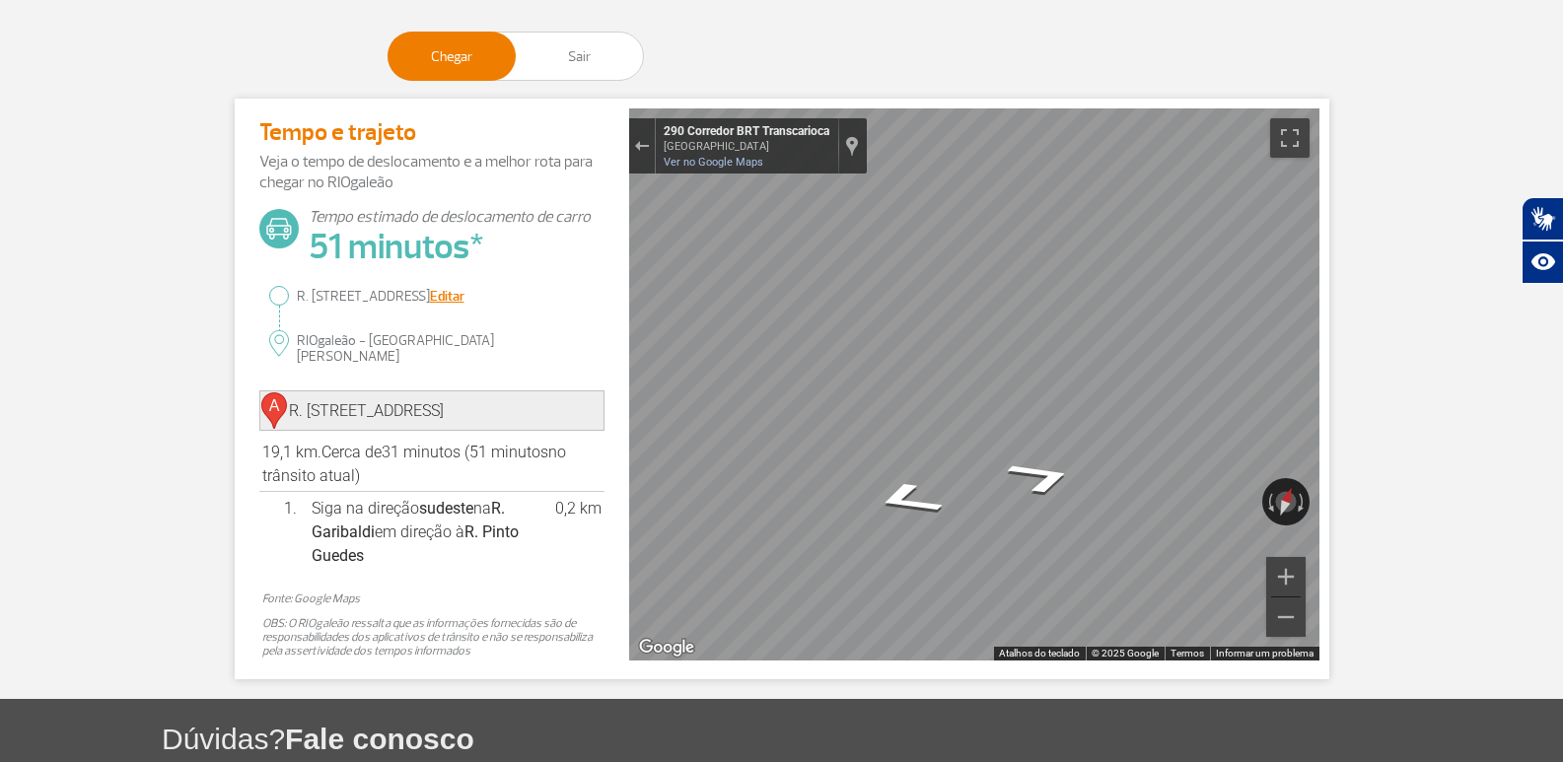
click at [1407, 421] on section "Página Inicial > Como chegar e sair > Carros Carros Chegar Sair Tempo e trajeto…" at bounding box center [781, 299] width 1563 height 760
click at [1397, 291] on section "Página Inicial > Como chegar e sair > Carros Carros Chegar Sair Tempo e trajeto…" at bounding box center [781, 299] width 1563 height 760
click at [646, 147] on div "Sair do Street View" at bounding box center [641, 146] width 15 height 12
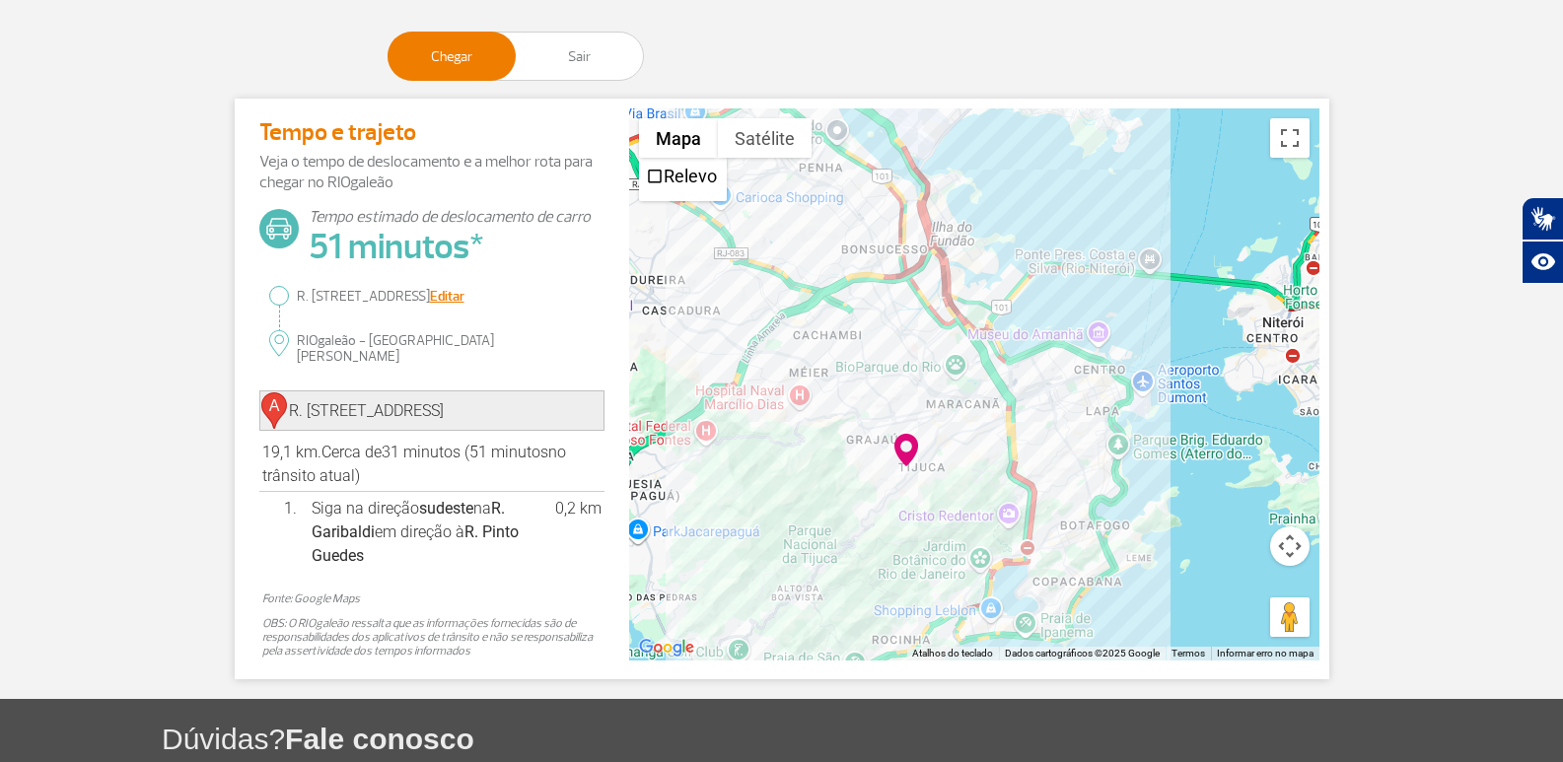
drag, startPoint x: 802, startPoint y: 468, endPoint x: 766, endPoint y: 237, distance: 234.5
click at [766, 237] on div "Carregando..." at bounding box center [974, 384] width 690 height 552
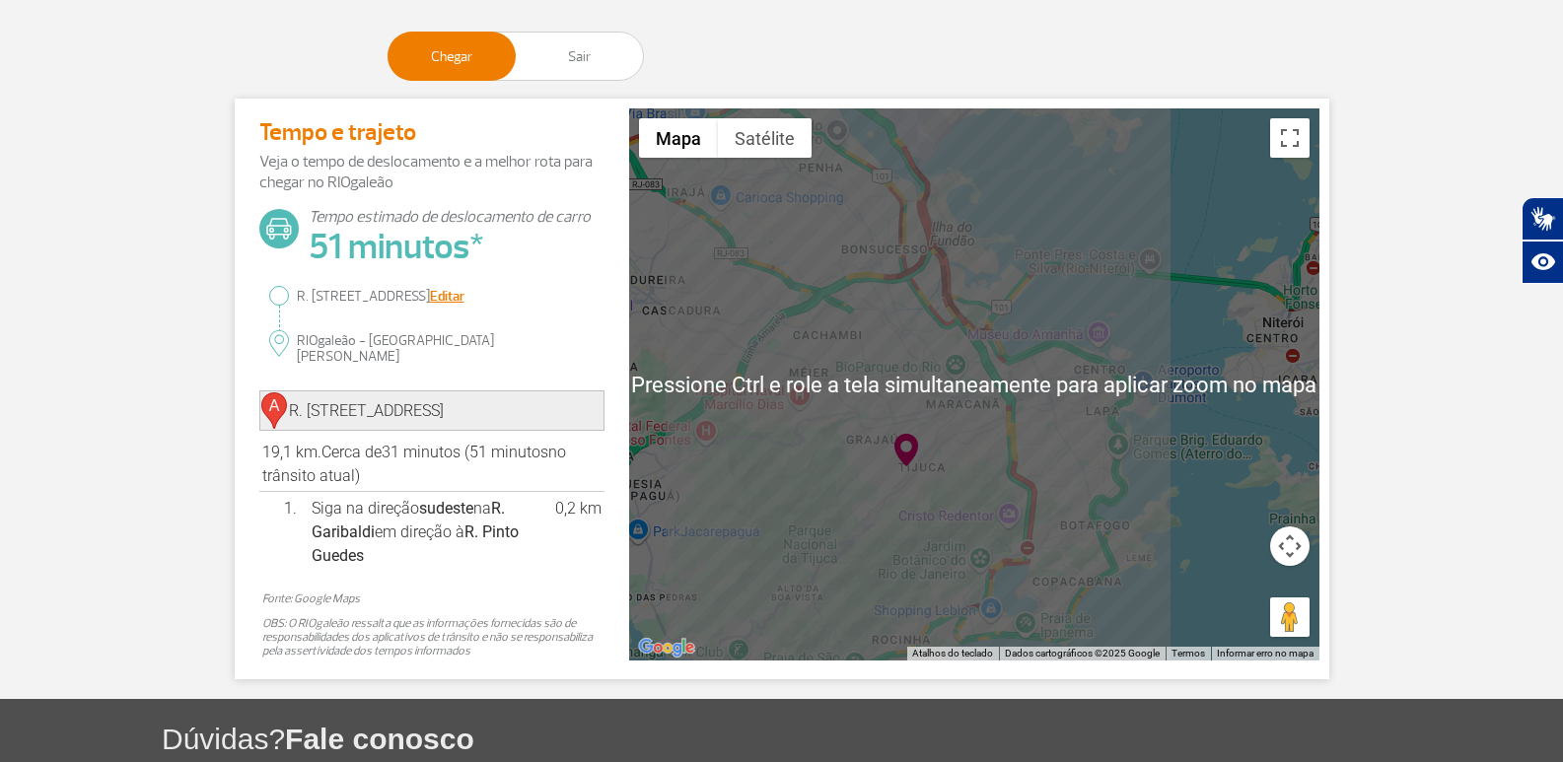
scroll to position [297, 0]
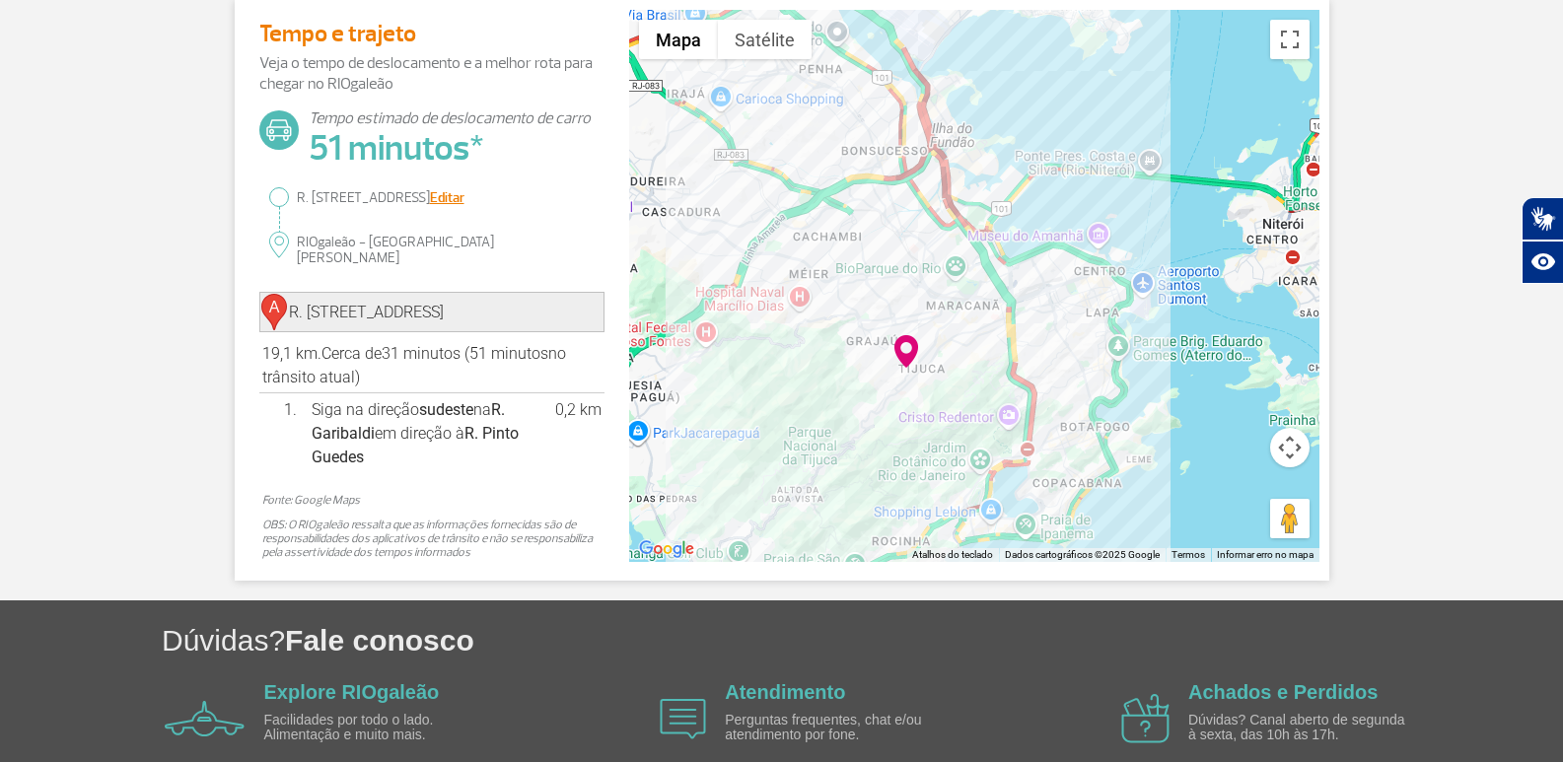
click at [649, 558] on img "Abrir esta área no Google Maps (abre uma nova janela)" at bounding box center [666, 550] width 65 height 26
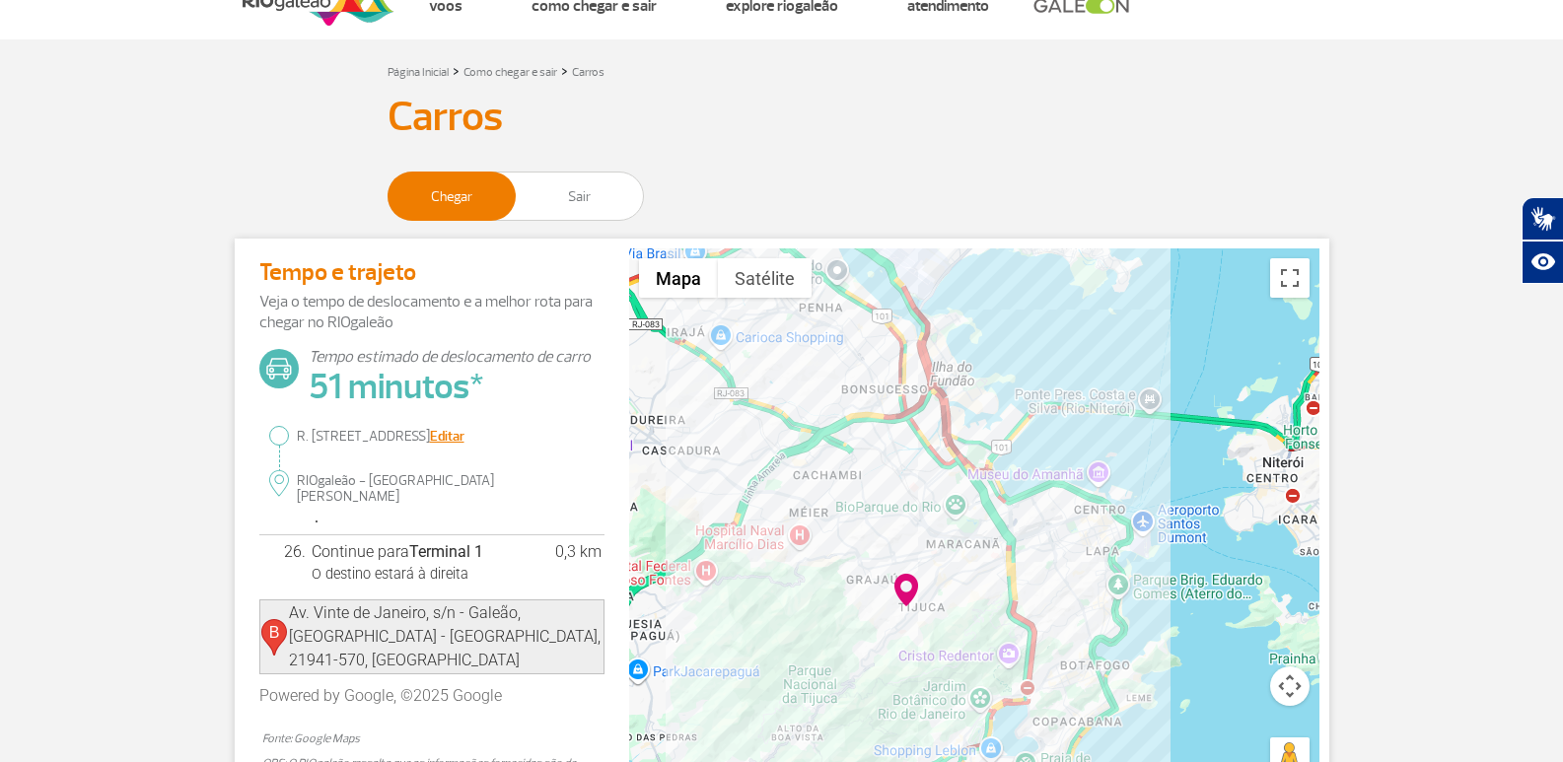
scroll to position [0, 0]
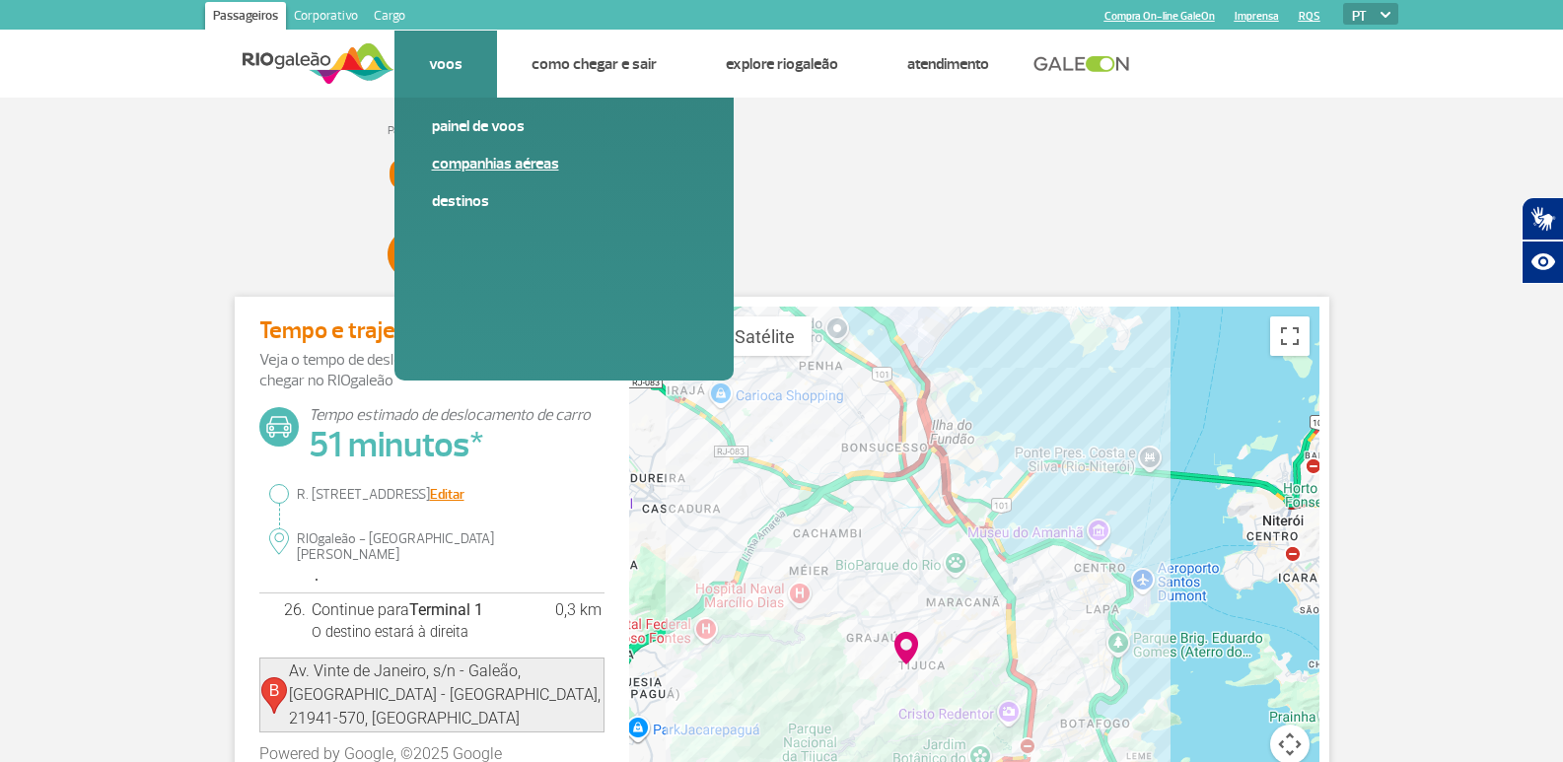
click at [499, 174] on link "Companhias Aéreas" at bounding box center [564, 164] width 264 height 22
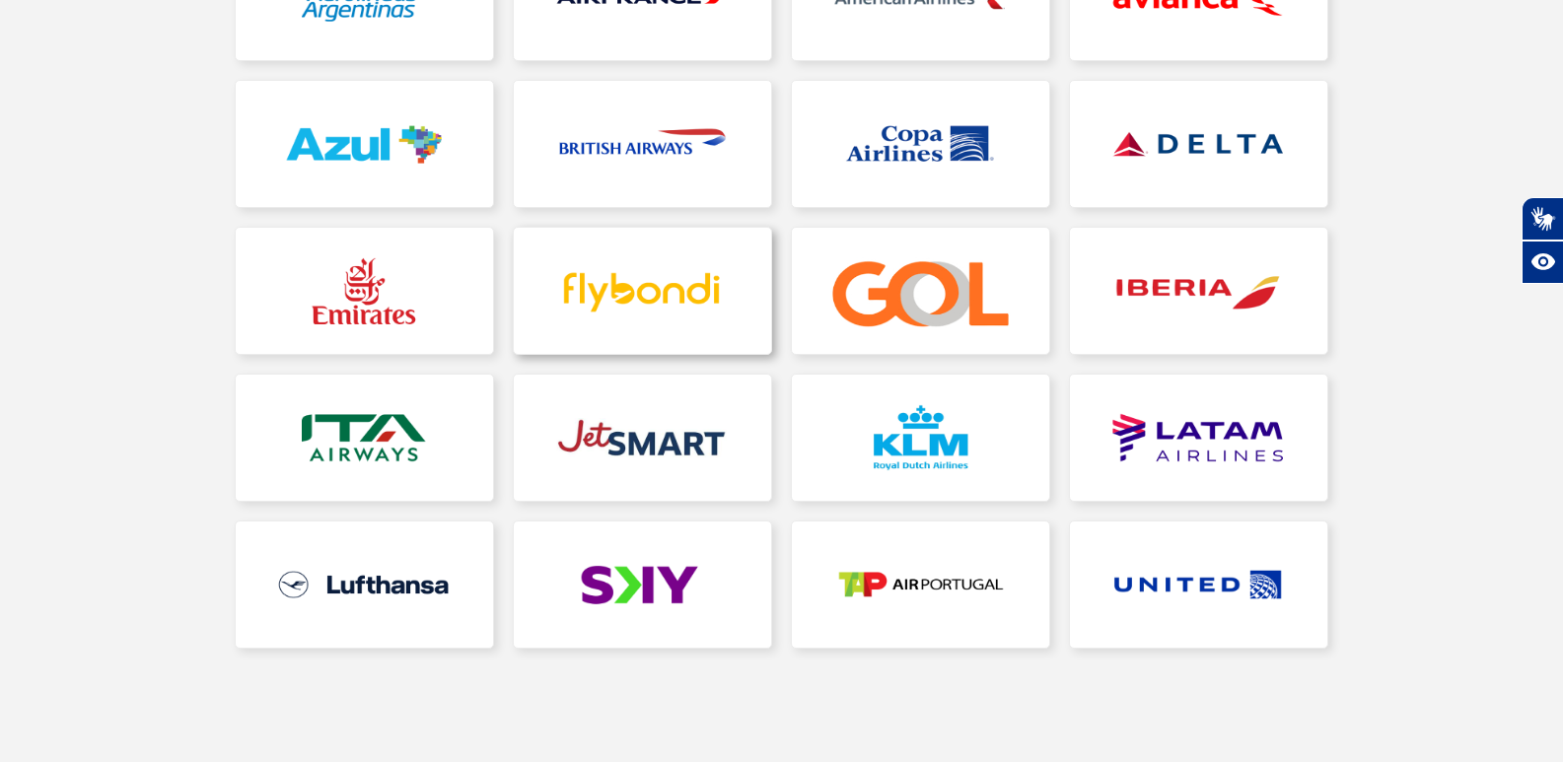
scroll to position [394, 0]
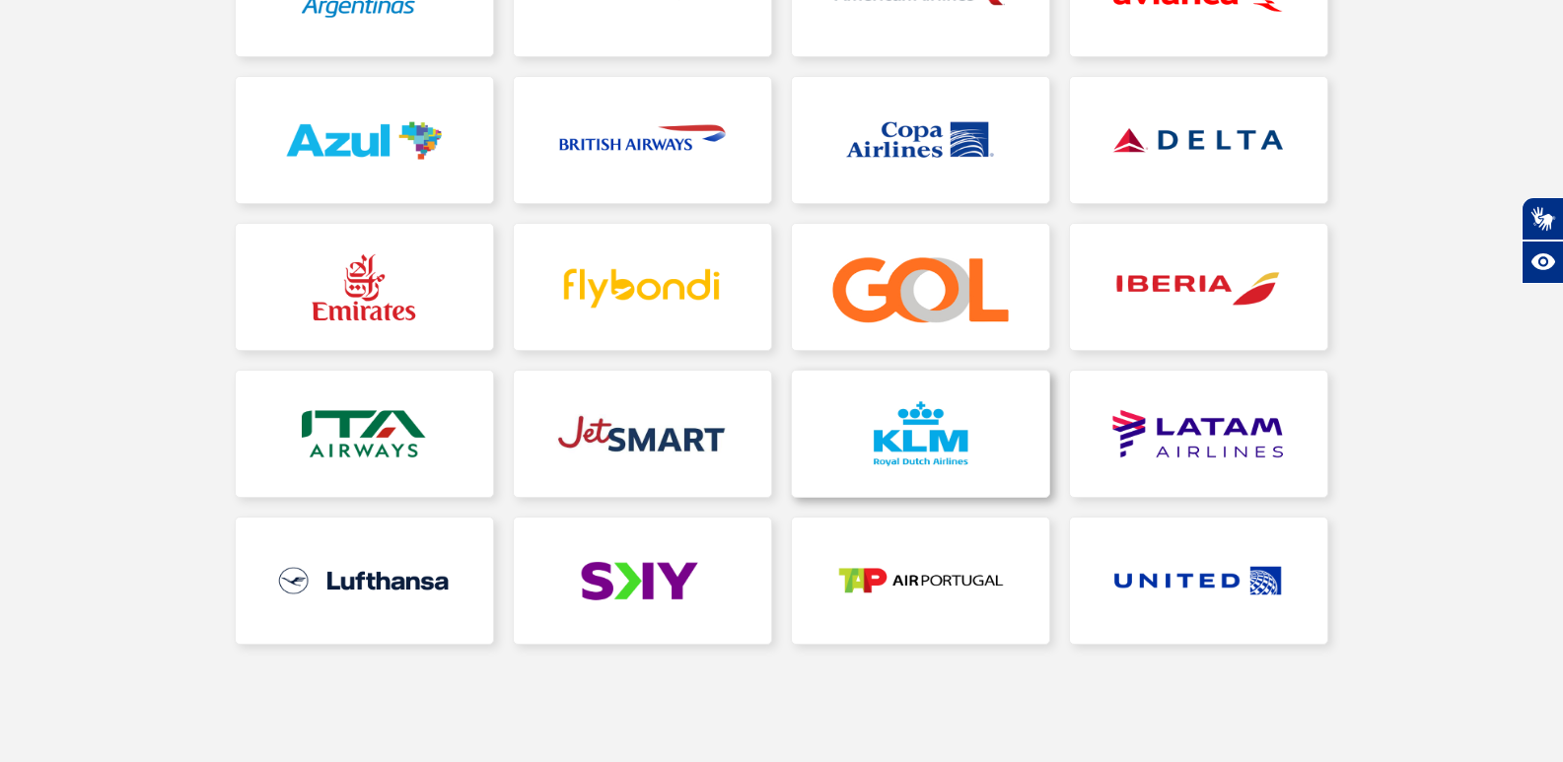
click at [945, 472] on link at bounding box center [920, 434] width 257 height 126
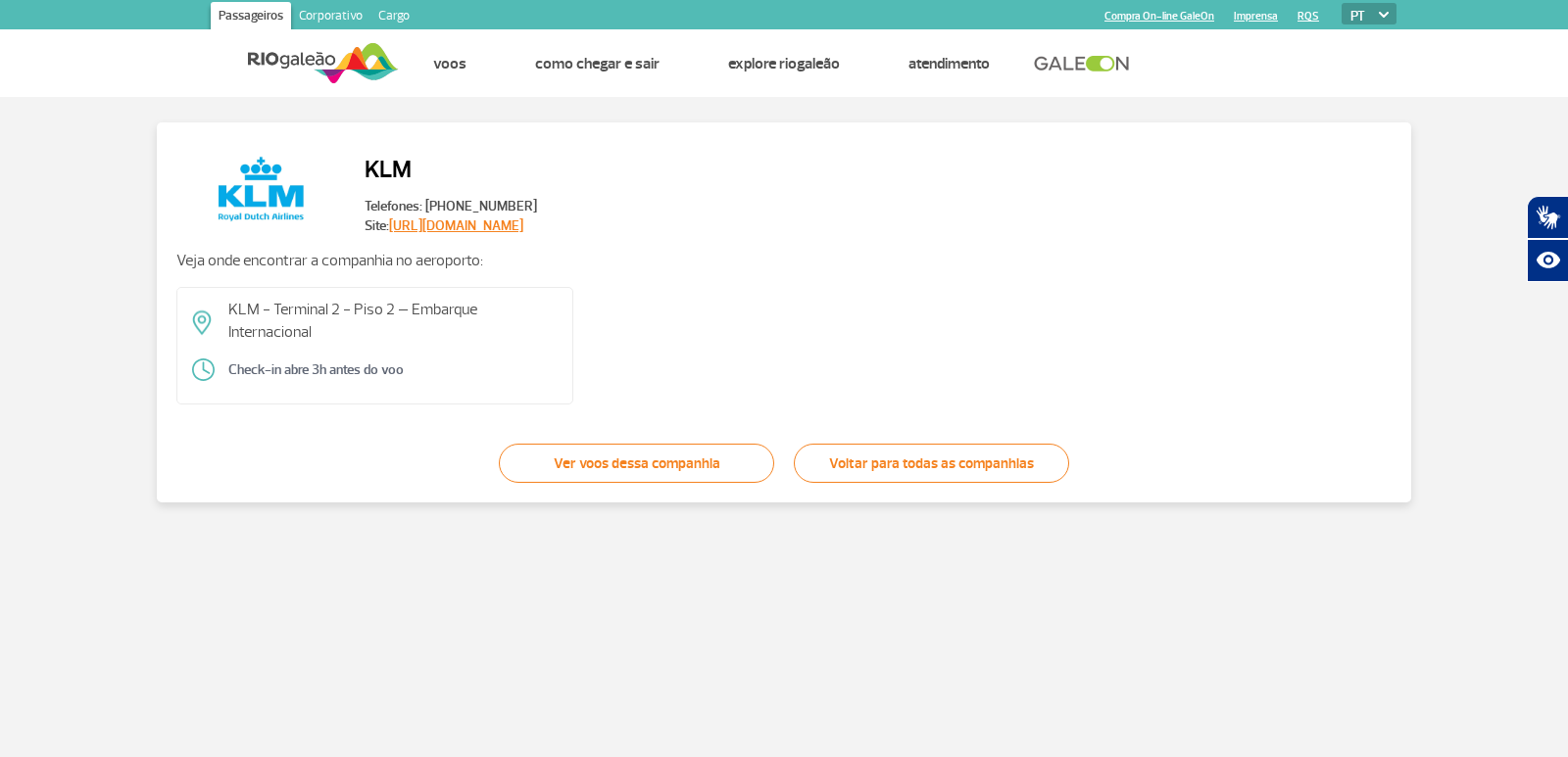
click at [421, 336] on p "KLM - Terminal 2 - Piso 2 – Embarque Internacional" at bounding box center [392, 321] width 329 height 44
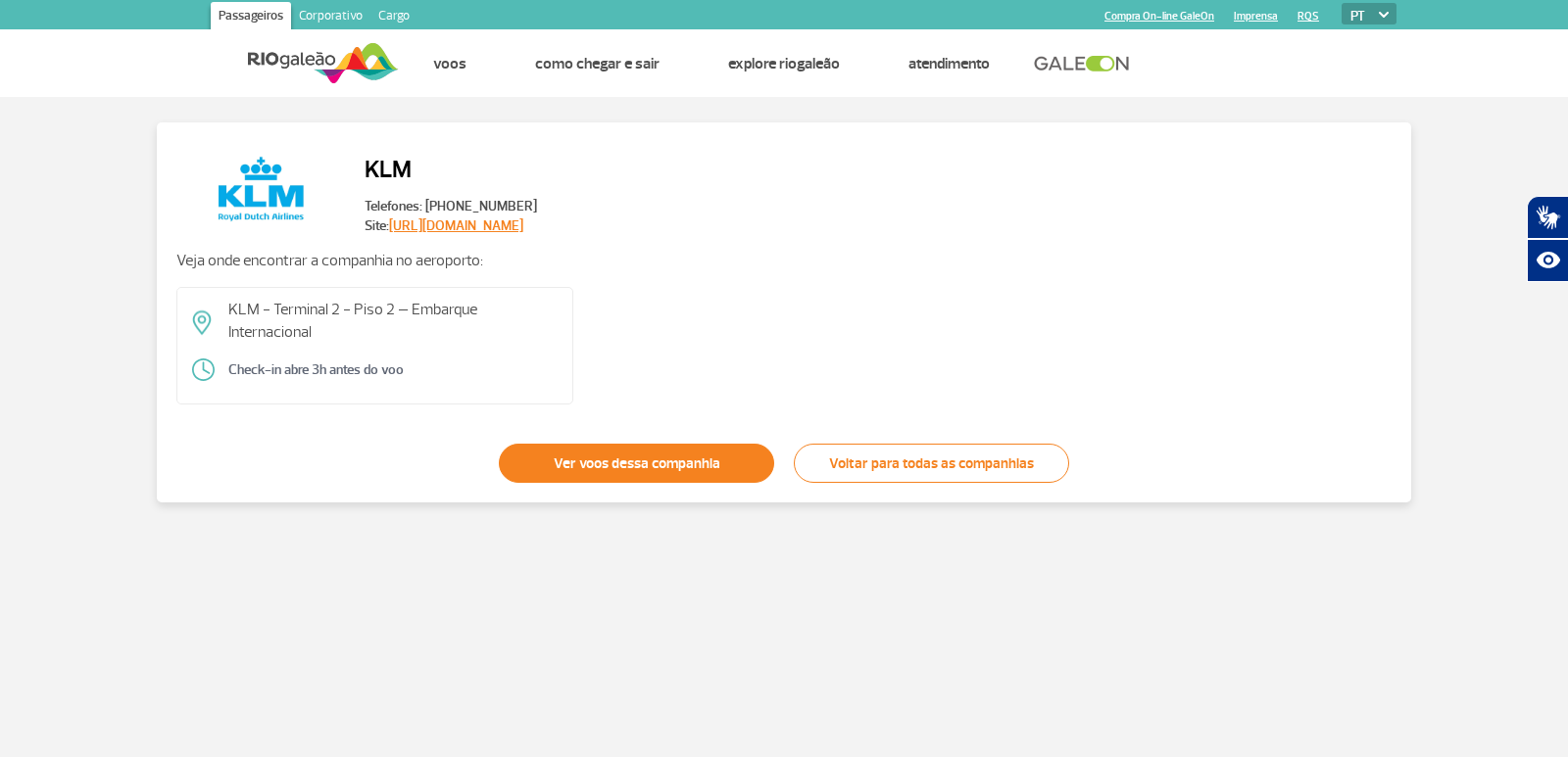
click at [722, 460] on link "Ver voos dessa companhia" at bounding box center [636, 463] width 275 height 39
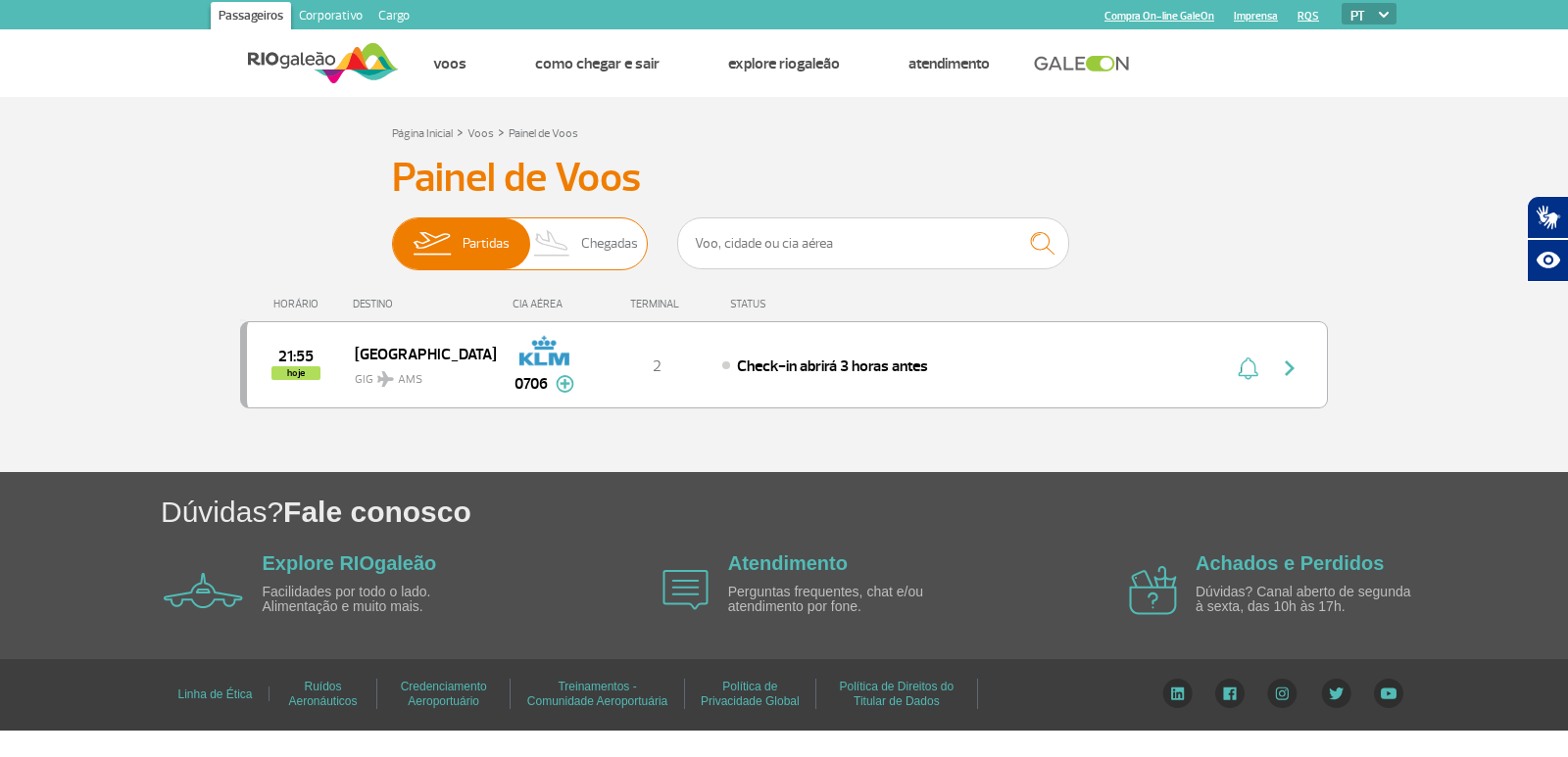
click at [622, 221] on span "Chegadas" at bounding box center [609, 243] width 57 height 51
click at [392, 234] on input "Partidas Chegadas" at bounding box center [392, 234] width 0 height 0
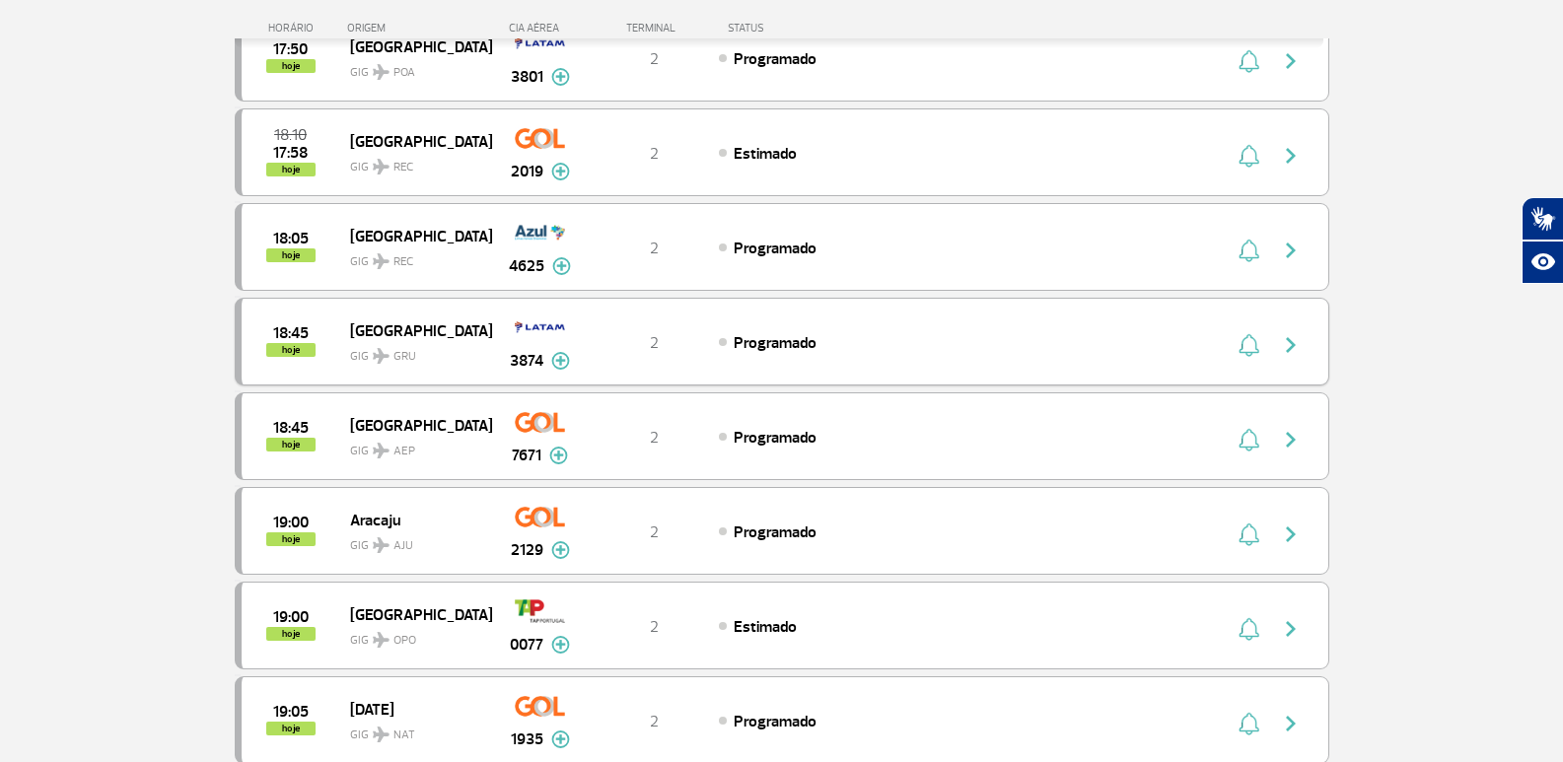
scroll to position [1775, 0]
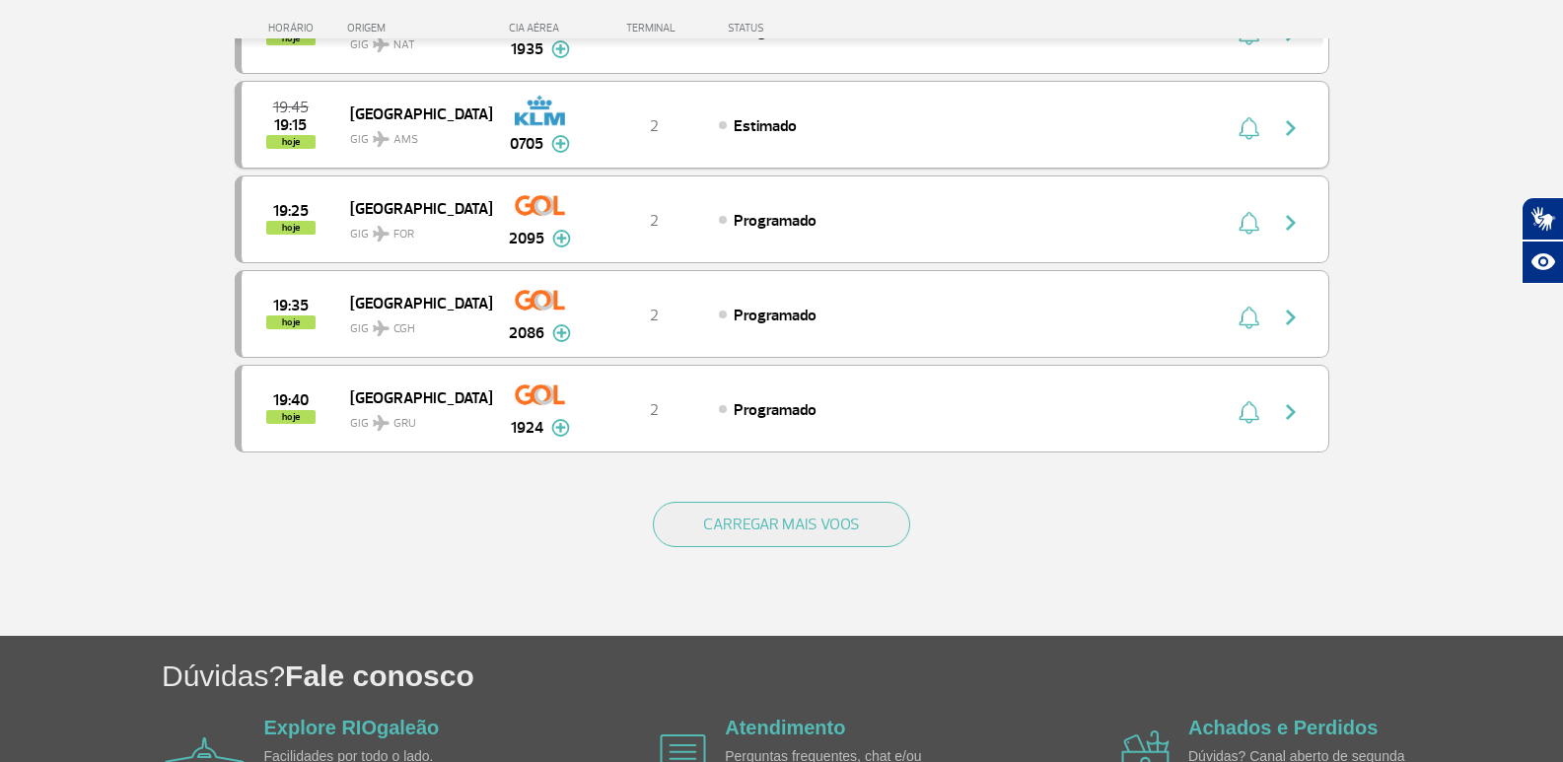
click at [768, 114] on div "Estimado" at bounding box center [936, 125] width 435 height 22
